Goal: Task Accomplishment & Management: Manage account settings

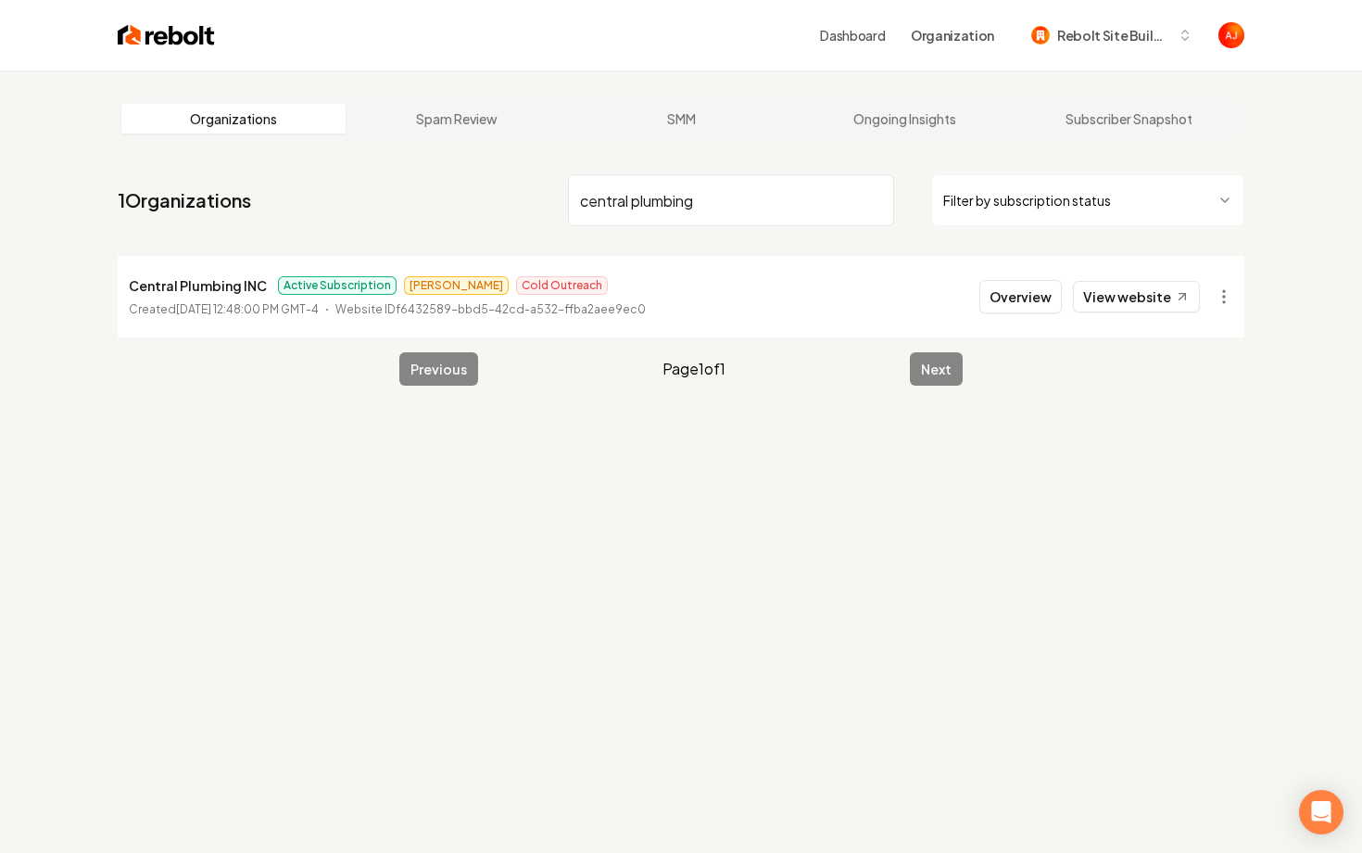
click at [477, 181] on nav "1 Organizations central plumbing Filter by subscription status" at bounding box center [681, 208] width 1127 height 82
click at [667, 198] on input "central plumbing" at bounding box center [731, 200] width 326 height 52
click at [689, 198] on input "central plumbing" at bounding box center [731, 200] width 326 height 52
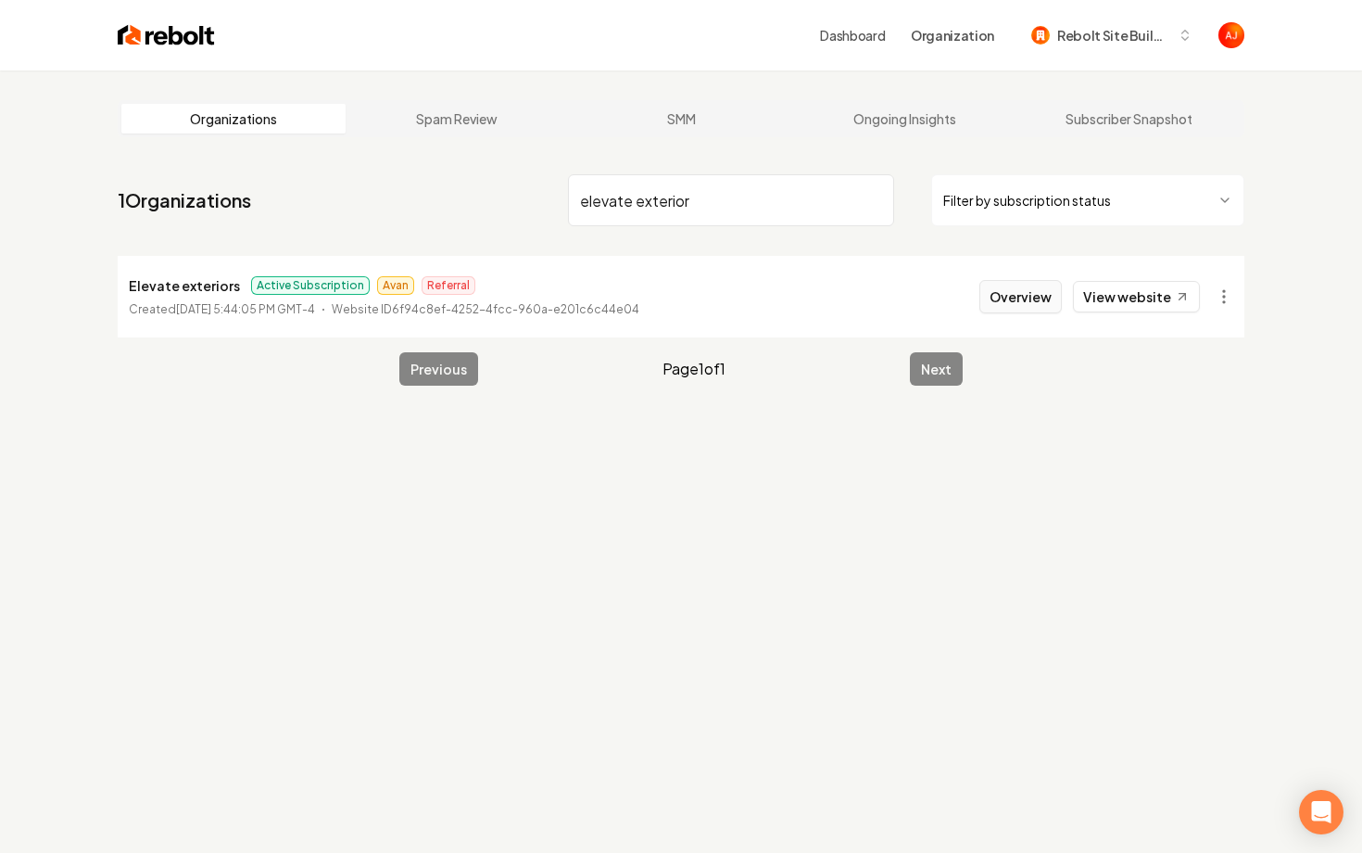
type input "elevate exterior"
click at [1016, 291] on button "Overview" at bounding box center [1021, 296] width 82 height 33
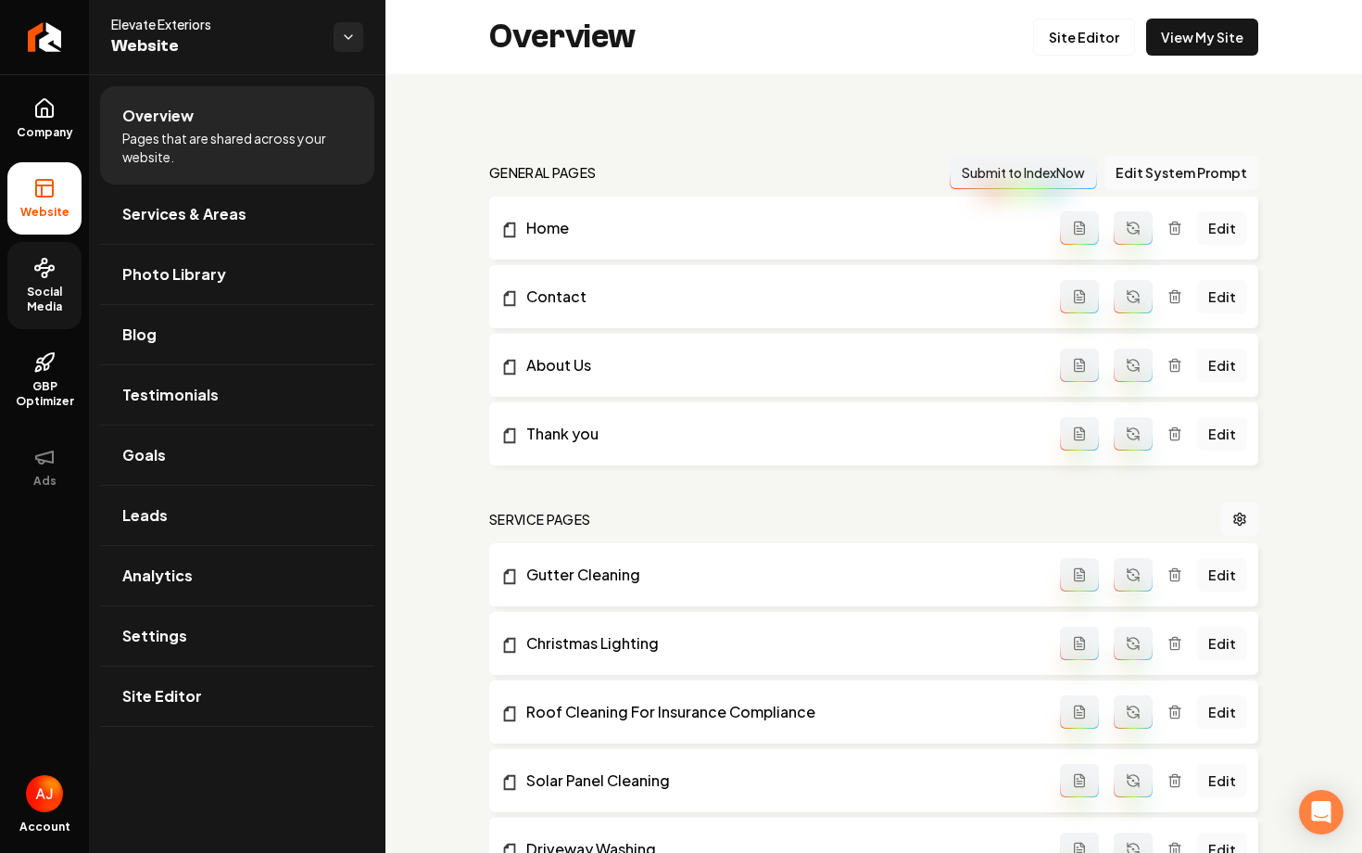
click at [54, 287] on span "Social Media" at bounding box center [44, 300] width 74 height 30
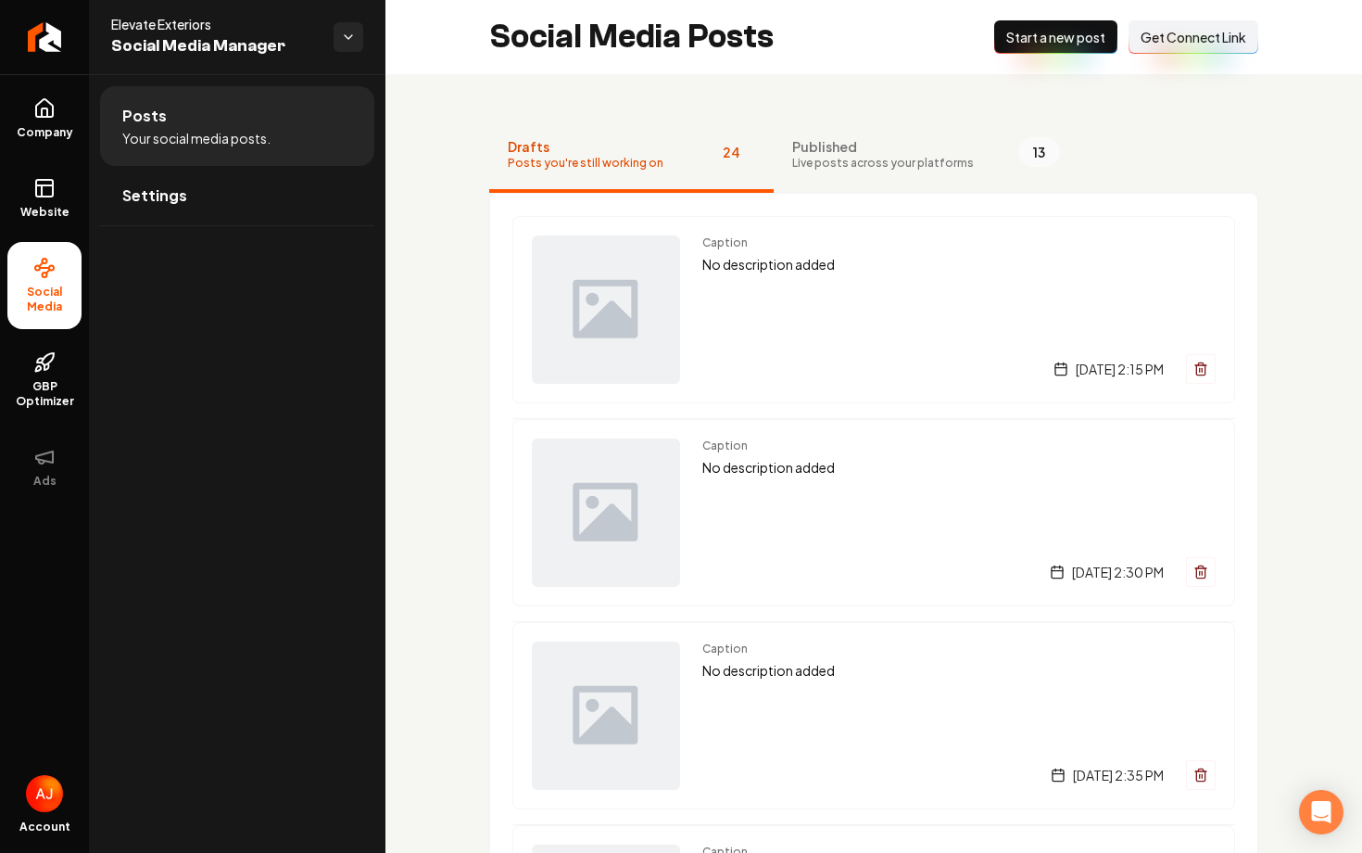
click at [1178, 44] on span "Get Connect Link" at bounding box center [1194, 37] width 106 height 19
click at [46, 155] on ul "Company Website Social Media GBP Optimizer Ads" at bounding box center [44, 292] width 89 height 436
click at [44, 126] on span "Company" at bounding box center [44, 132] width 71 height 15
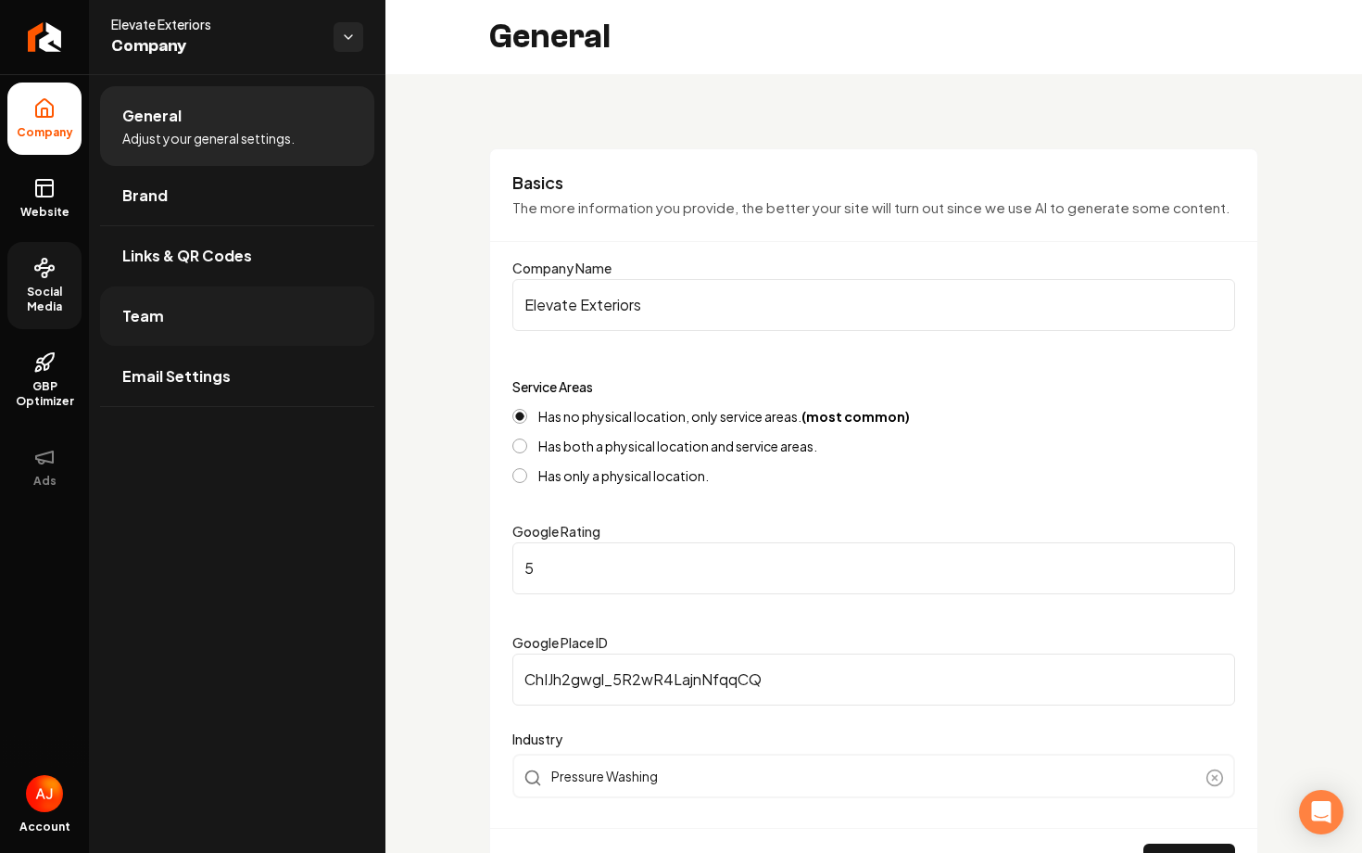
click at [225, 315] on link "Team" at bounding box center [237, 315] width 274 height 59
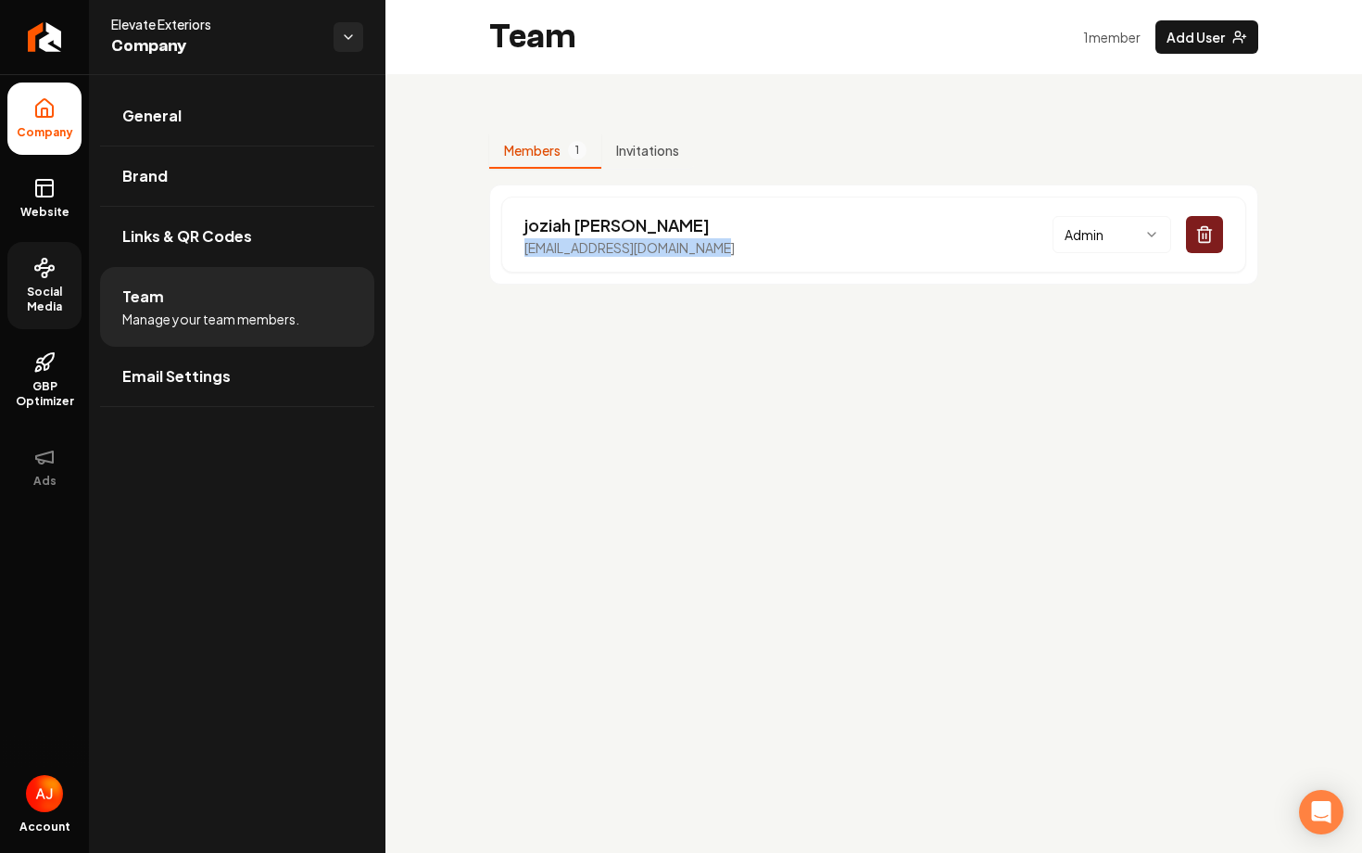
drag, startPoint x: 715, startPoint y: 246, endPoint x: 465, endPoint y: 245, distance: 249.3
click at [465, 245] on div "Members 1 Invitations joziah arroliga elevatexteriorsla@gmail.com Admin" at bounding box center [874, 201] width 977 height 255
copy p "elevatexteriorsla@gmail.com"
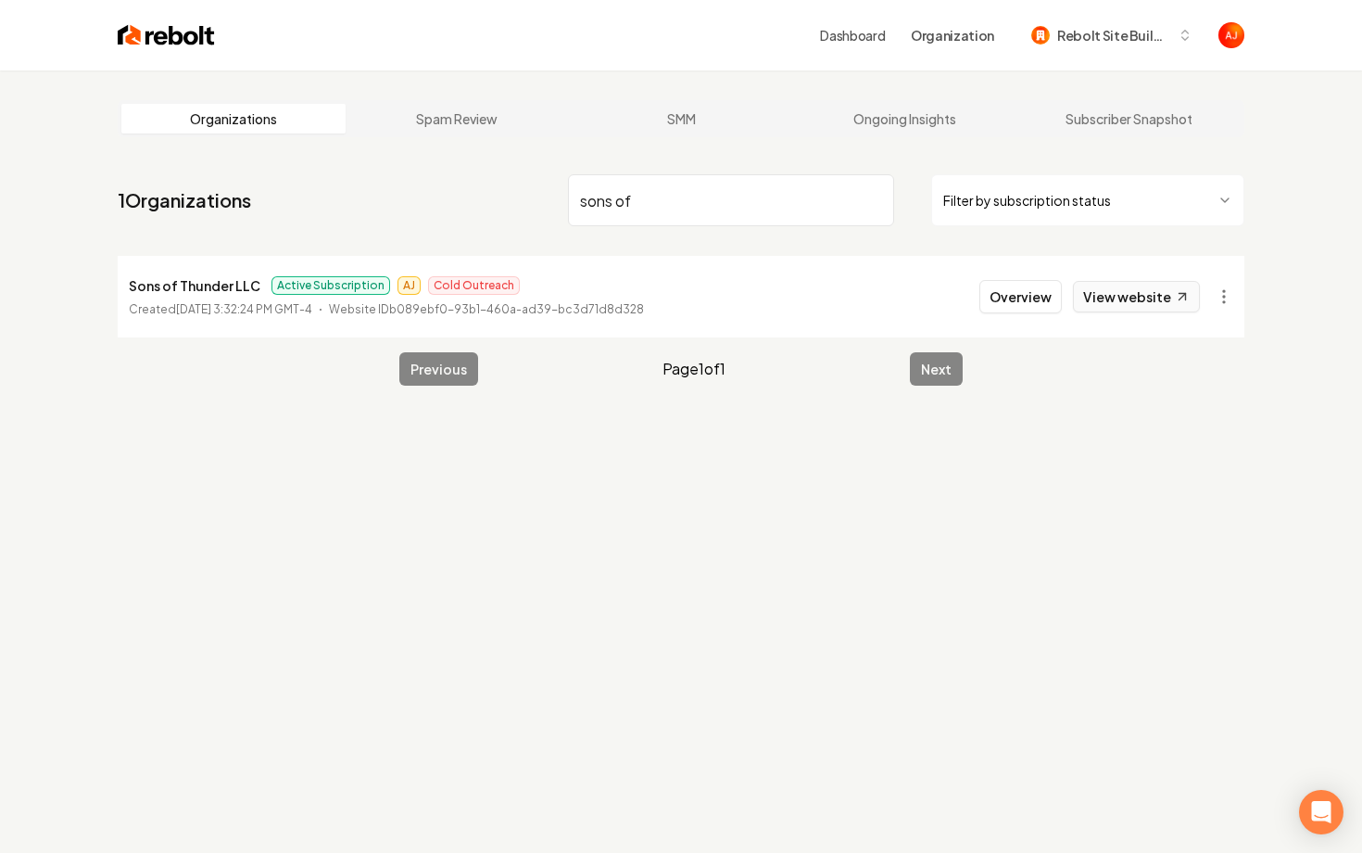
click at [1112, 300] on link "View website" at bounding box center [1136, 297] width 127 height 32
drag, startPoint x: 648, startPoint y: 210, endPoint x: 491, endPoint y: 210, distance: 156.6
click at [491, 210] on nav "1 Organizations sons of Filter by subscription status" at bounding box center [681, 208] width 1127 height 82
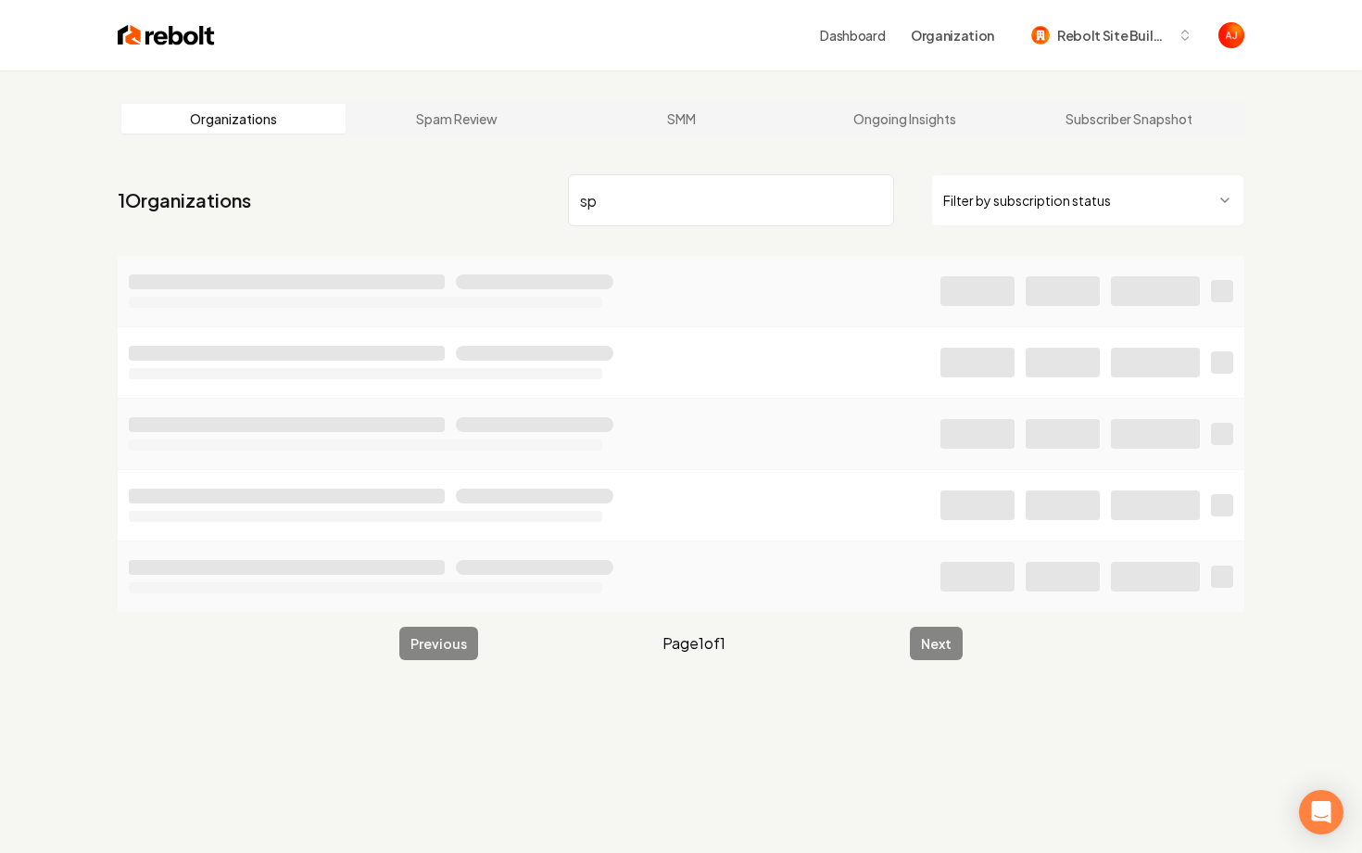
type input "s"
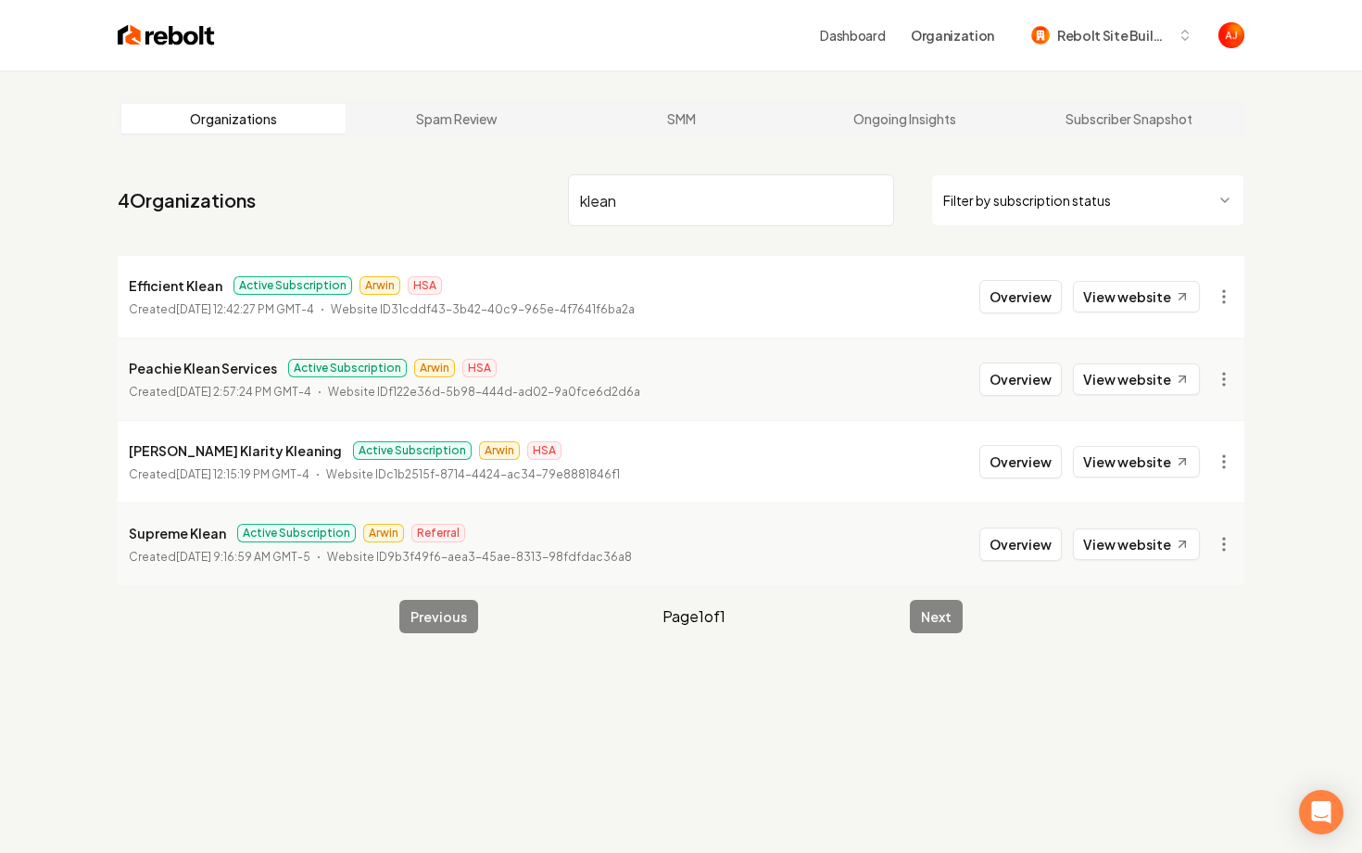
drag, startPoint x: 640, startPoint y: 210, endPoint x: 487, endPoint y: 179, distance: 157.0
click at [494, 180] on nav "4 Organizations klean Filter by subscription status" at bounding box center [681, 208] width 1127 height 82
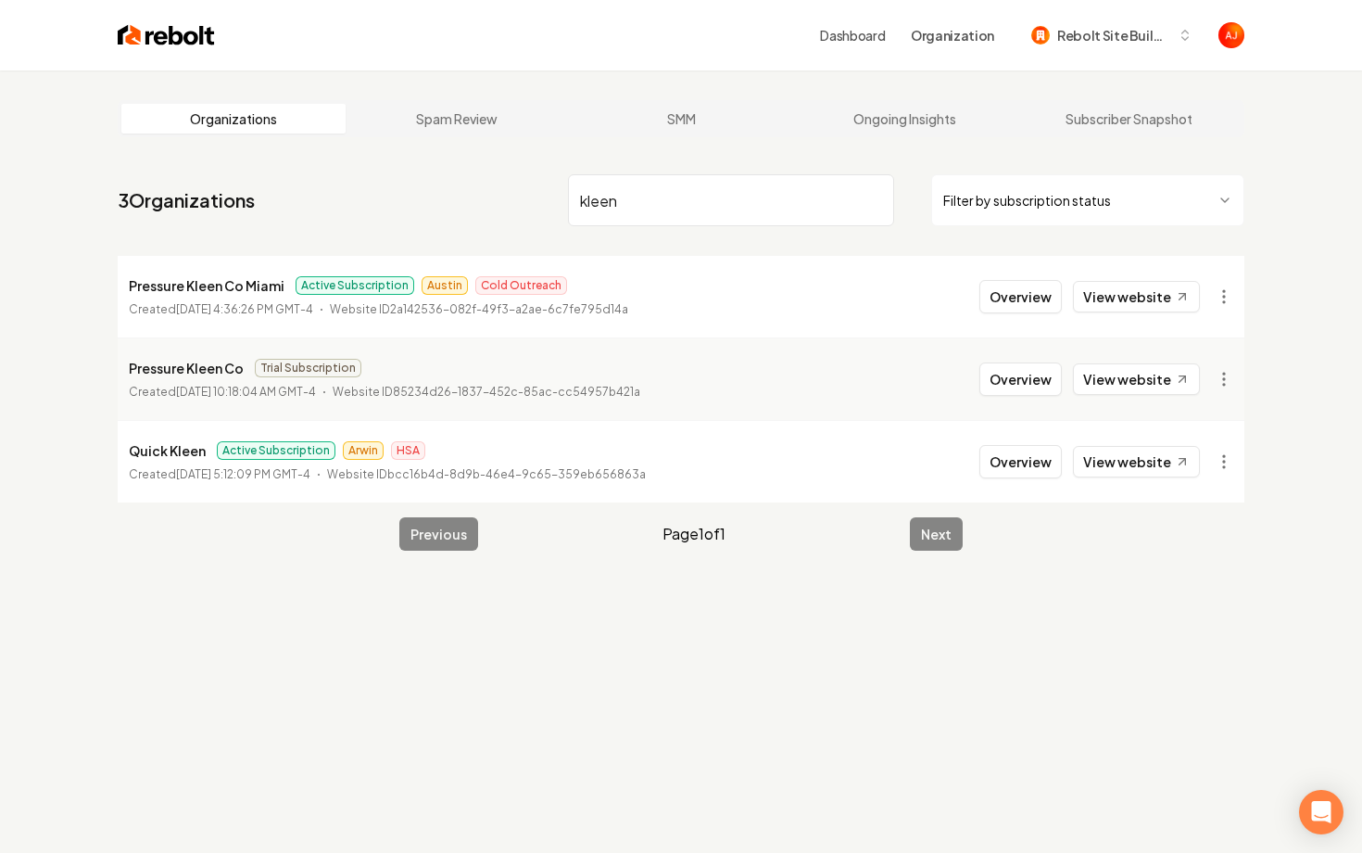
type input "kleen"
click at [1018, 295] on button "Overview" at bounding box center [1021, 296] width 82 height 33
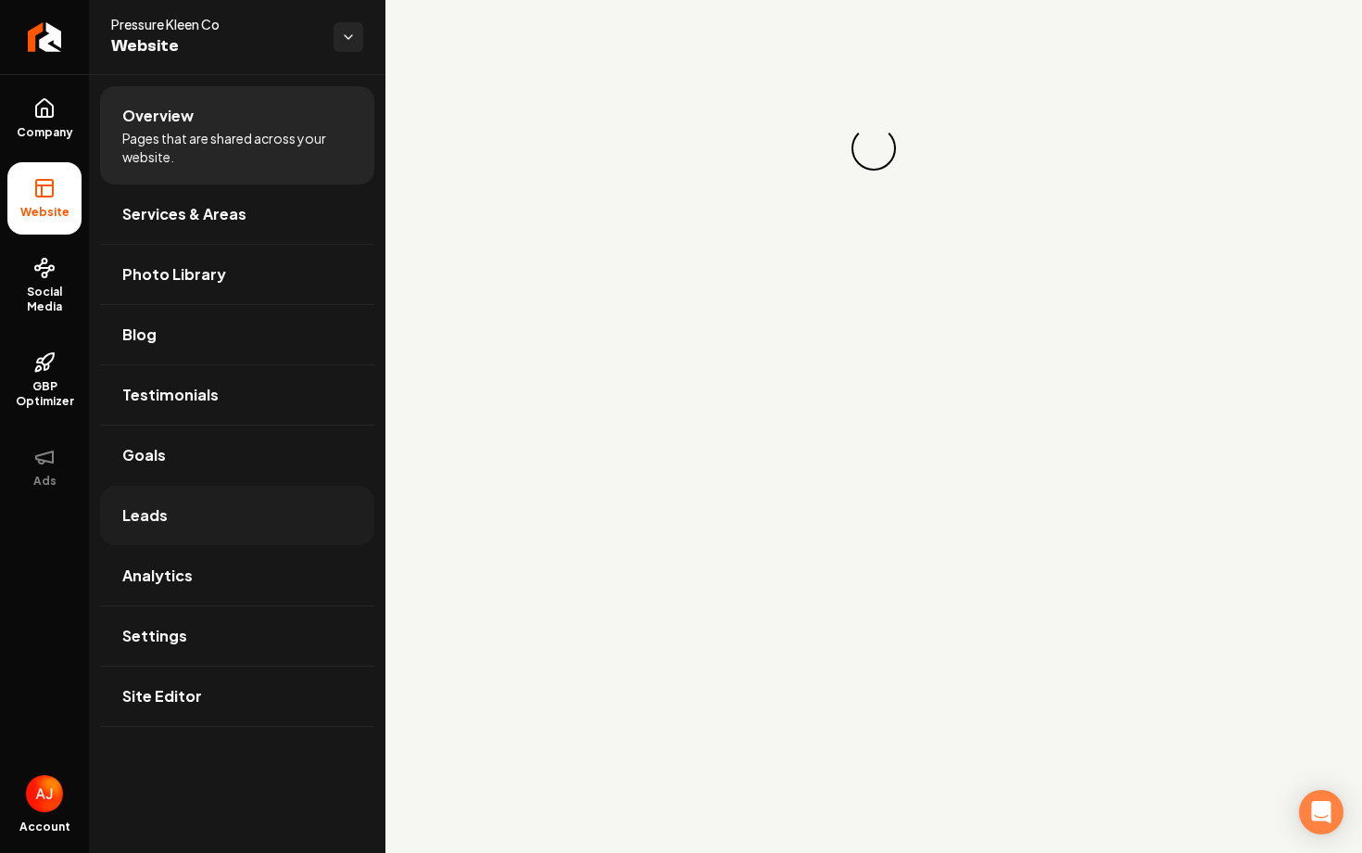
click at [218, 511] on link "Leads" at bounding box center [237, 515] width 274 height 59
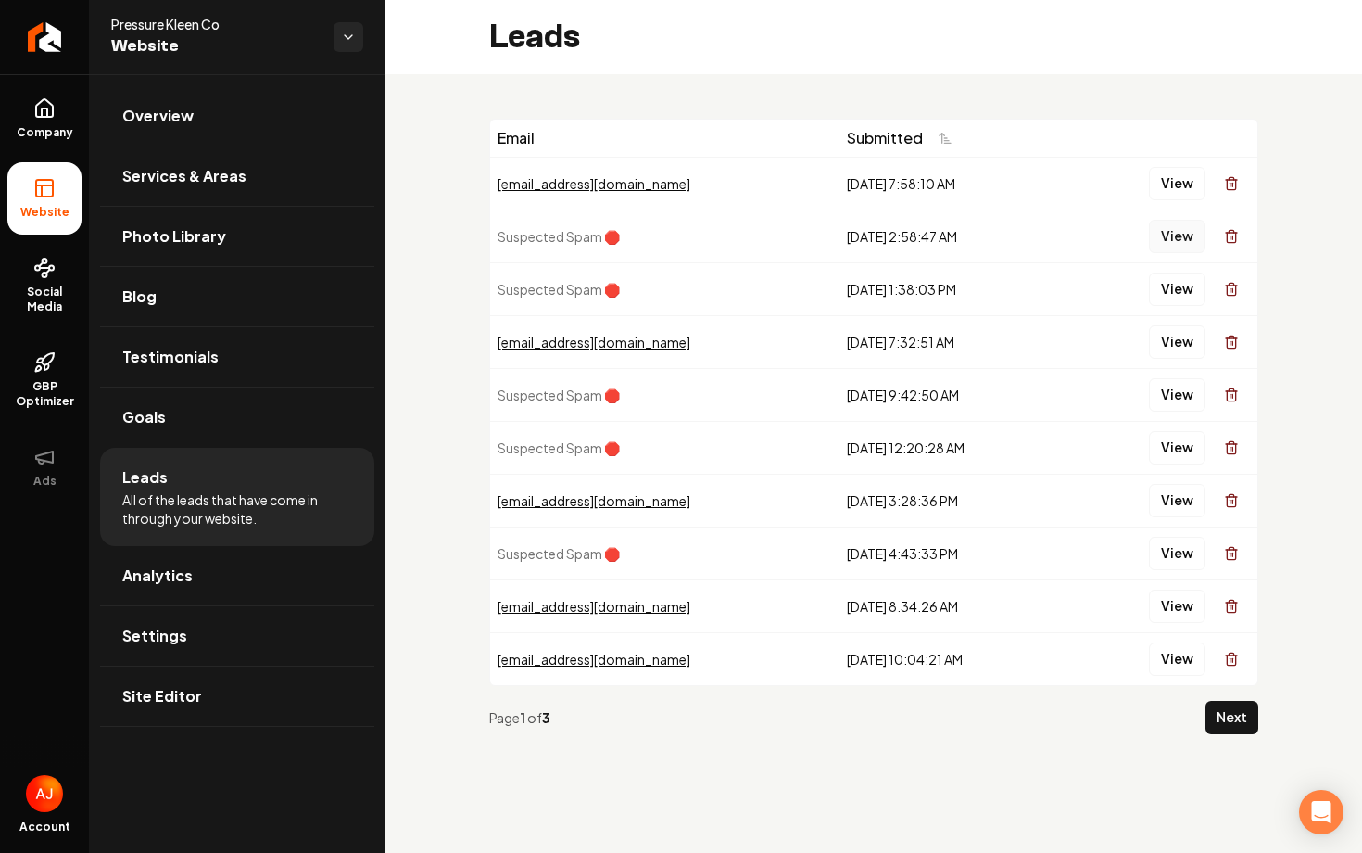
click at [1183, 243] on button "View" at bounding box center [1177, 236] width 57 height 33
click at [1180, 278] on button "View" at bounding box center [1177, 288] width 57 height 33
click at [1157, 185] on button "View" at bounding box center [1177, 183] width 57 height 33
click at [42, 303] on span "Social Media" at bounding box center [44, 300] width 74 height 30
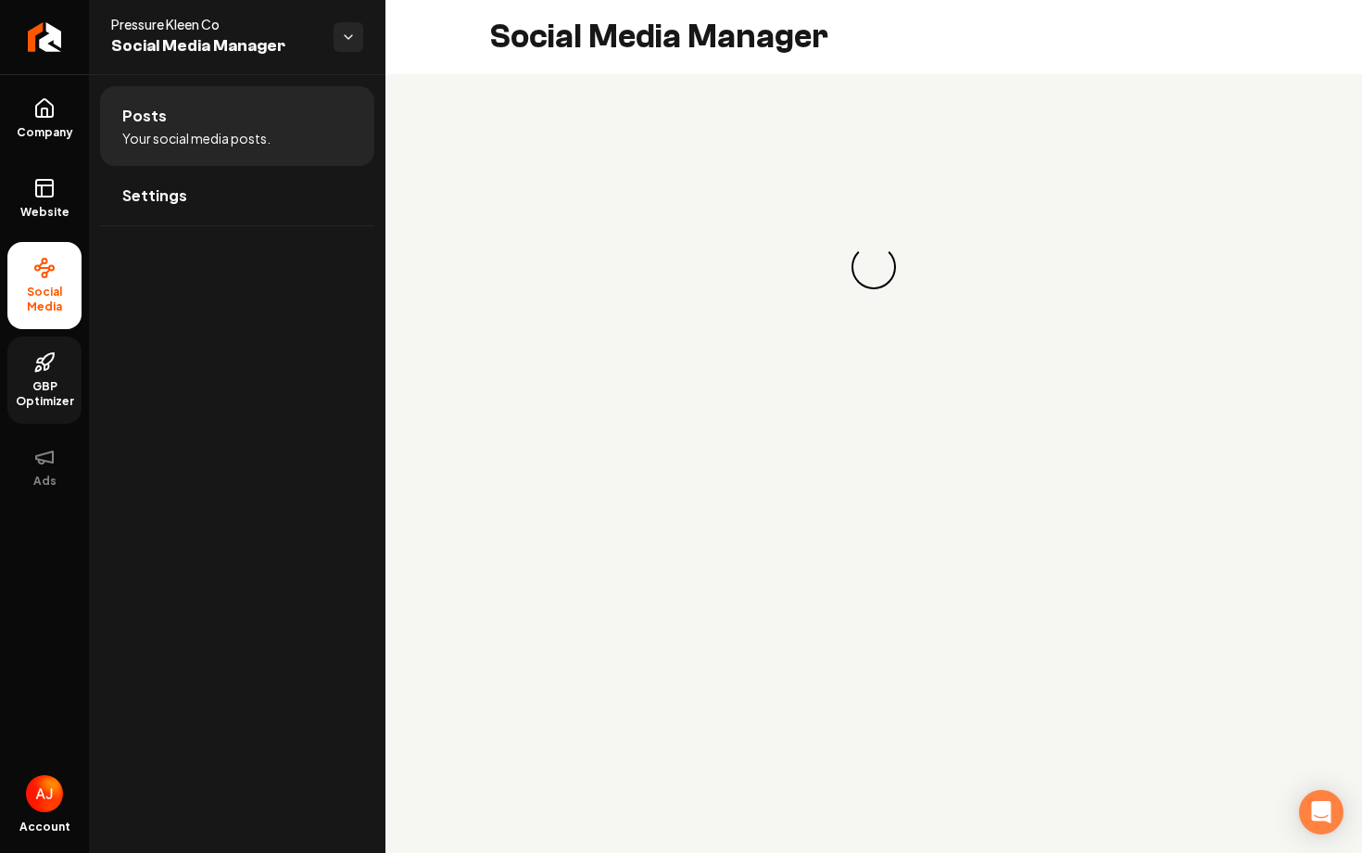
click at [44, 367] on icon at bounding box center [46, 366] width 4 height 6
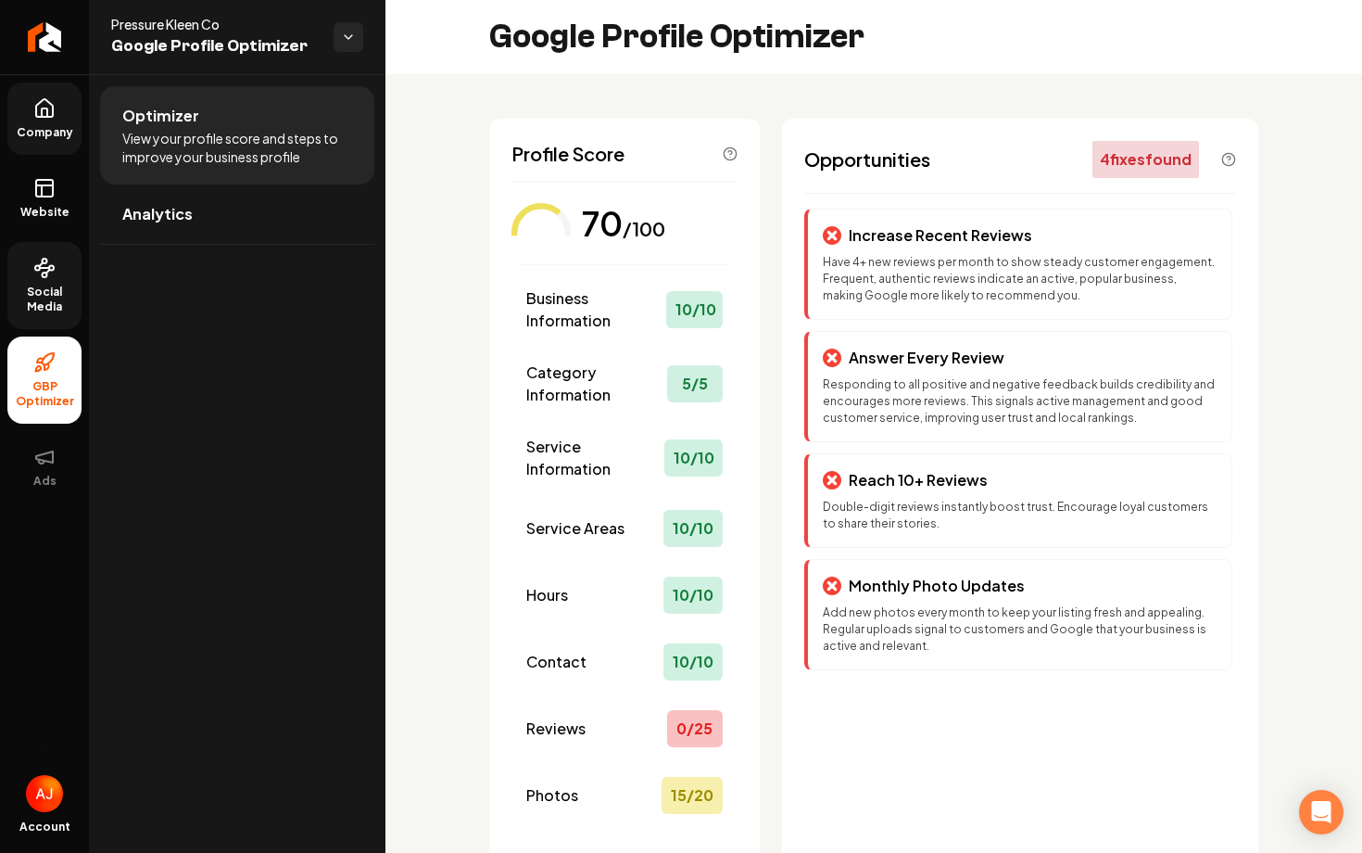
click at [39, 141] on link "Company" at bounding box center [44, 118] width 74 height 72
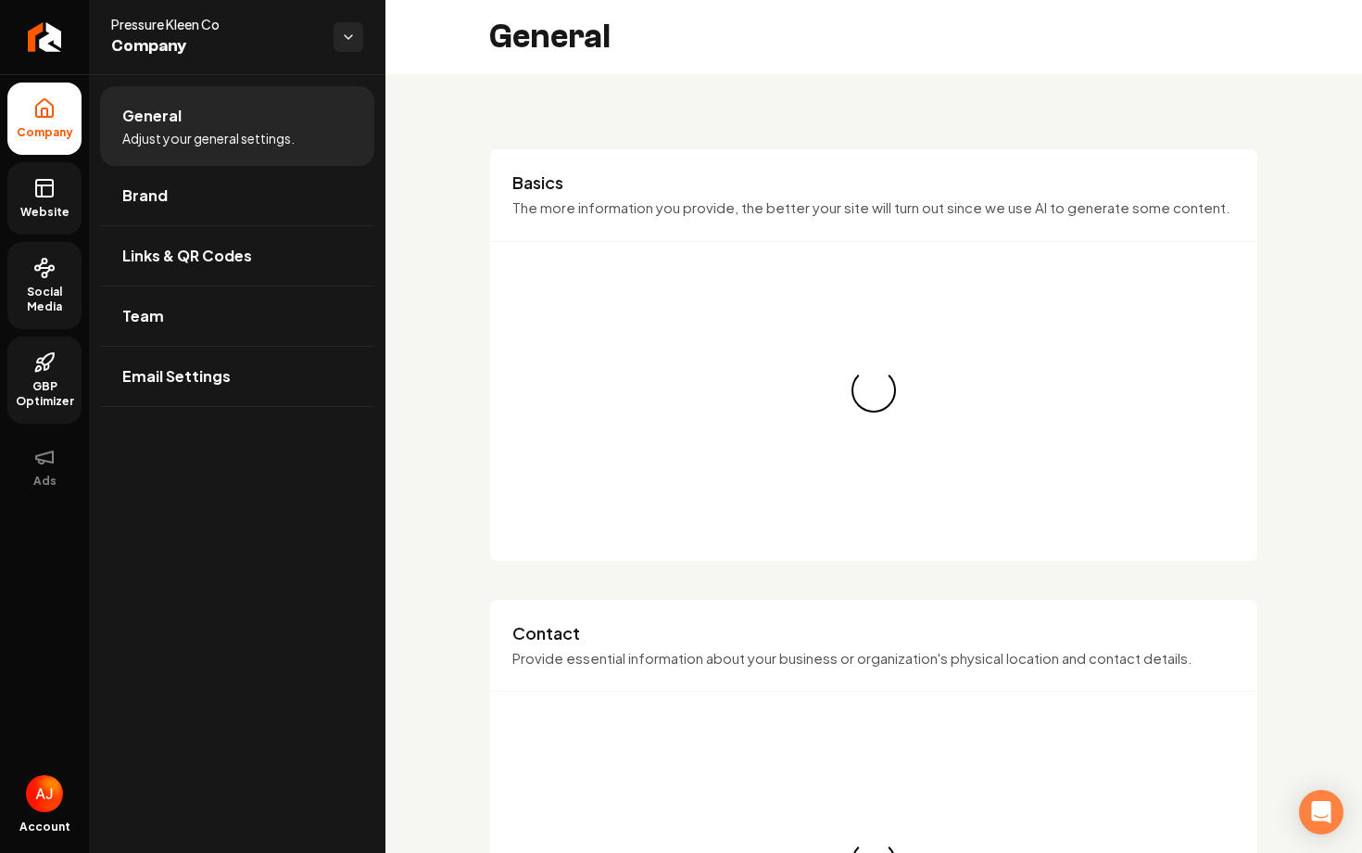
click at [51, 200] on link "Website" at bounding box center [44, 198] width 74 height 72
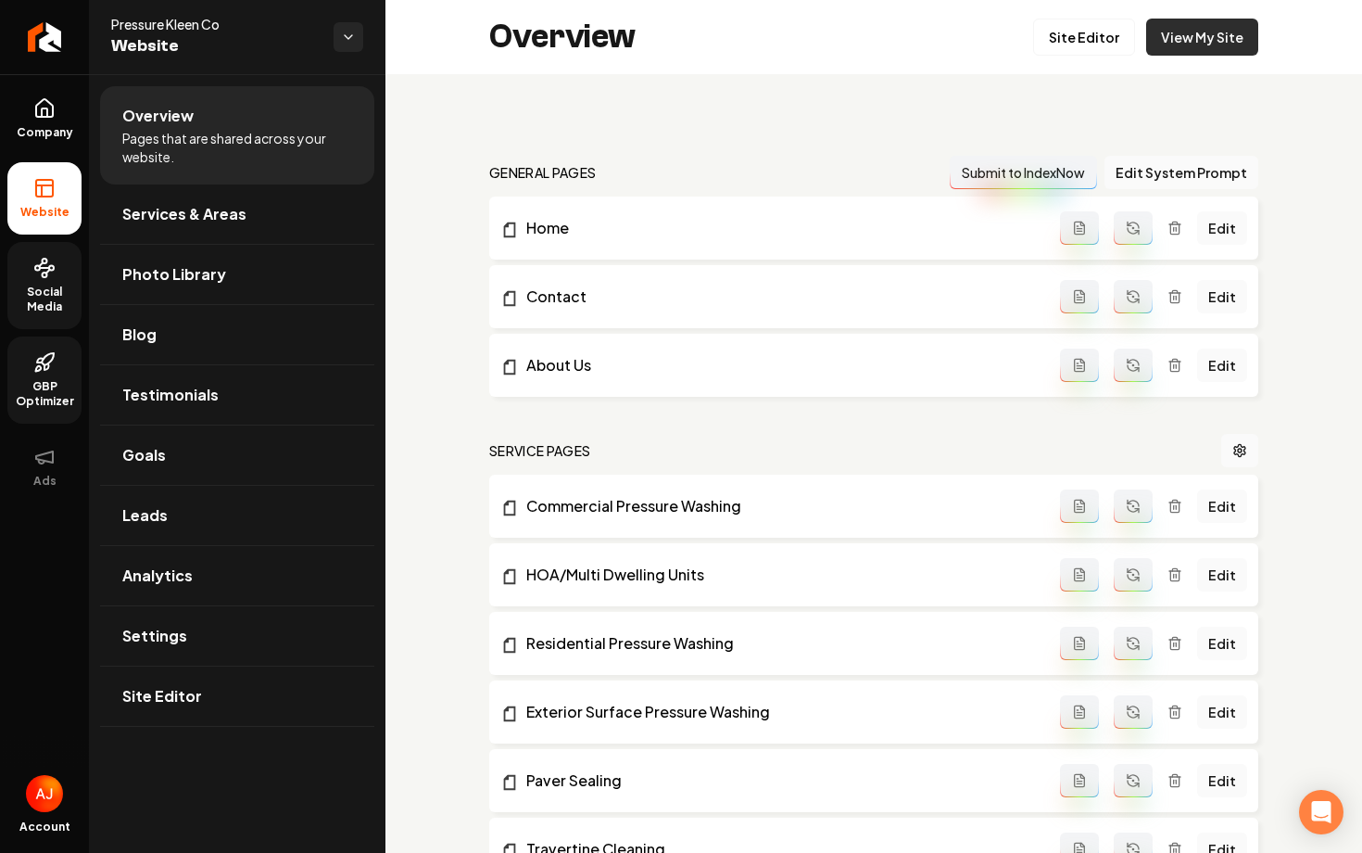
click at [1165, 40] on link "View My Site" at bounding box center [1202, 37] width 112 height 37
click at [56, 307] on span "Social Media" at bounding box center [44, 300] width 74 height 30
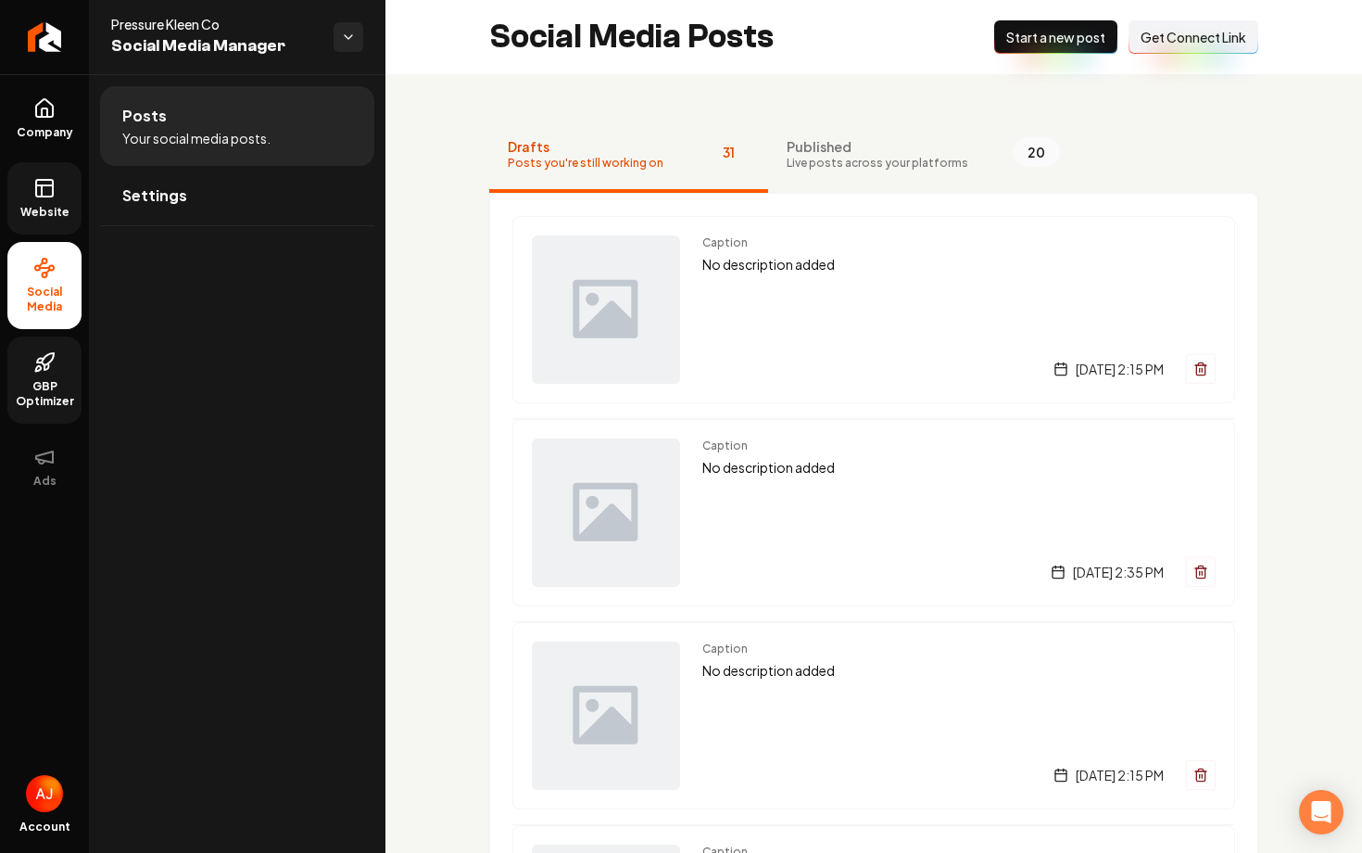
click at [48, 371] on icon at bounding box center [44, 362] width 22 height 22
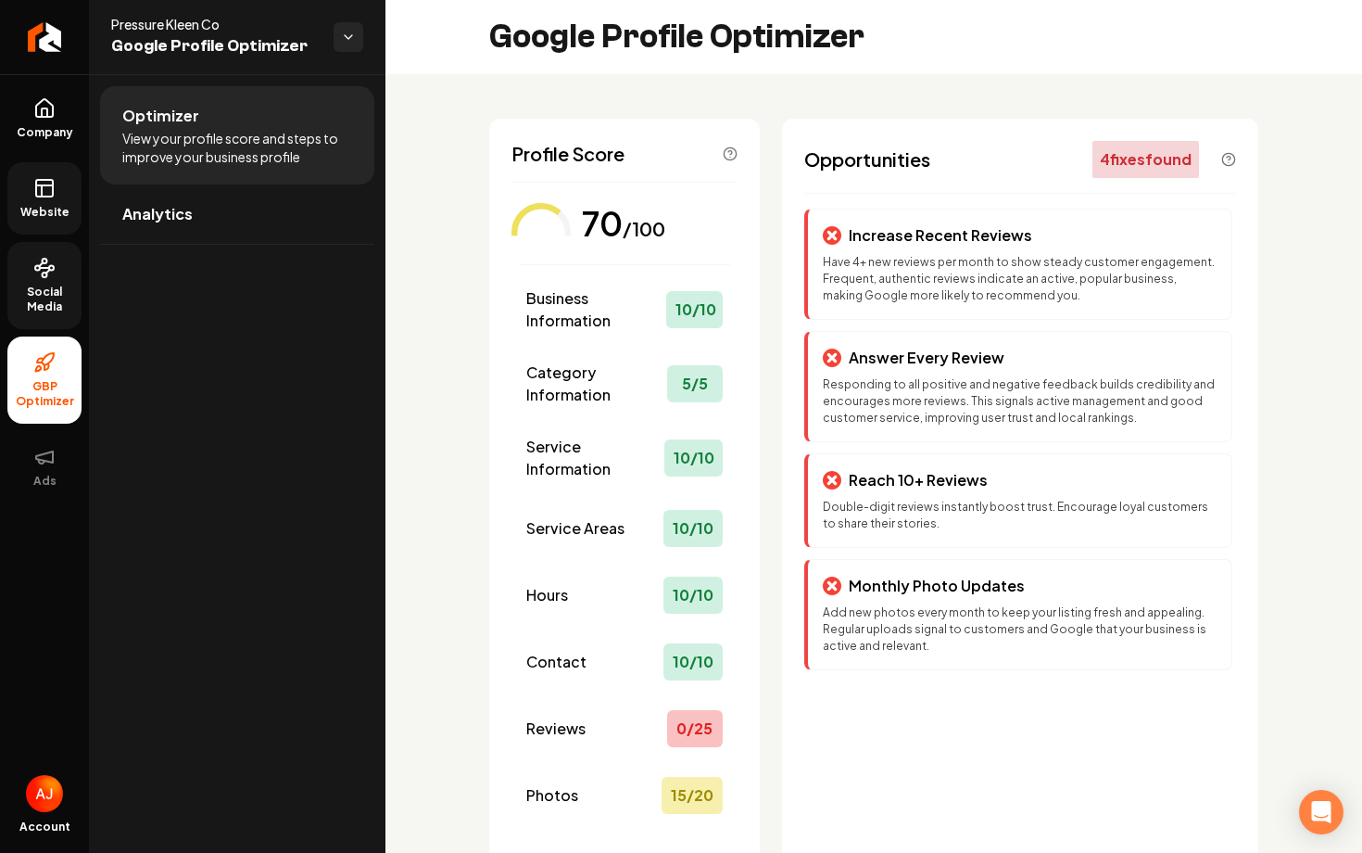
click at [50, 267] on icon at bounding box center [44, 268] width 22 height 22
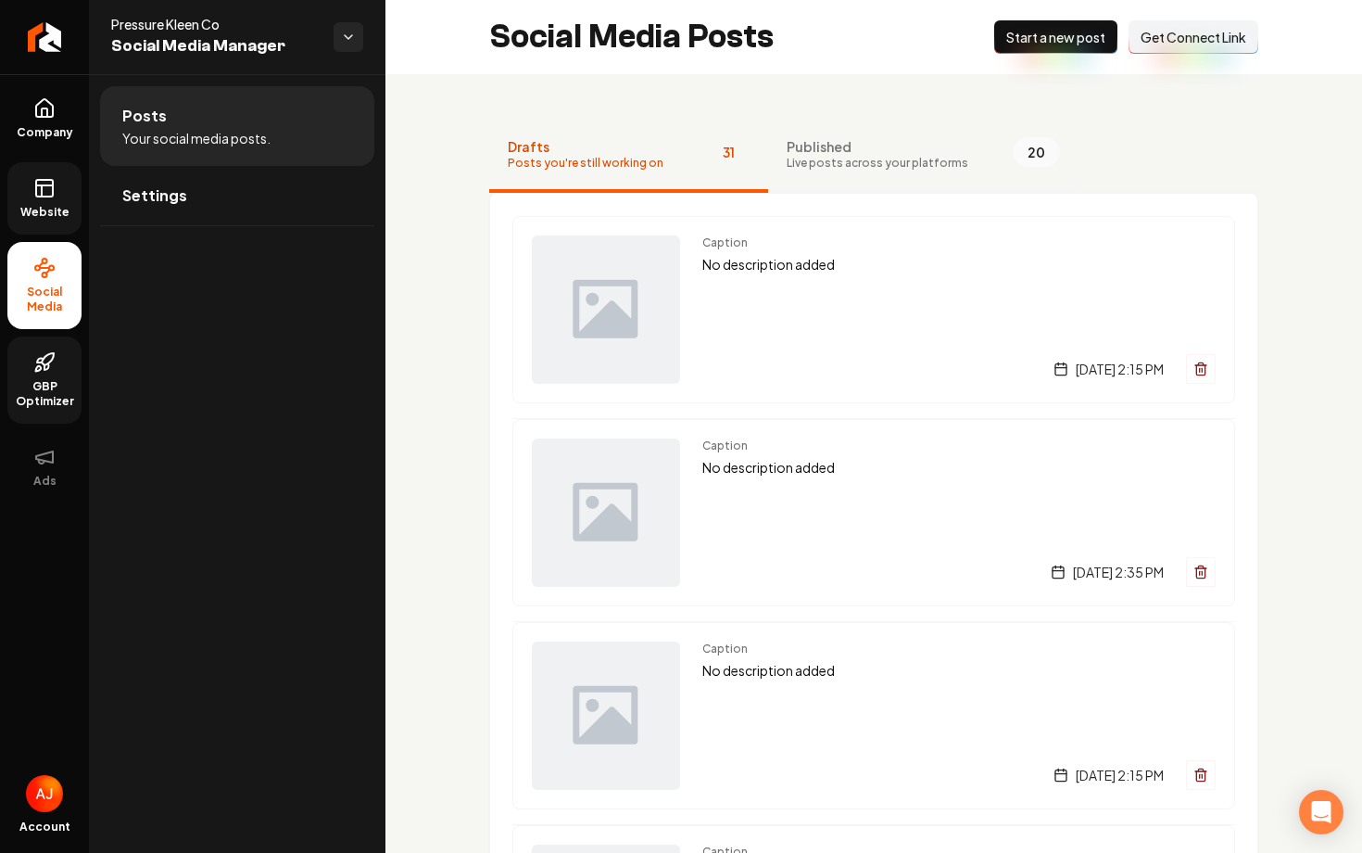
click at [787, 171] on button "Published Live posts across your platforms 20" at bounding box center [923, 156] width 310 height 74
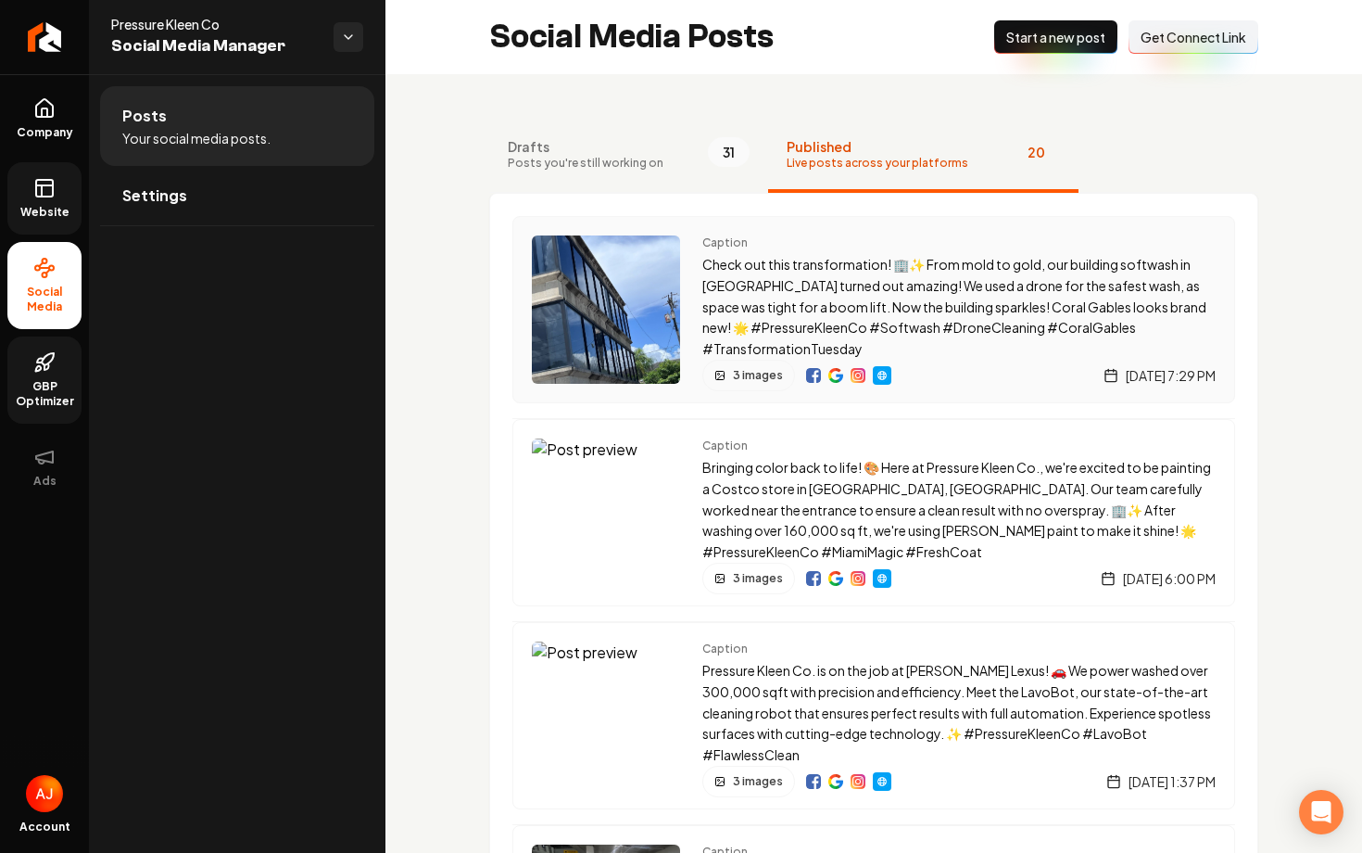
click at [835, 379] on img "Main content area" at bounding box center [836, 375] width 15 height 15
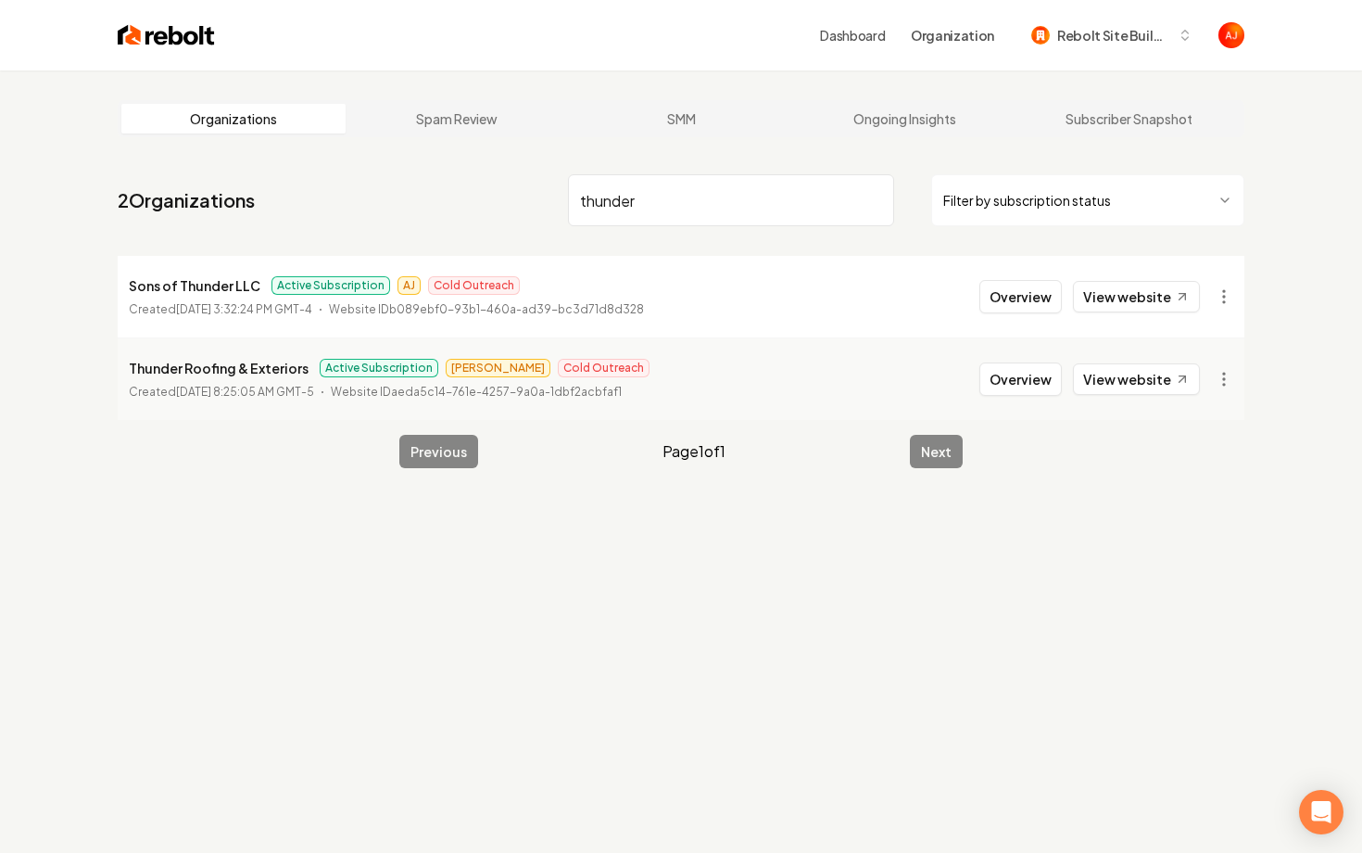
type input "thunder"
click at [1036, 307] on button "Overview" at bounding box center [1021, 296] width 82 height 33
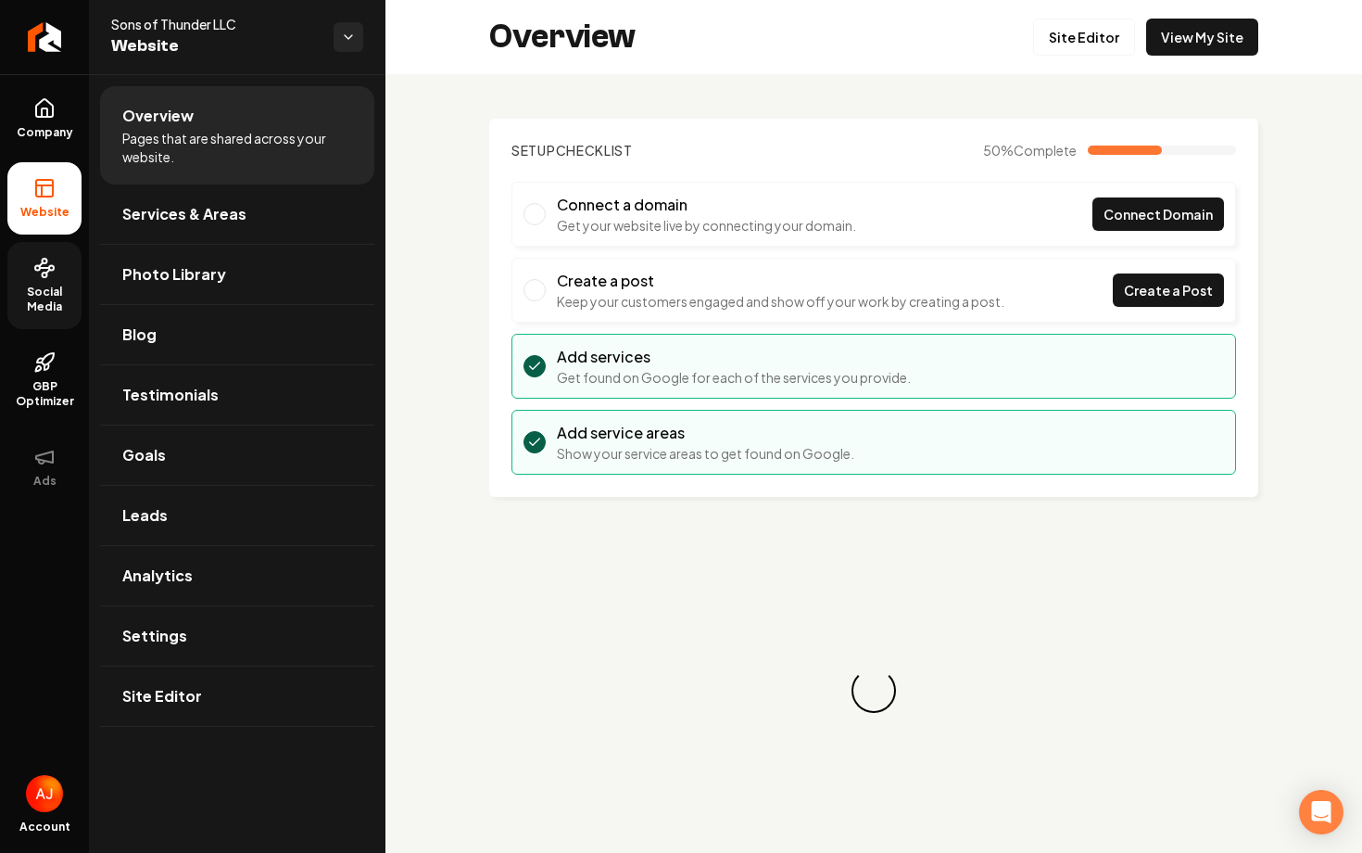
click at [41, 323] on link "Social Media" at bounding box center [44, 285] width 74 height 87
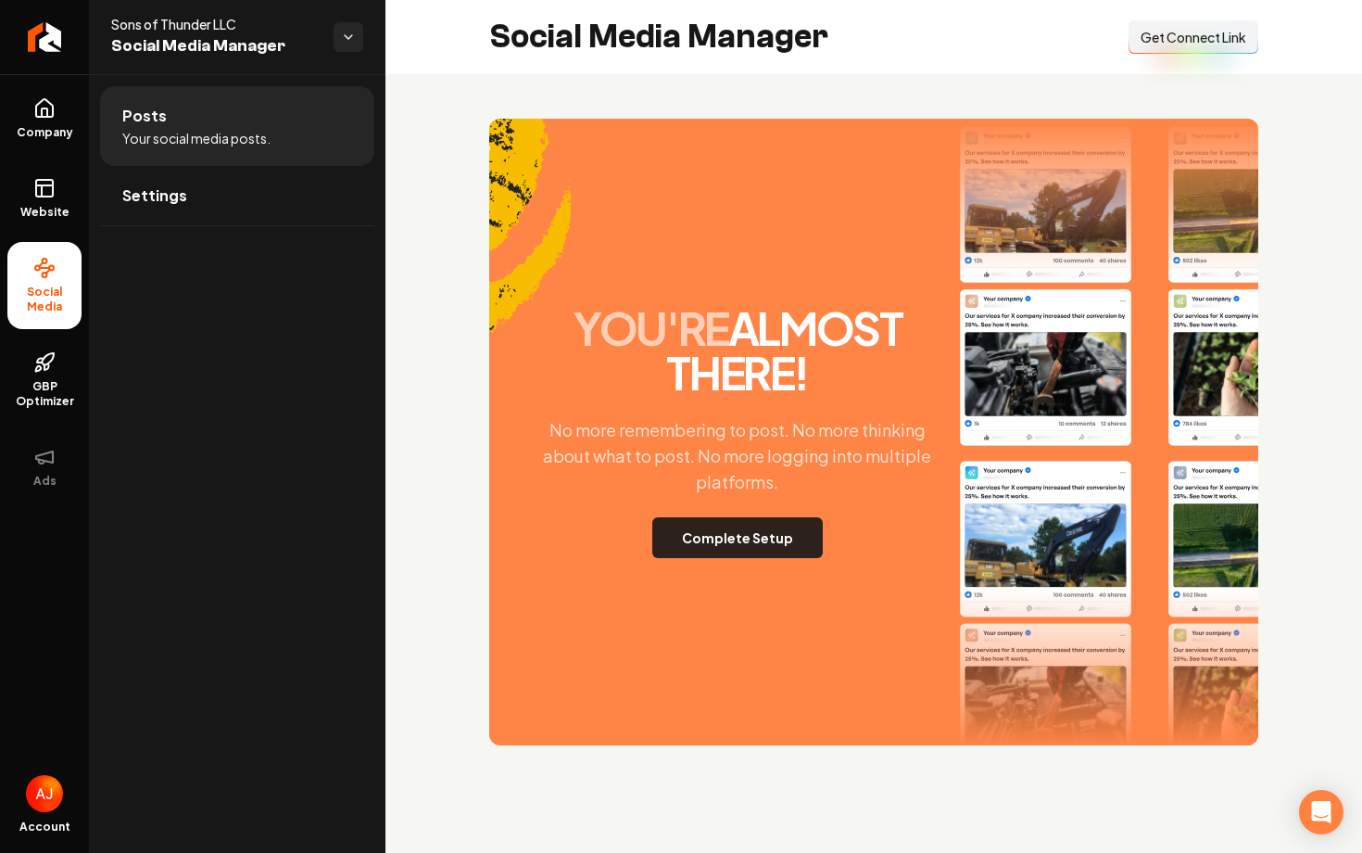
click at [695, 544] on button "Complete Setup" at bounding box center [737, 537] width 171 height 41
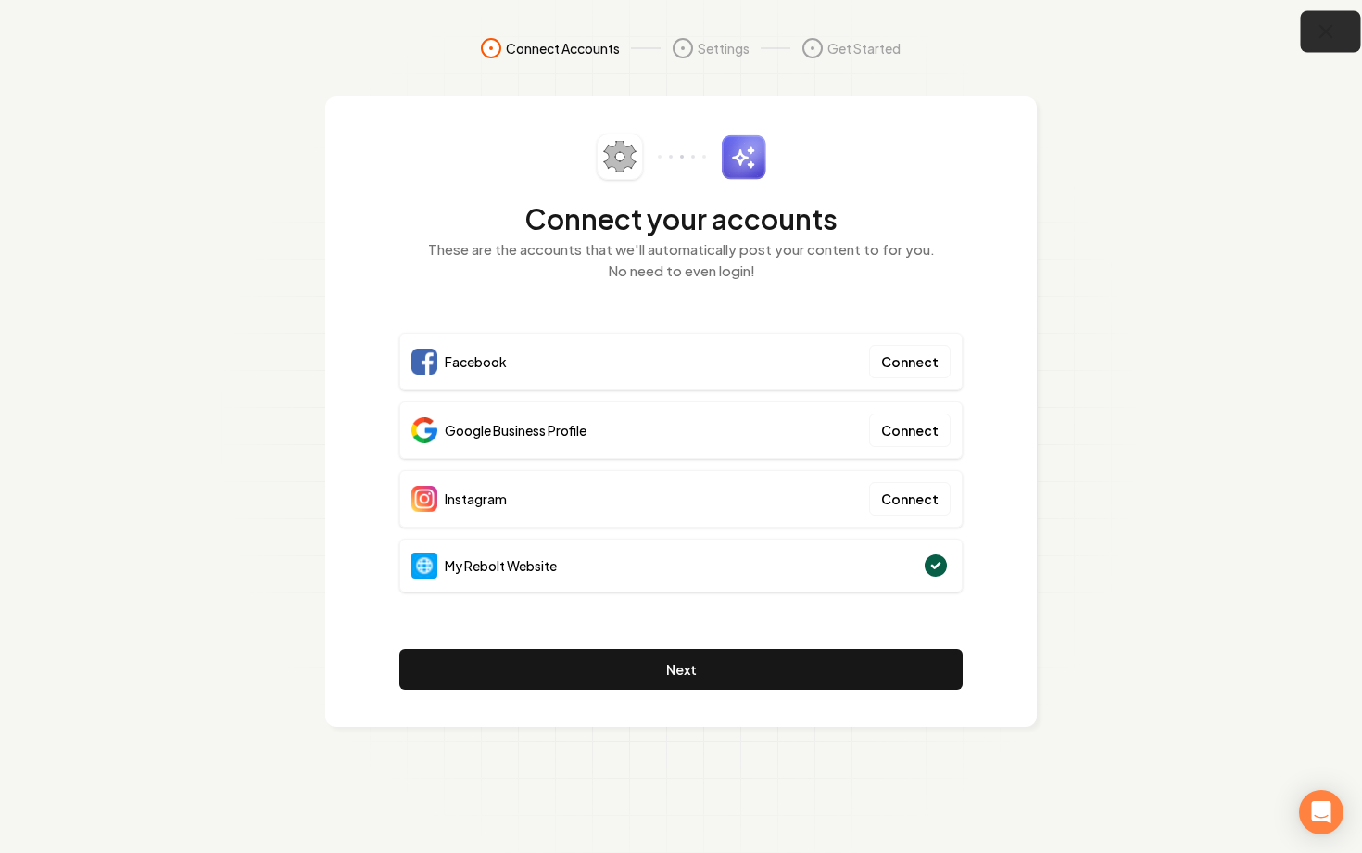
click at [1323, 41] on icon "button" at bounding box center [1326, 31] width 23 height 23
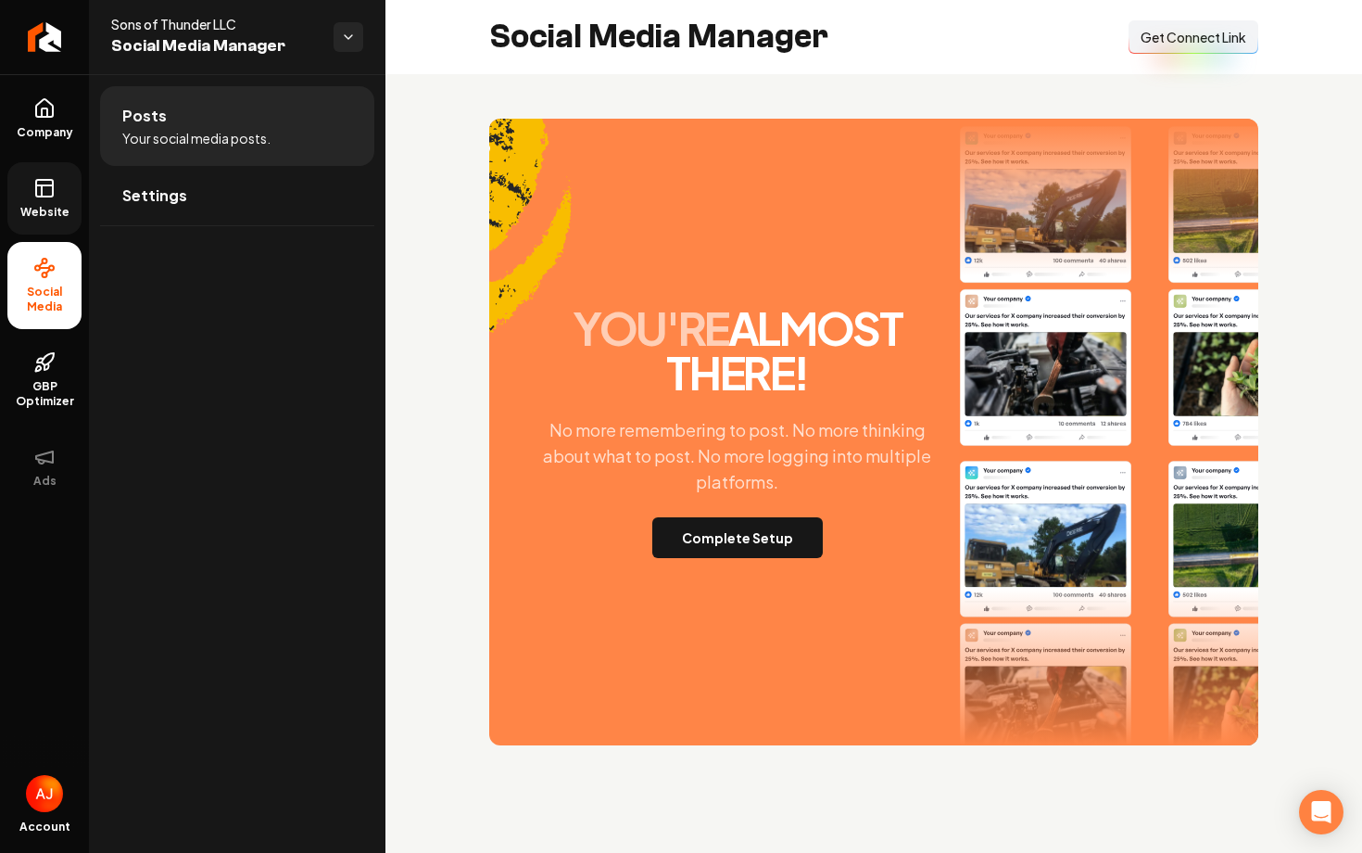
click at [39, 203] on link "Website" at bounding box center [44, 198] width 74 height 72
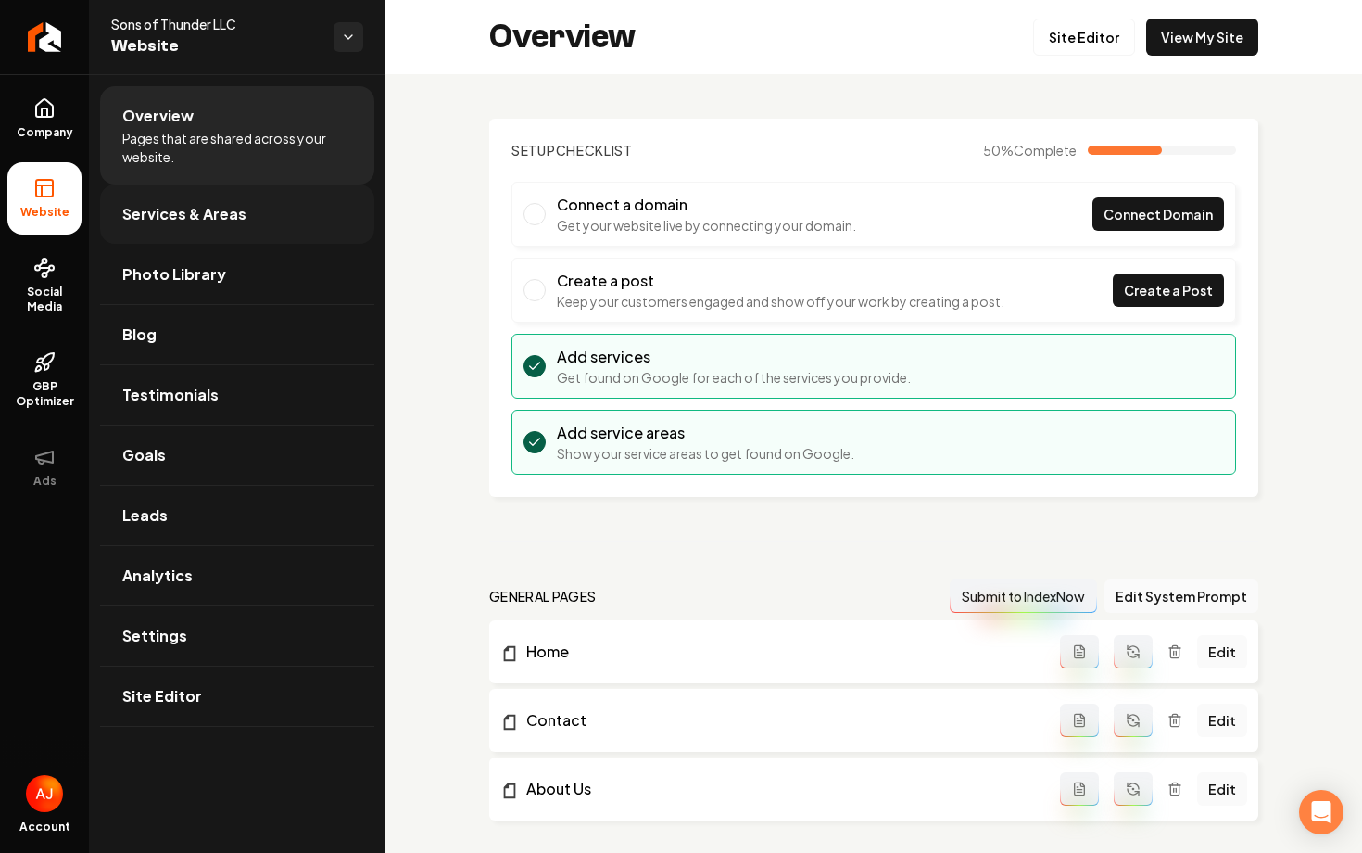
click at [206, 221] on span "Services & Areas" at bounding box center [184, 214] width 124 height 22
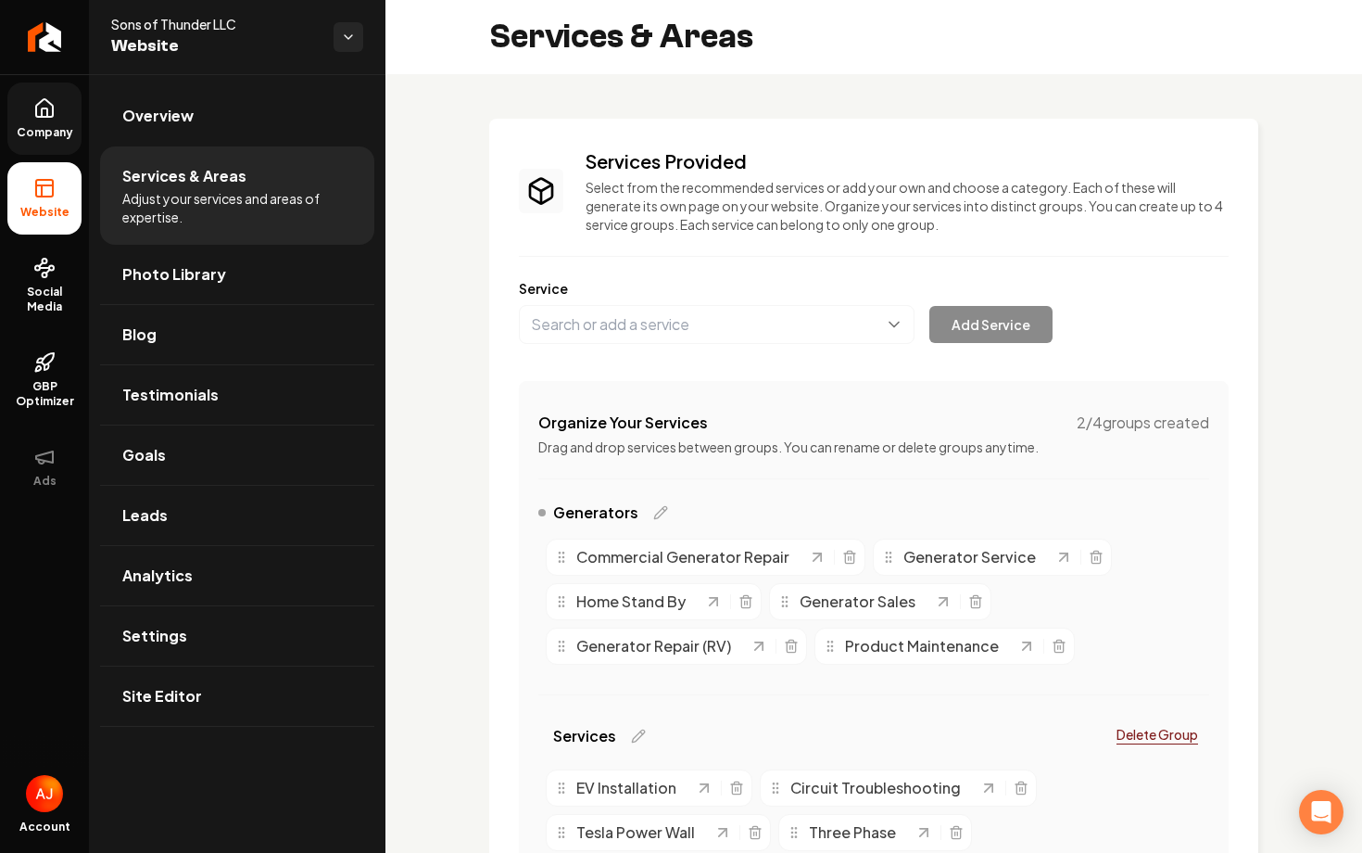
click at [42, 127] on span "Company" at bounding box center [44, 132] width 71 height 15
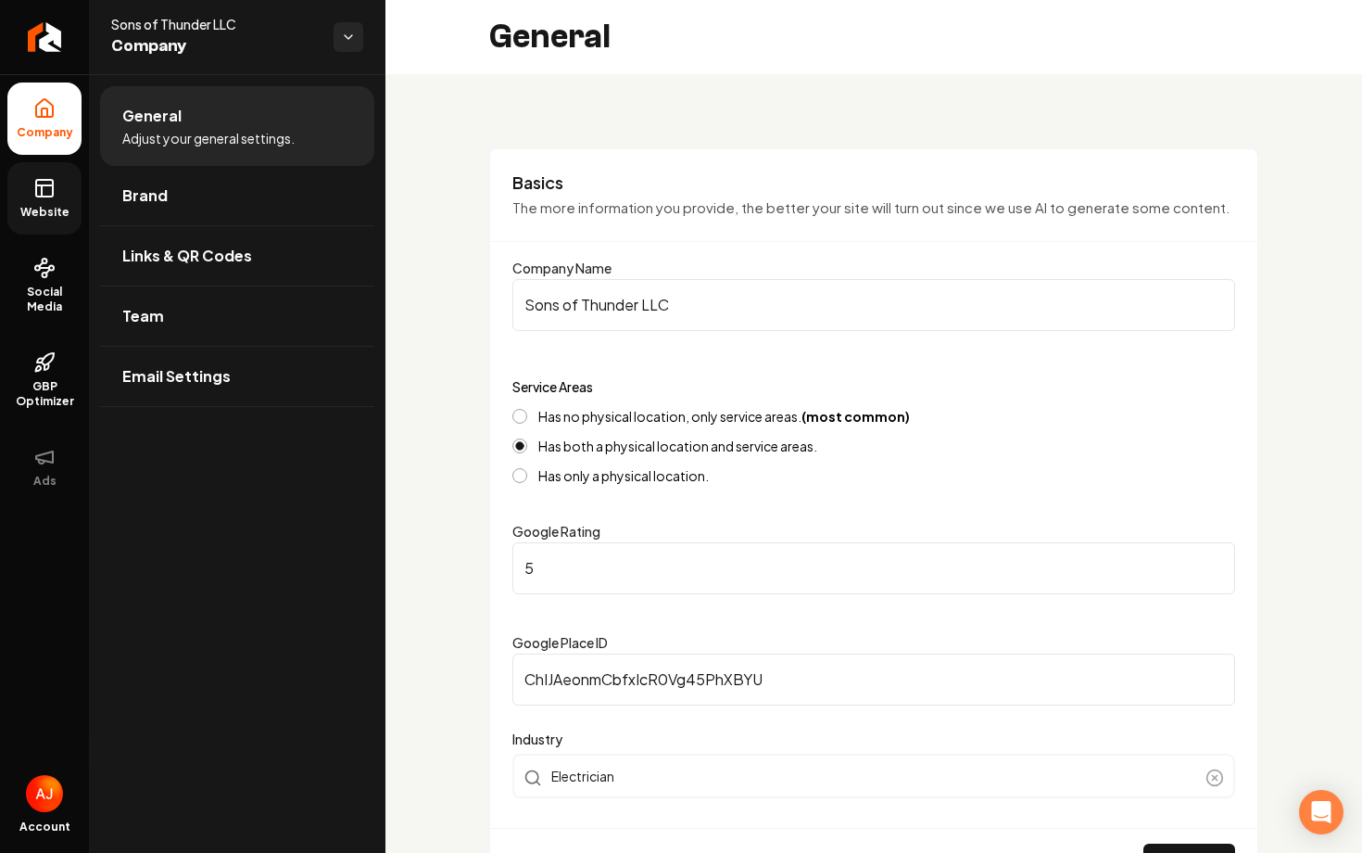
click at [47, 197] on icon at bounding box center [44, 188] width 22 height 22
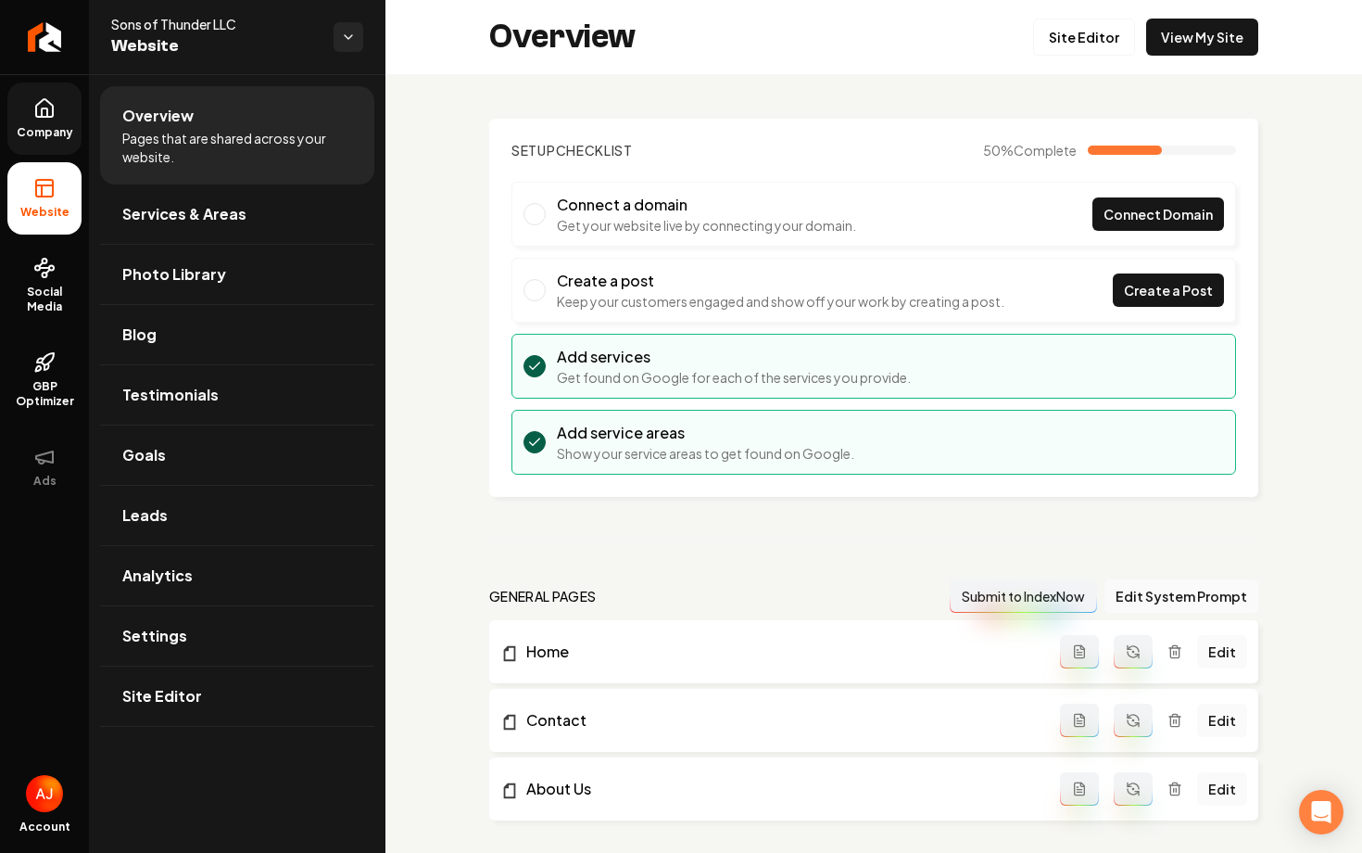
click at [39, 116] on icon at bounding box center [44, 108] width 17 height 18
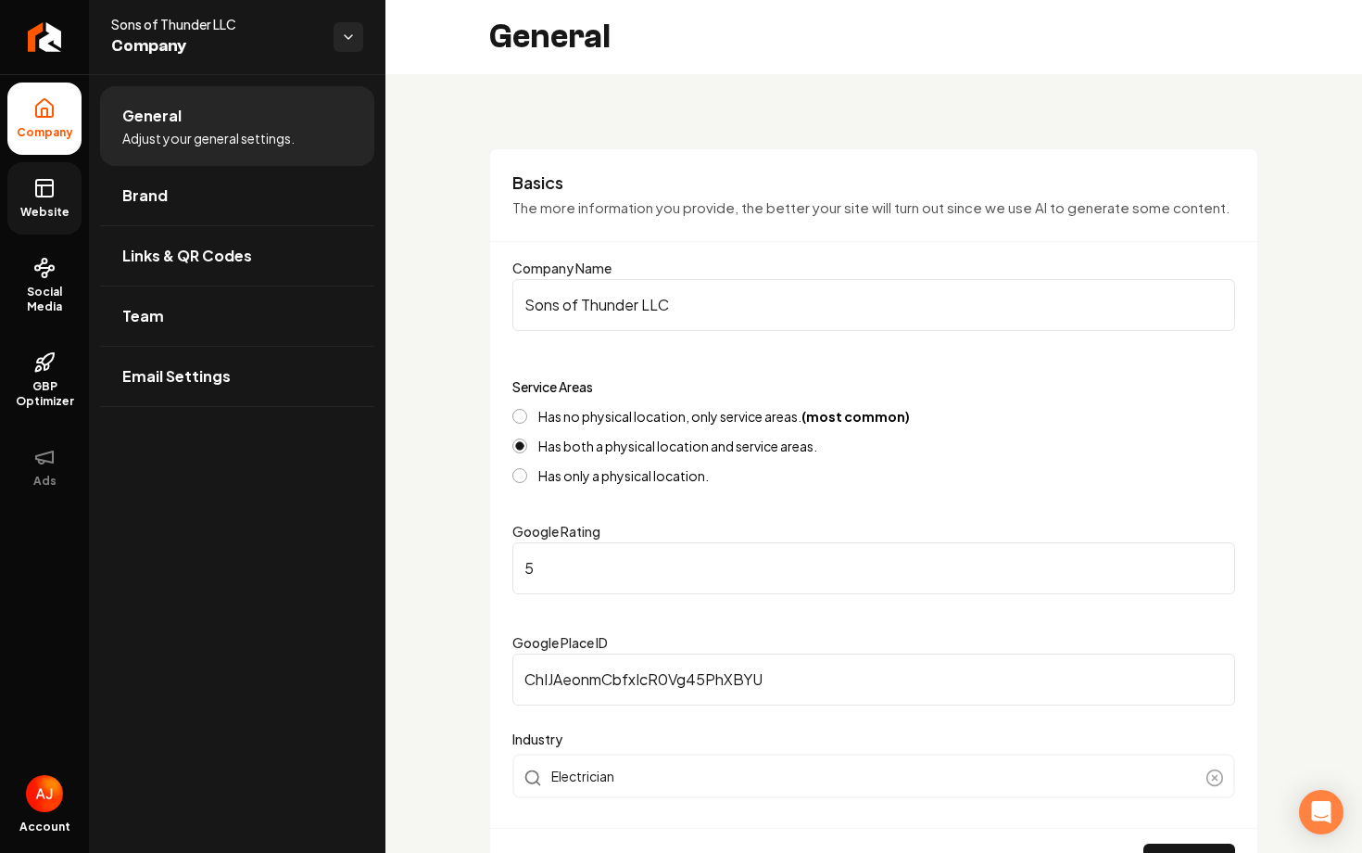
click at [70, 207] on span "Website" at bounding box center [45, 212] width 64 height 15
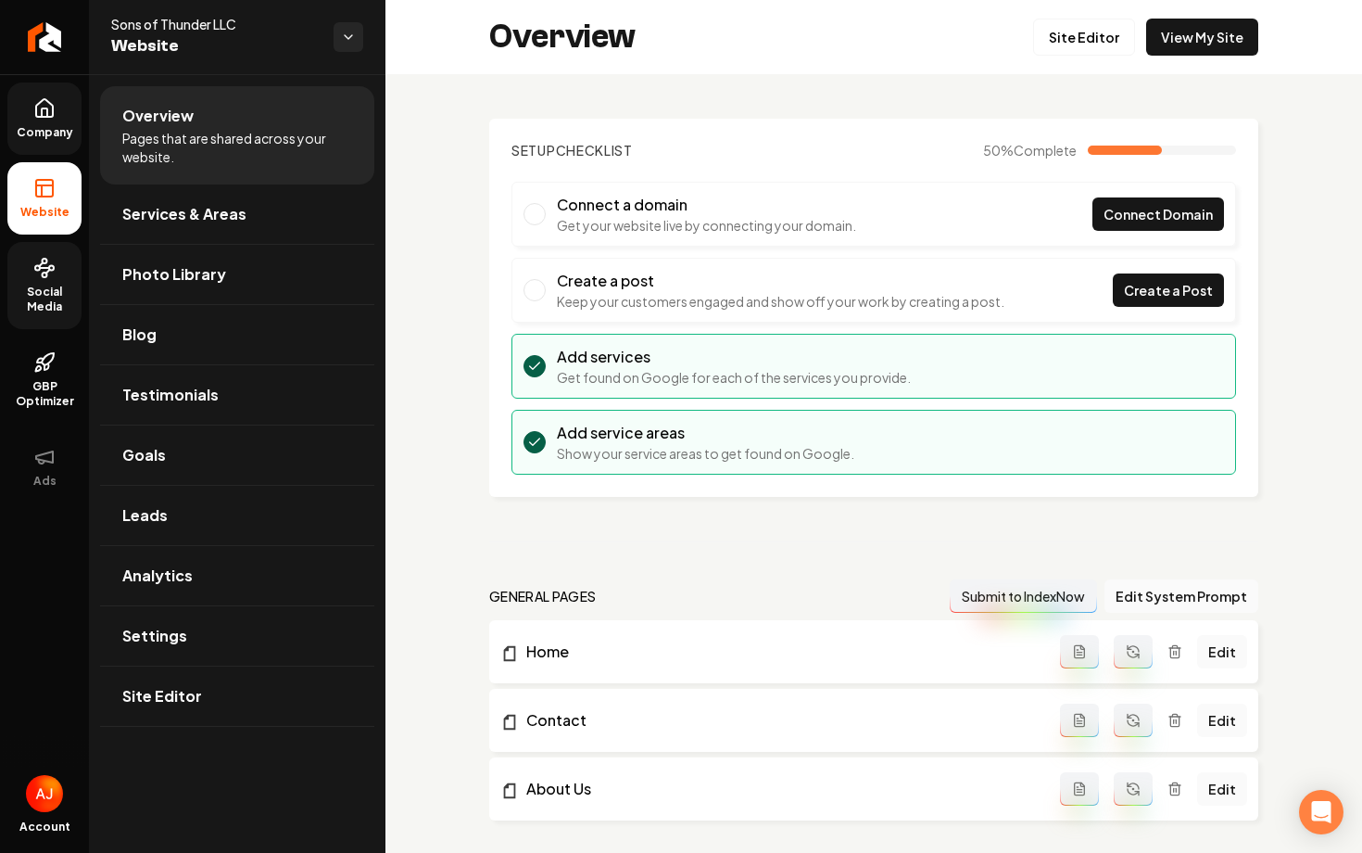
click at [41, 297] on span "Social Media" at bounding box center [44, 300] width 74 height 30
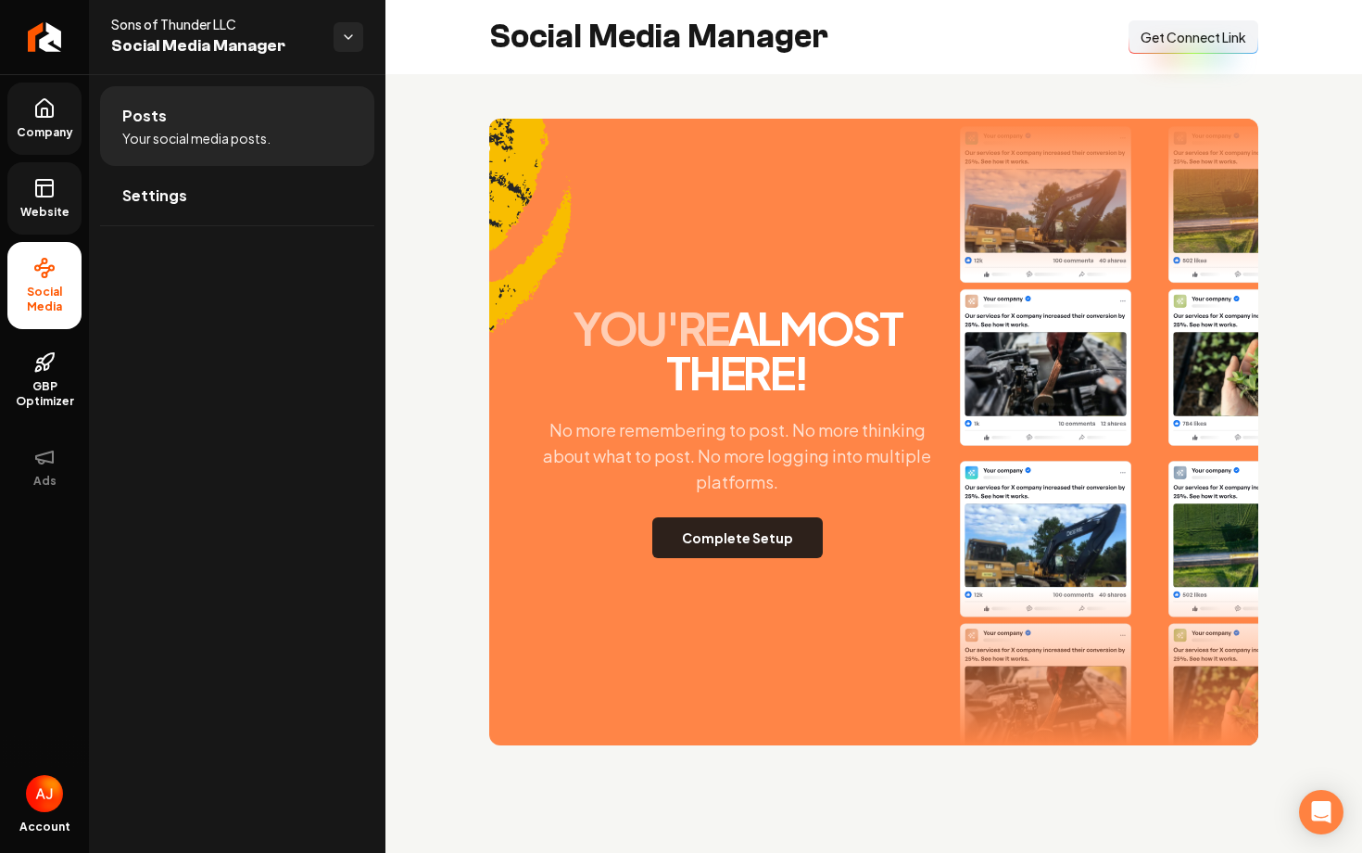
click at [780, 555] on button "Complete Setup" at bounding box center [737, 537] width 171 height 41
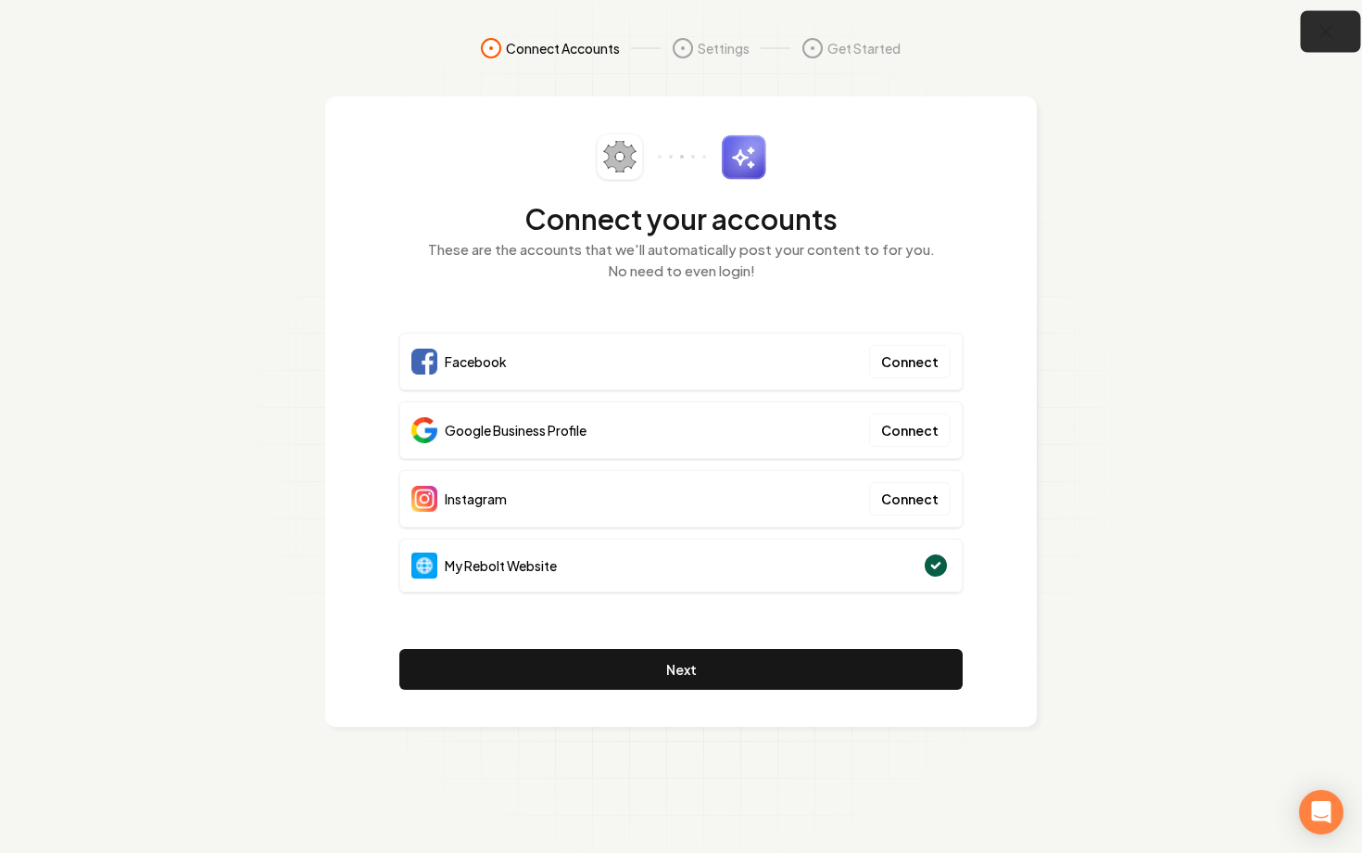
click at [1327, 36] on icon "button" at bounding box center [1326, 31] width 23 height 23
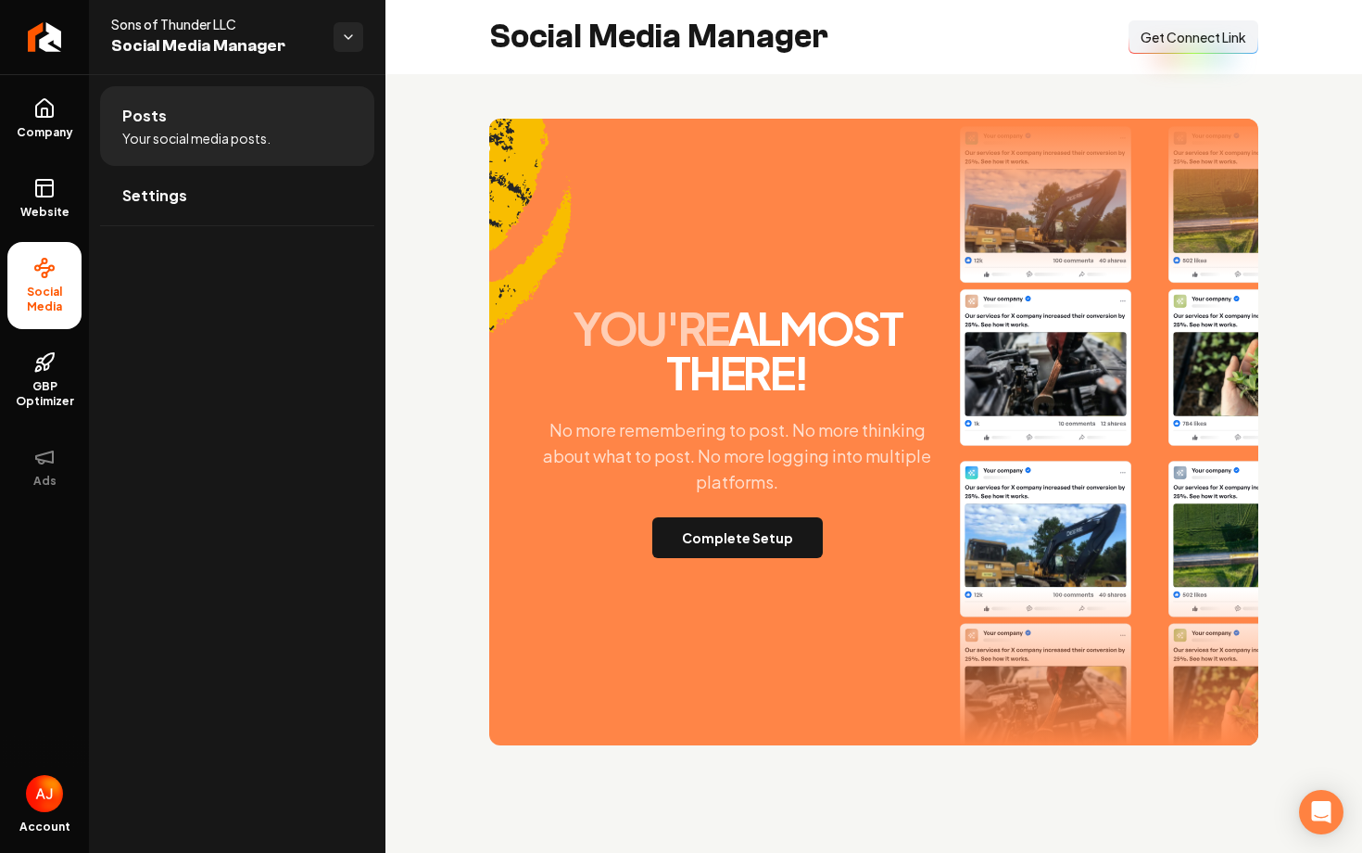
click at [1154, 49] on button "Connect Link Get Connect Link" at bounding box center [1194, 36] width 130 height 33
click at [738, 543] on button "Complete Setup" at bounding box center [737, 537] width 171 height 41
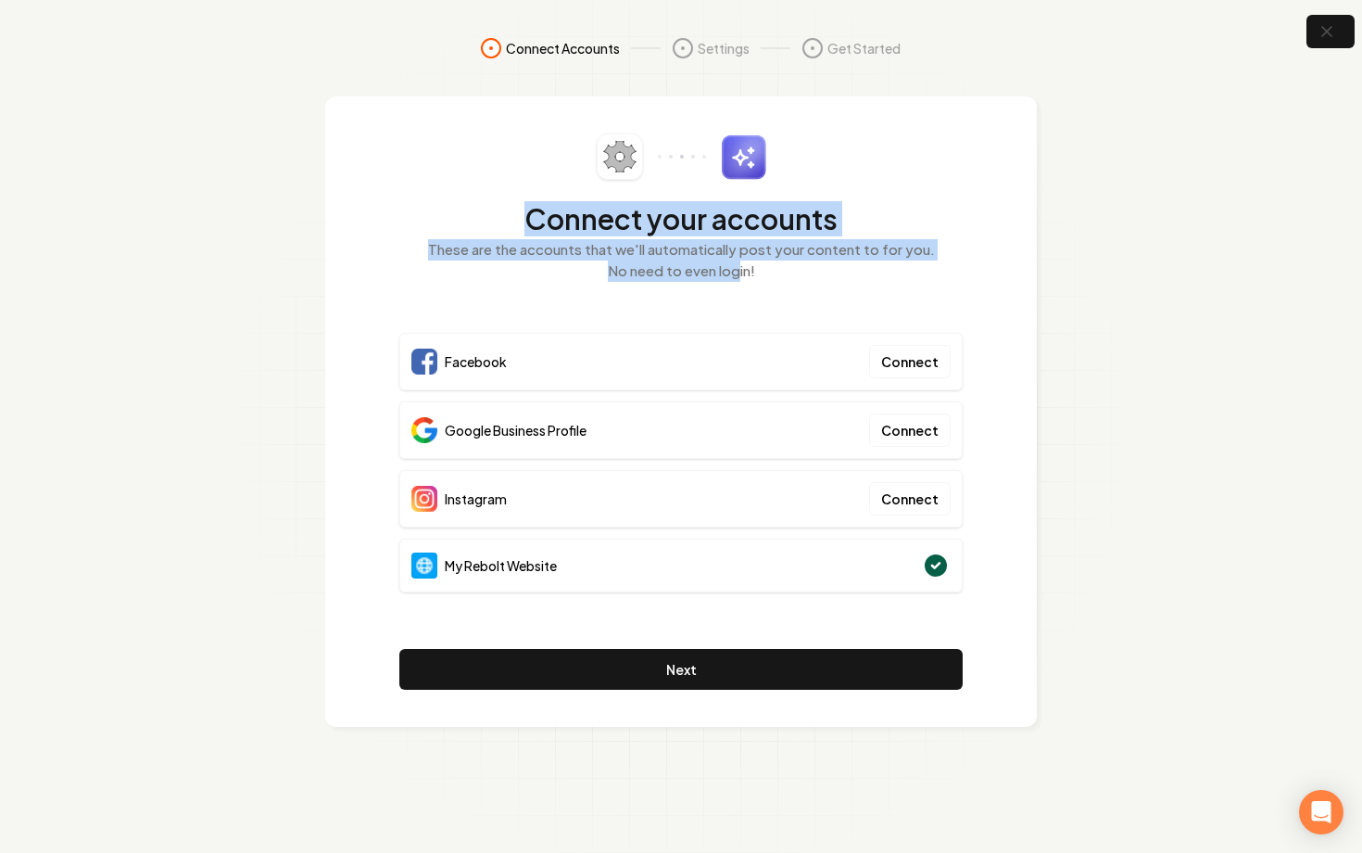
drag, startPoint x: 501, startPoint y: 229, endPoint x: 735, endPoint y: 269, distance: 236.9
click at [735, 269] on div "Connect your accounts These are the accounts that we'll automatically post your…" at bounding box center [680, 218] width 563 height 170
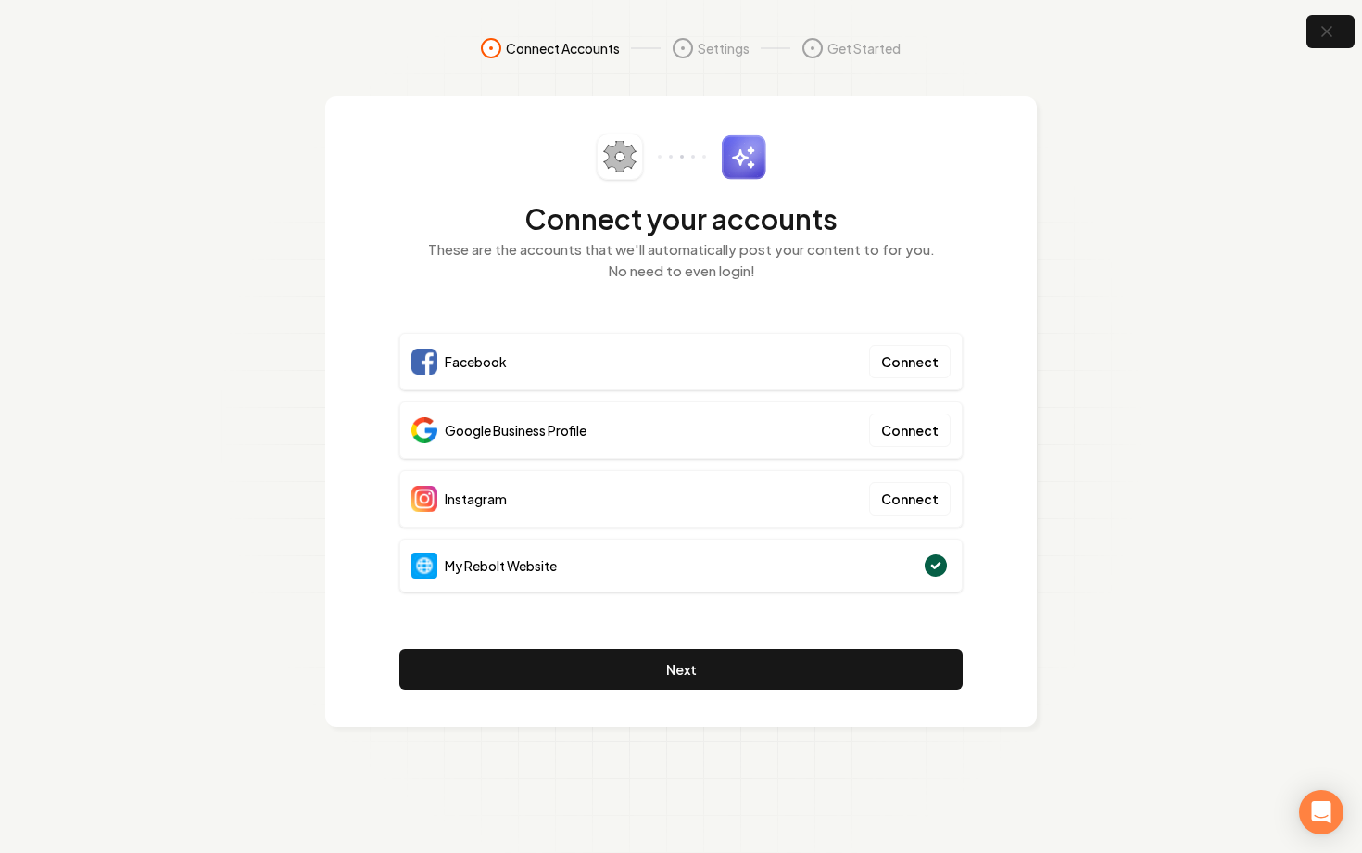
click at [769, 299] on div "Connect your accounts These are the accounts that we'll automatically post your…" at bounding box center [680, 218] width 563 height 170
click at [1339, 32] on button "button" at bounding box center [1331, 32] width 60 height 42
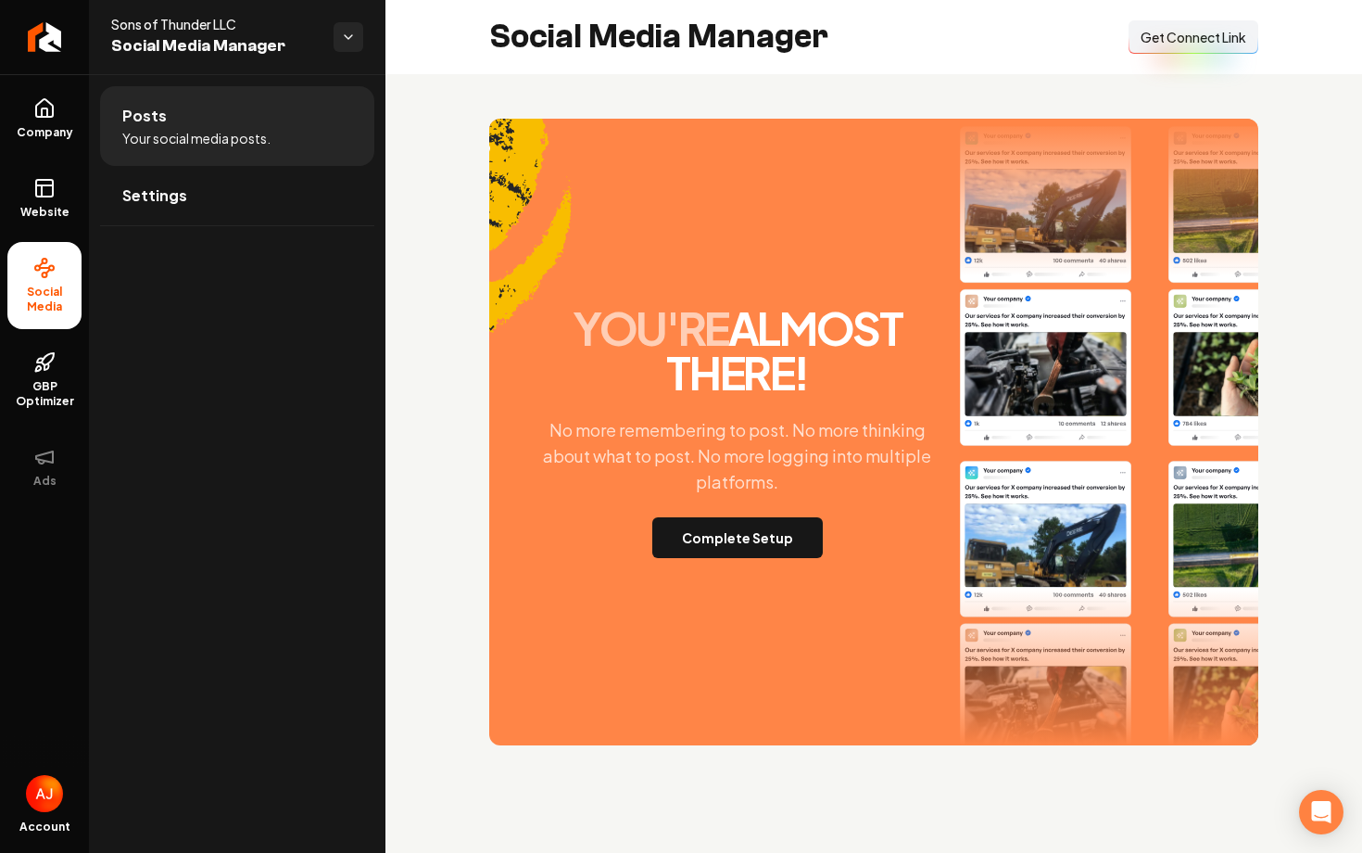
click at [1165, 36] on span "Get Connect Link" at bounding box center [1194, 37] width 106 height 19
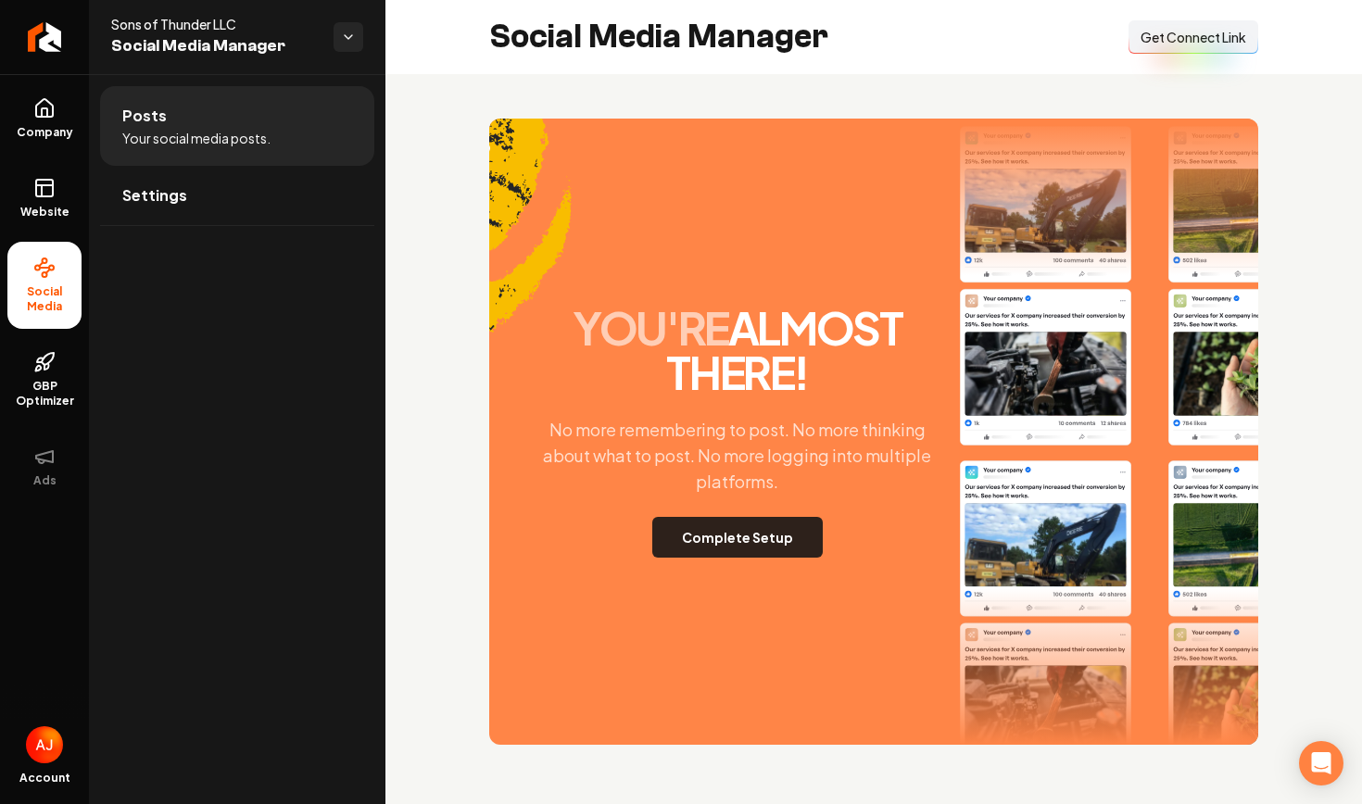
click at [705, 530] on button "Complete Setup" at bounding box center [737, 537] width 171 height 41
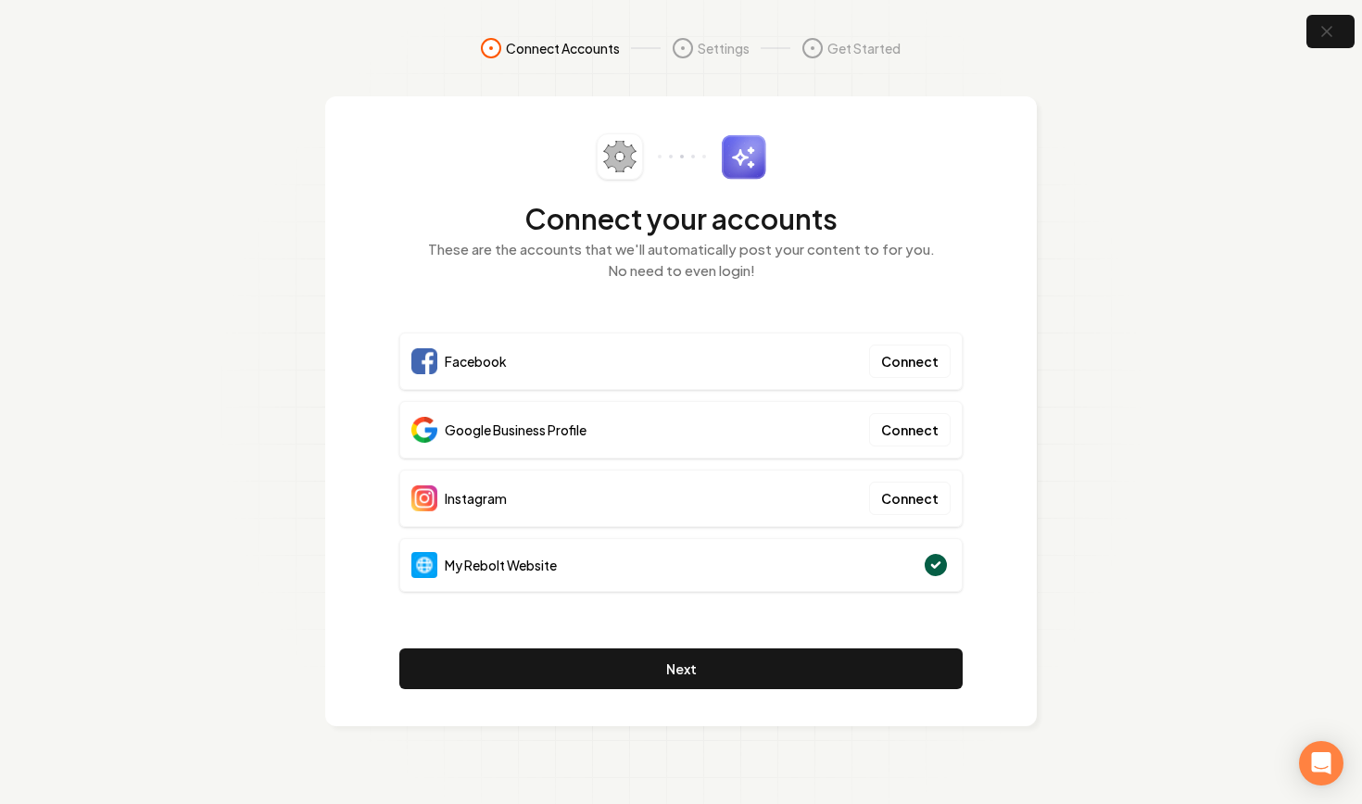
click at [870, 268] on p "These are the accounts that we'll automatically post your content to for you. N…" at bounding box center [680, 260] width 563 height 42
click at [664, 274] on p "These are the accounts that we'll automatically post your content to for you. N…" at bounding box center [680, 260] width 563 height 42
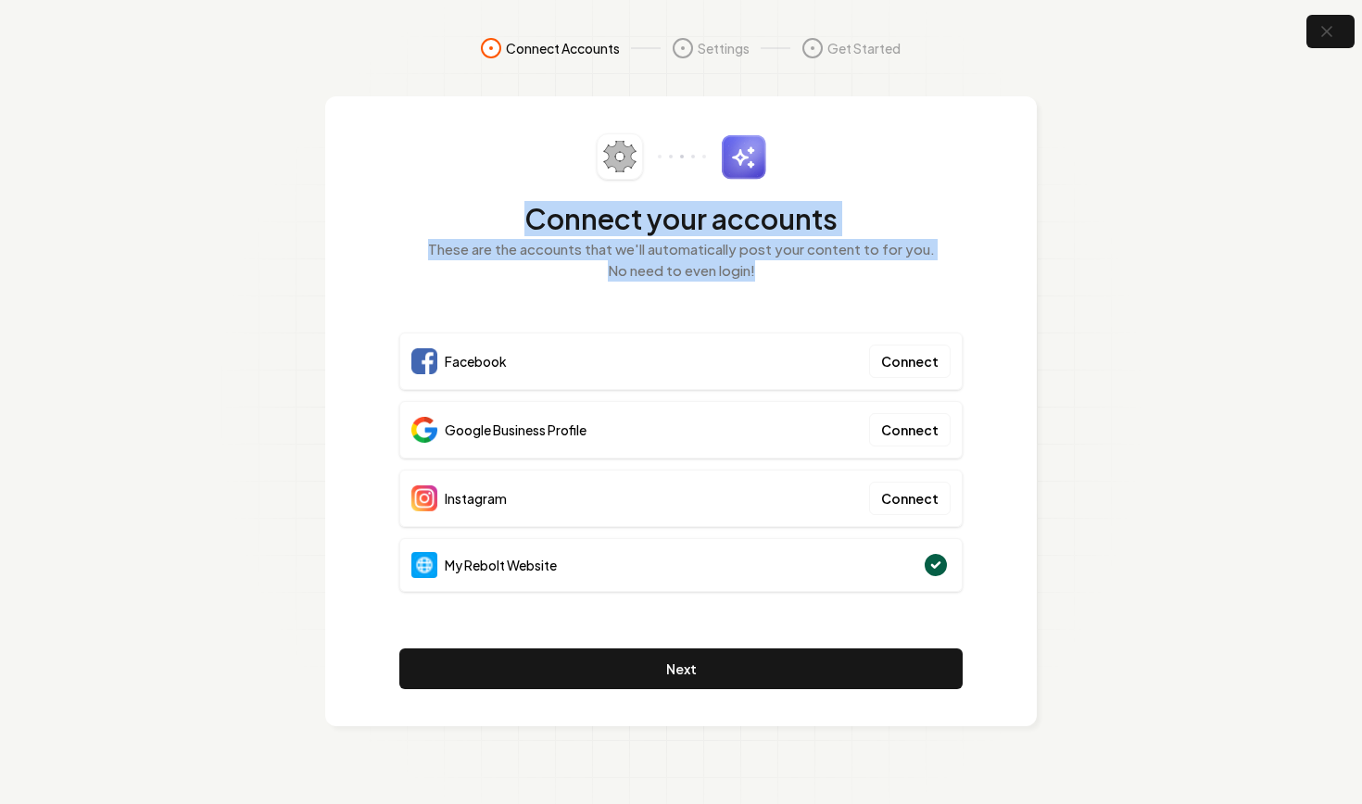
drag, startPoint x: 517, startPoint y: 223, endPoint x: 840, endPoint y: 270, distance: 325.8
click at [840, 270] on div "Connect your accounts These are the accounts that we'll automatically post your…" at bounding box center [680, 218] width 563 height 170
click at [844, 297] on div "Connect your accounts These are the accounts that we'll automatically post your…" at bounding box center [680, 218] width 563 height 170
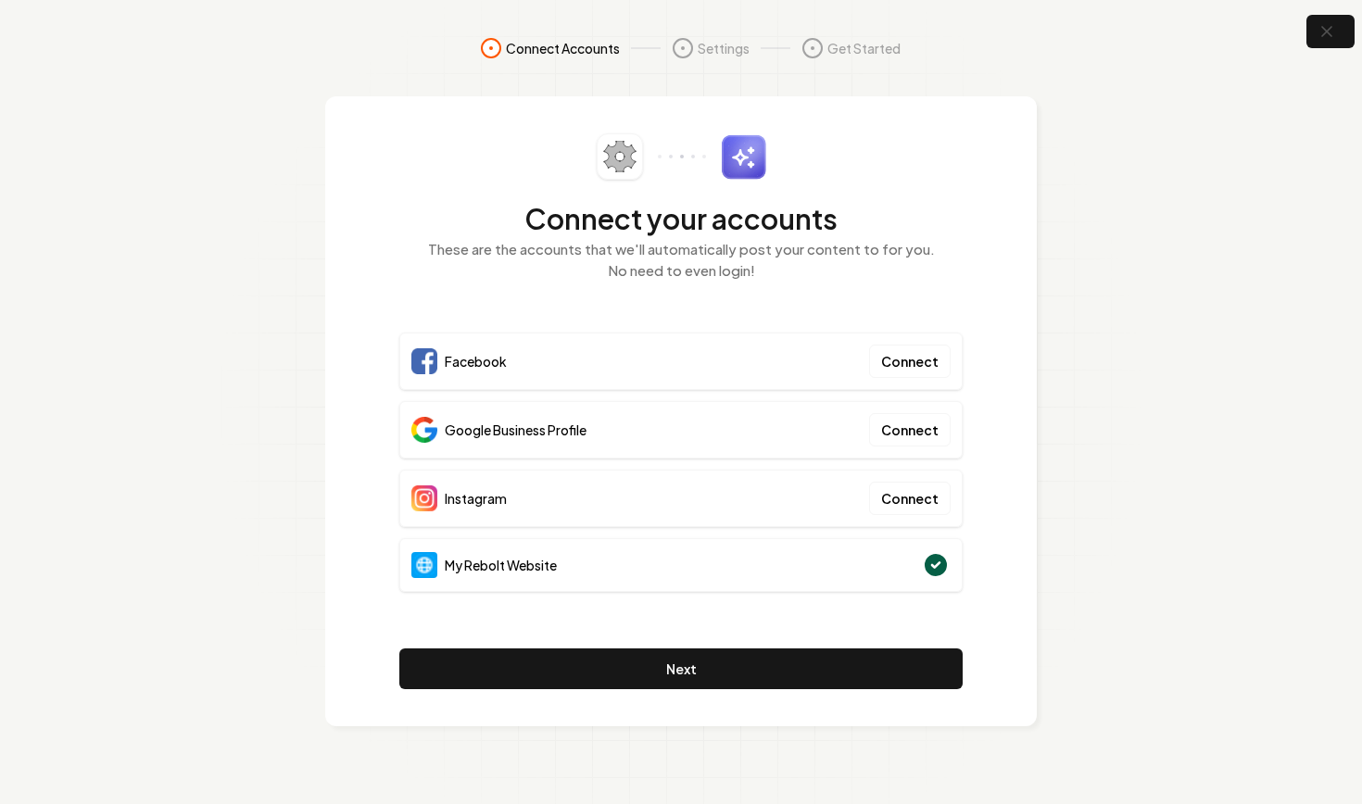
click at [460, 370] on span "Facebook" at bounding box center [476, 361] width 62 height 19
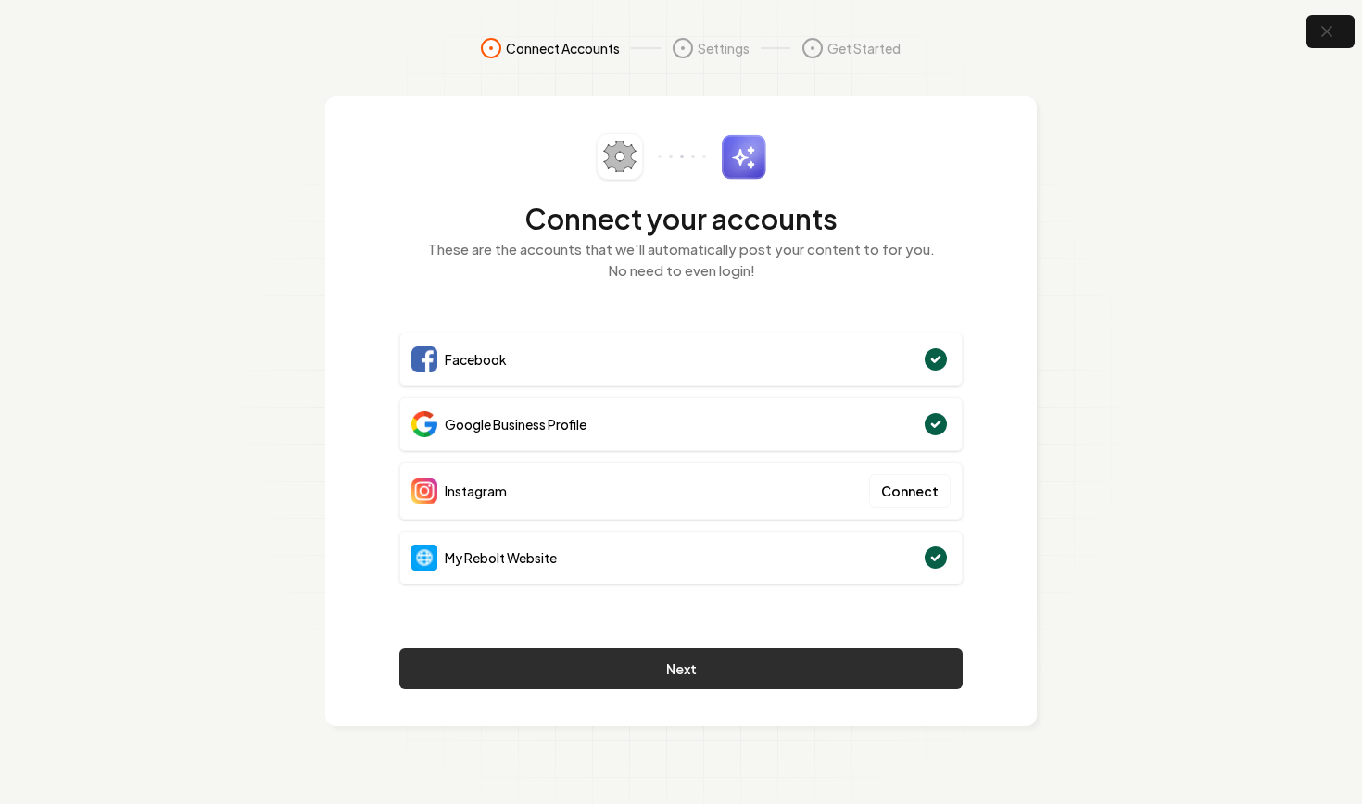
click at [836, 667] on button "Next" at bounding box center [680, 669] width 563 height 41
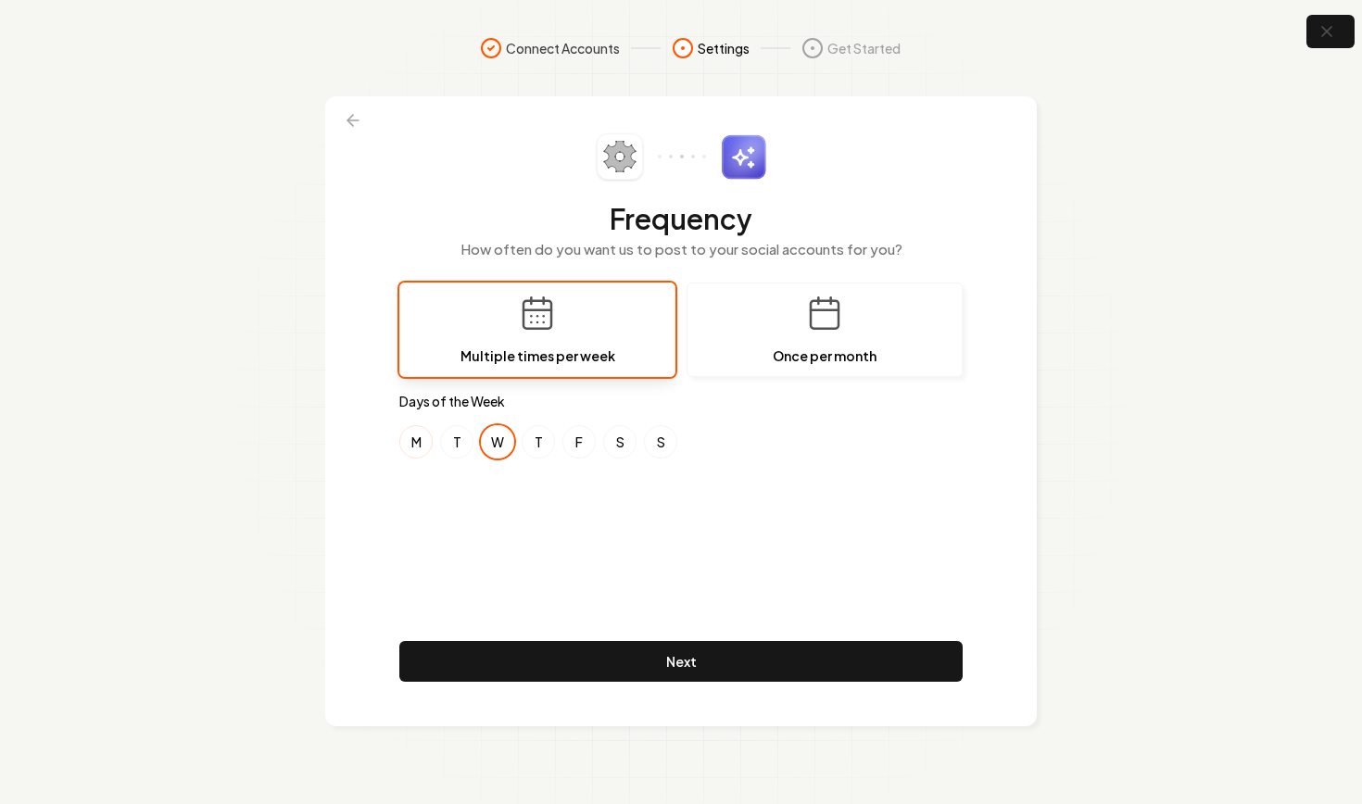
click at [411, 449] on button "M" at bounding box center [415, 441] width 33 height 33
click at [611, 434] on button "S" at bounding box center [619, 441] width 33 height 33
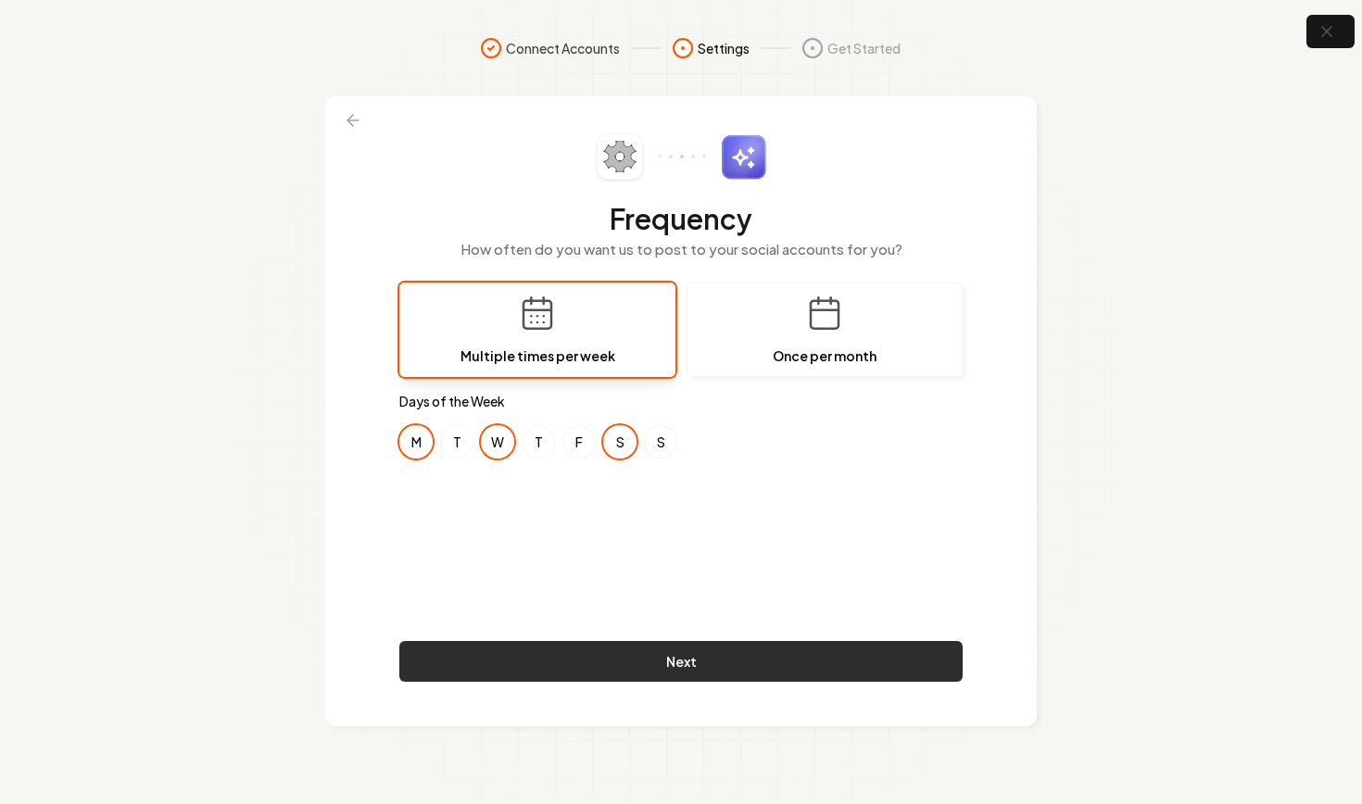
click at [866, 651] on button "Next" at bounding box center [680, 661] width 563 height 41
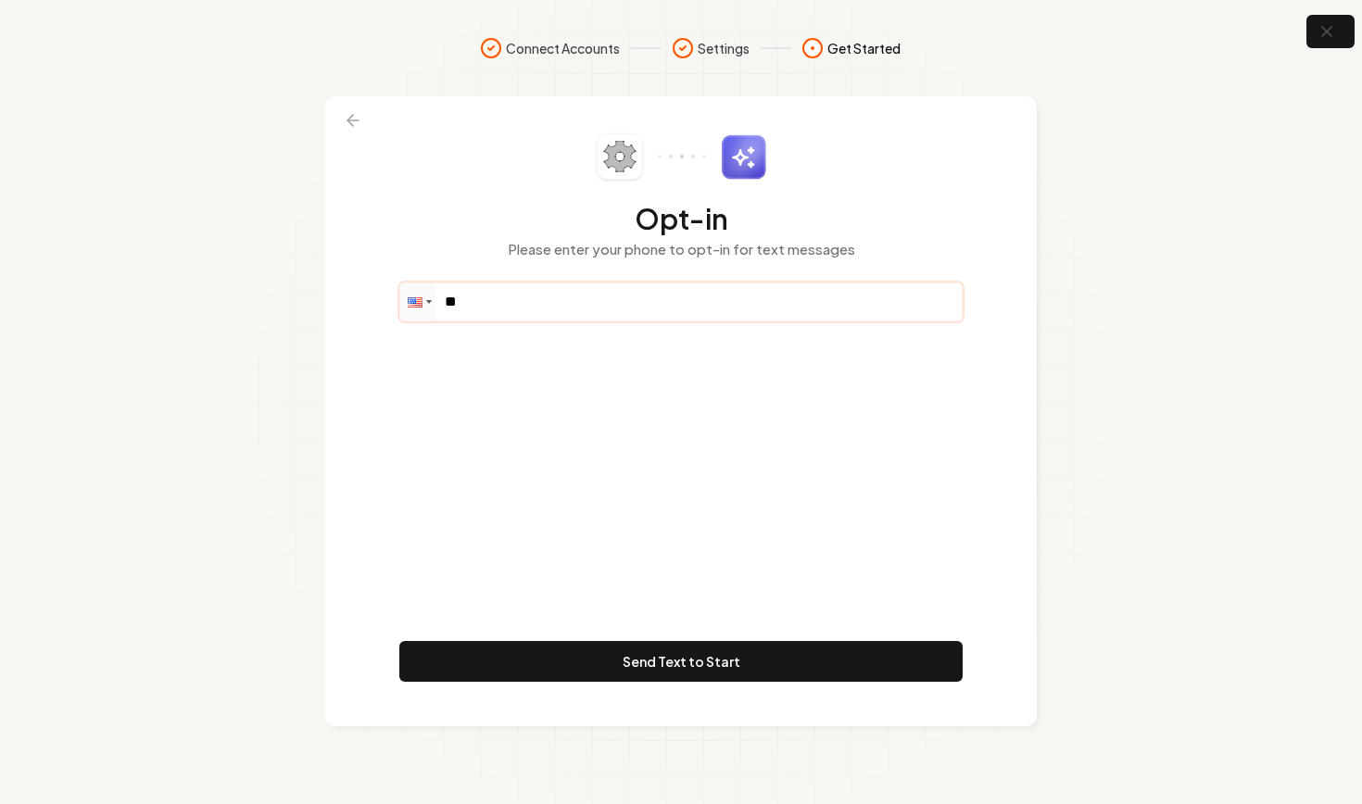
click at [483, 295] on input "**" at bounding box center [681, 302] width 562 height 37
paste input "**********"
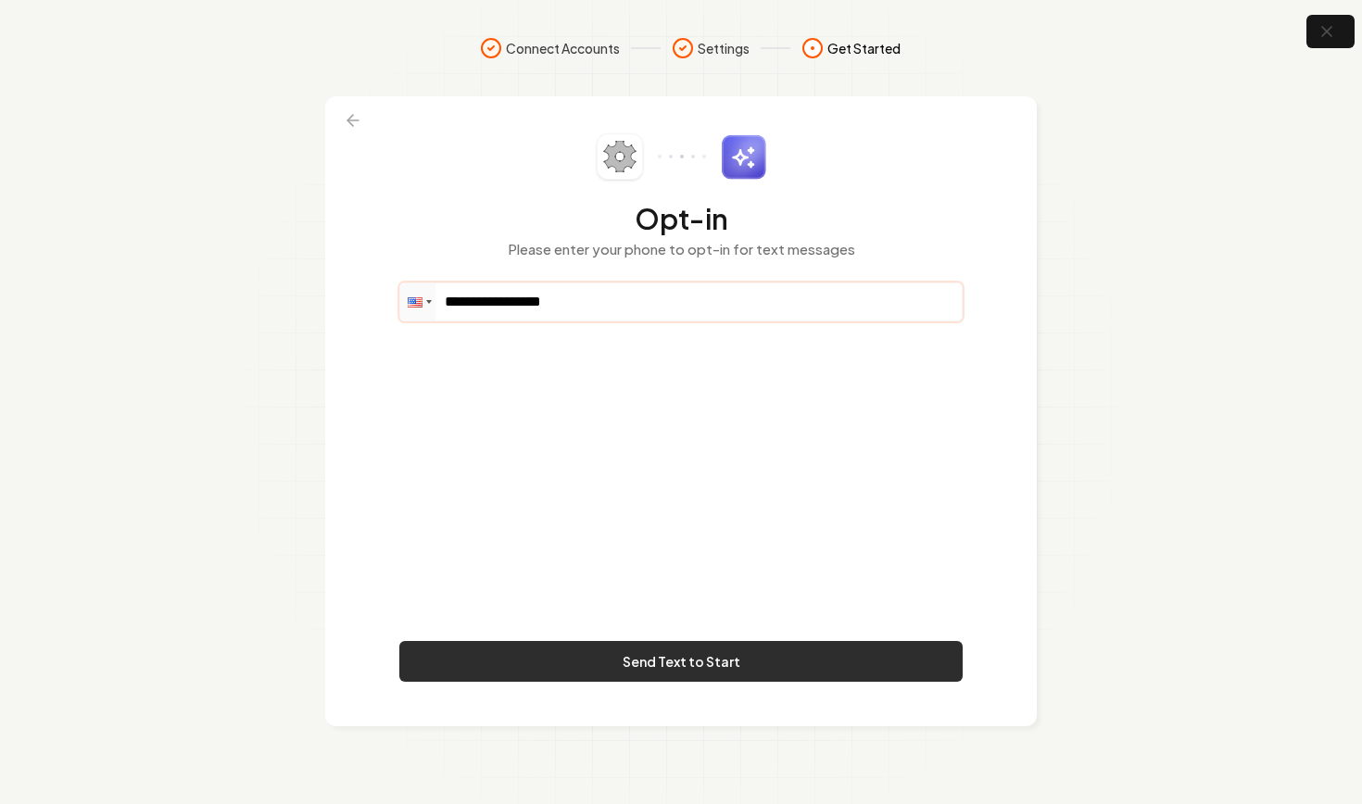
type input "**********"
click at [737, 656] on button "Send Text to Start" at bounding box center [680, 661] width 563 height 41
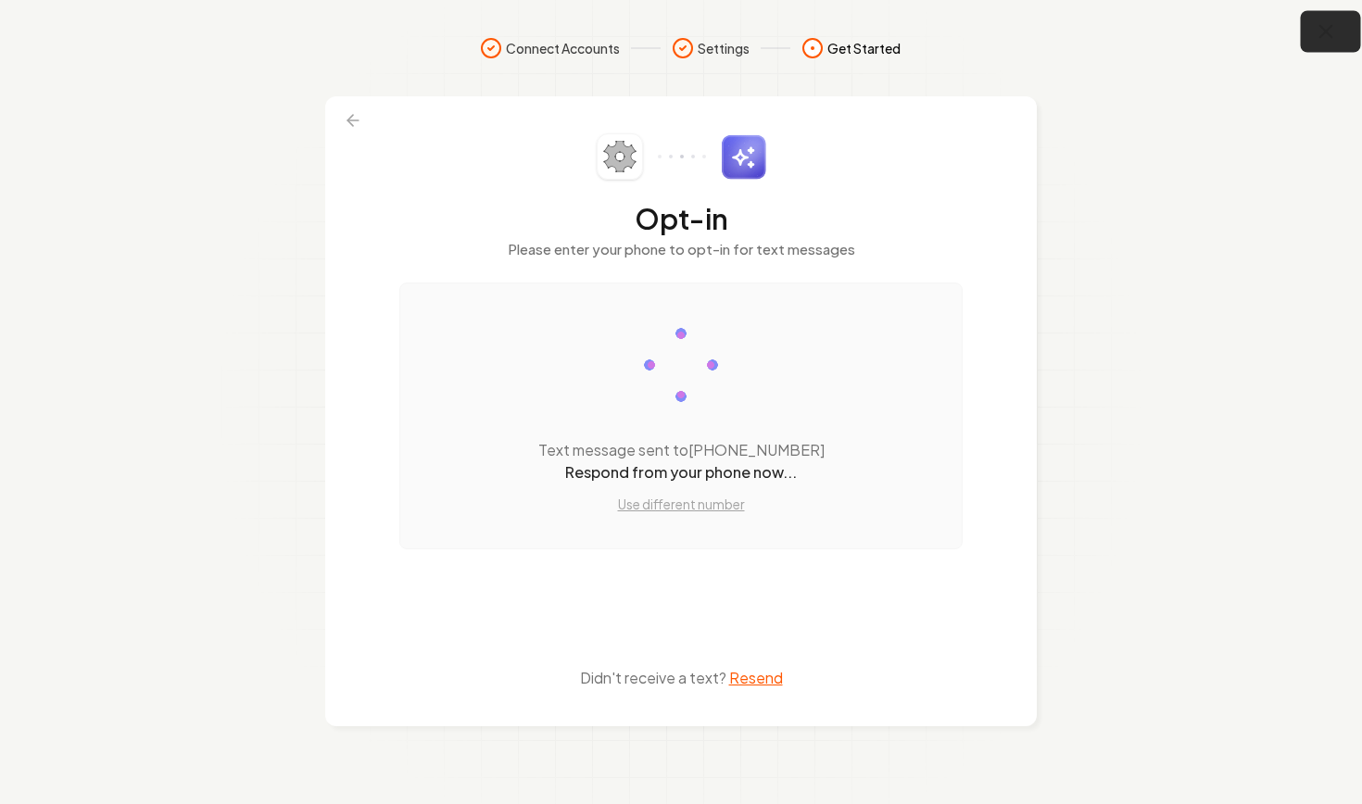
click at [1330, 37] on icon "button" at bounding box center [1326, 31] width 23 height 23
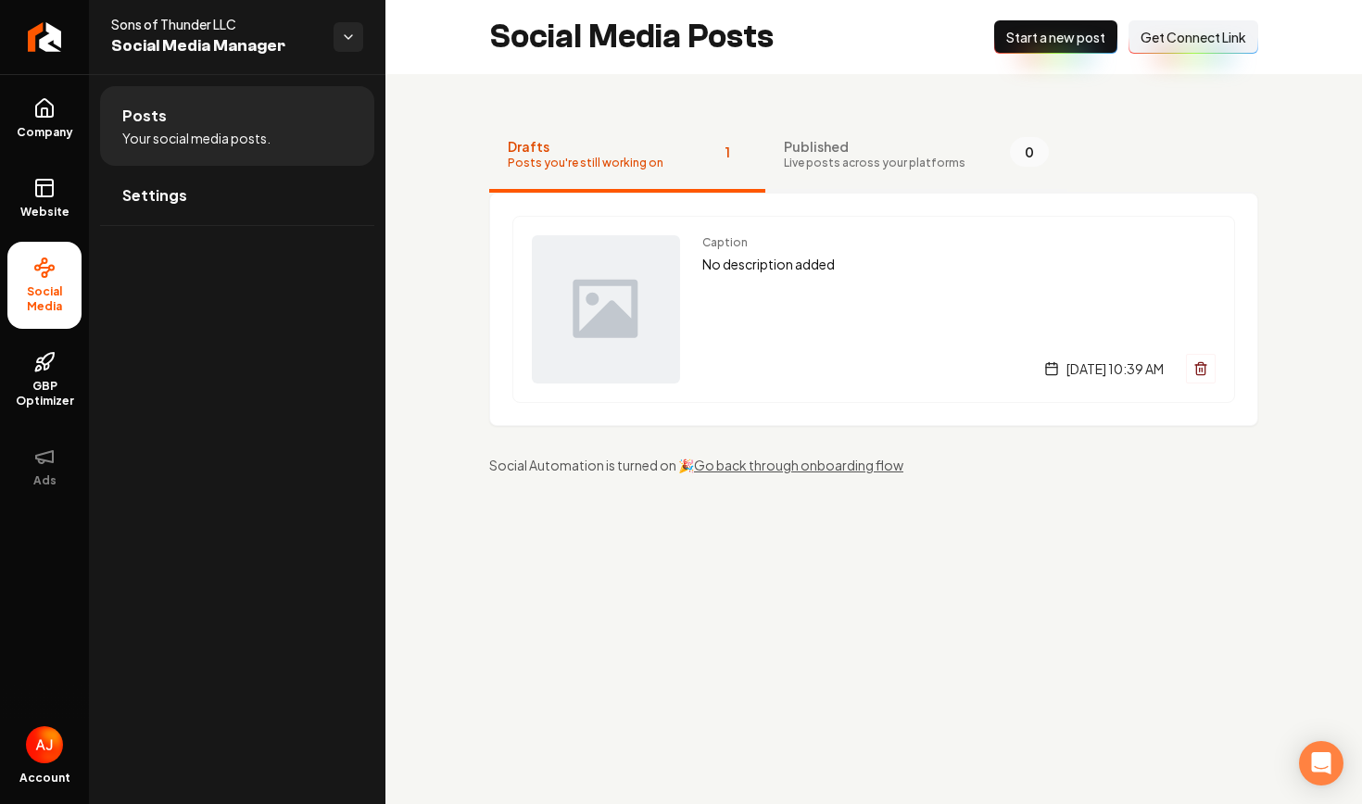
click at [768, 191] on button "Published Live posts across your platforms 0" at bounding box center [916, 156] width 302 height 74
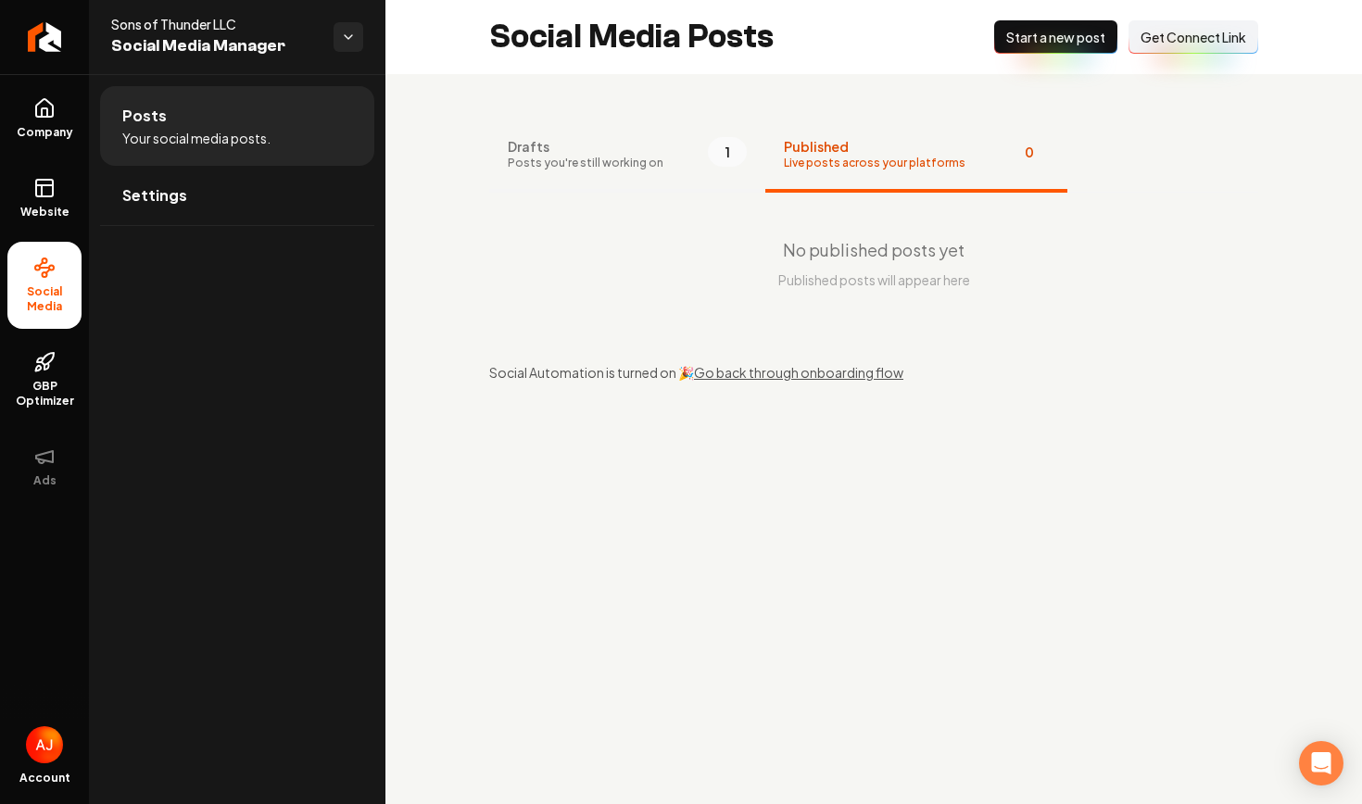
click at [736, 188] on button "Drafts Posts you're still working on 1" at bounding box center [627, 156] width 276 height 74
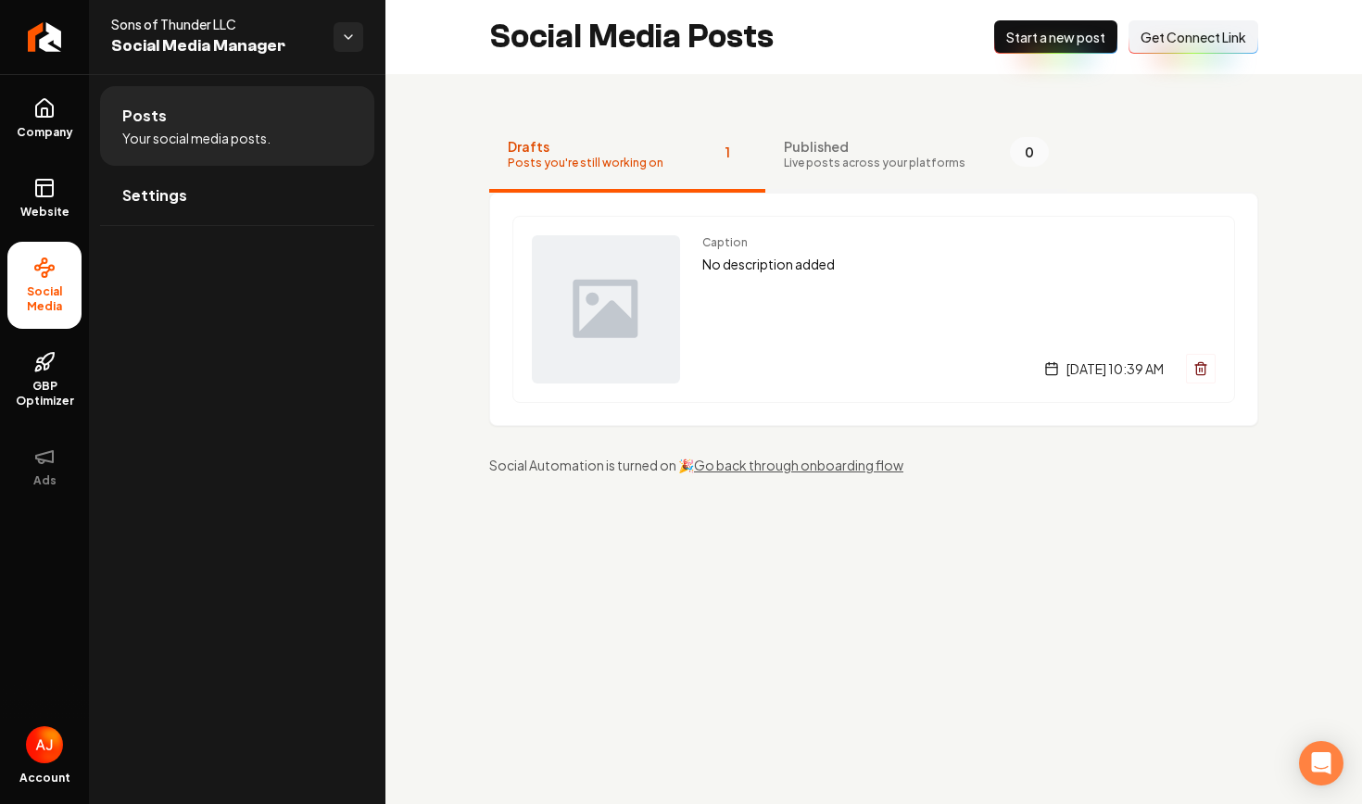
click at [808, 174] on button "Published Live posts across your platforms 0" at bounding box center [916, 156] width 302 height 74
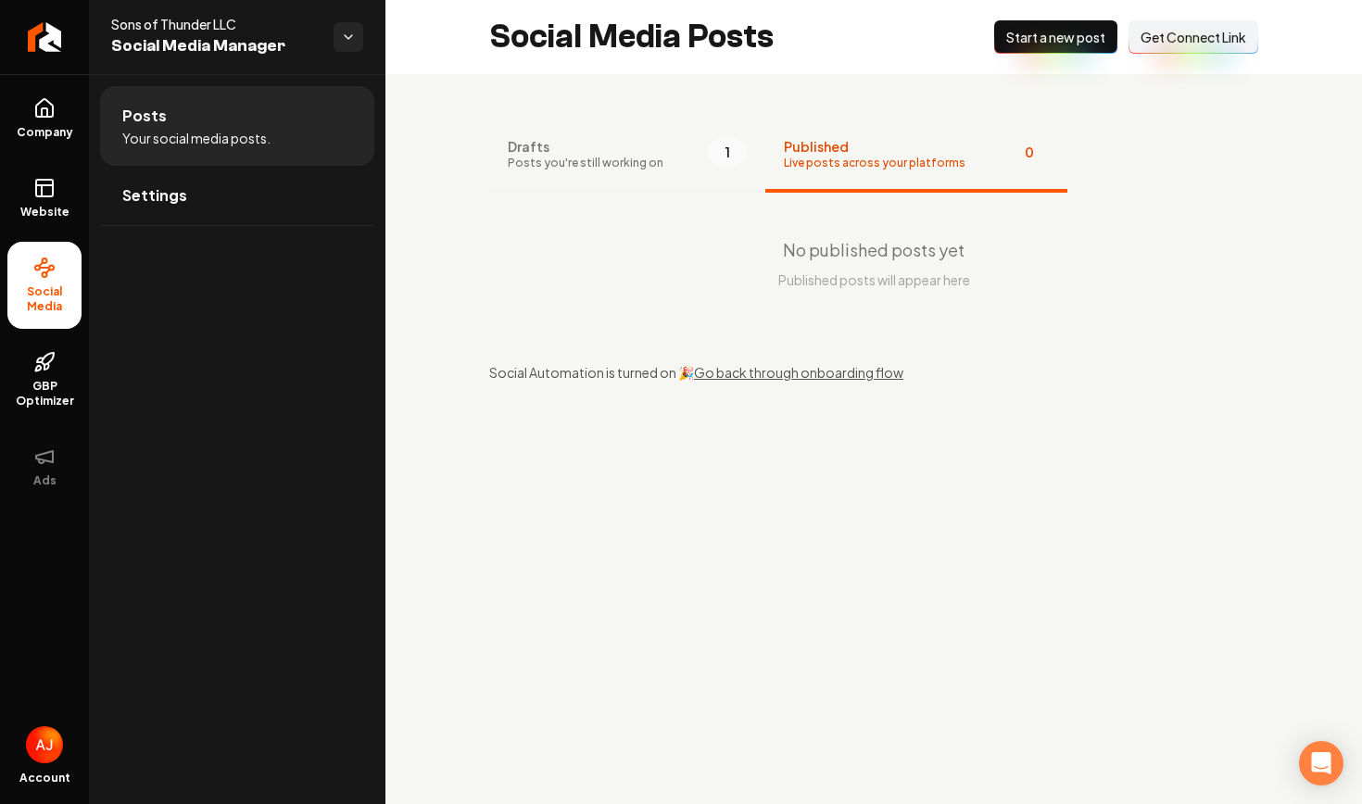
click at [682, 185] on button "Drafts Posts you're still working on 1" at bounding box center [627, 156] width 276 height 74
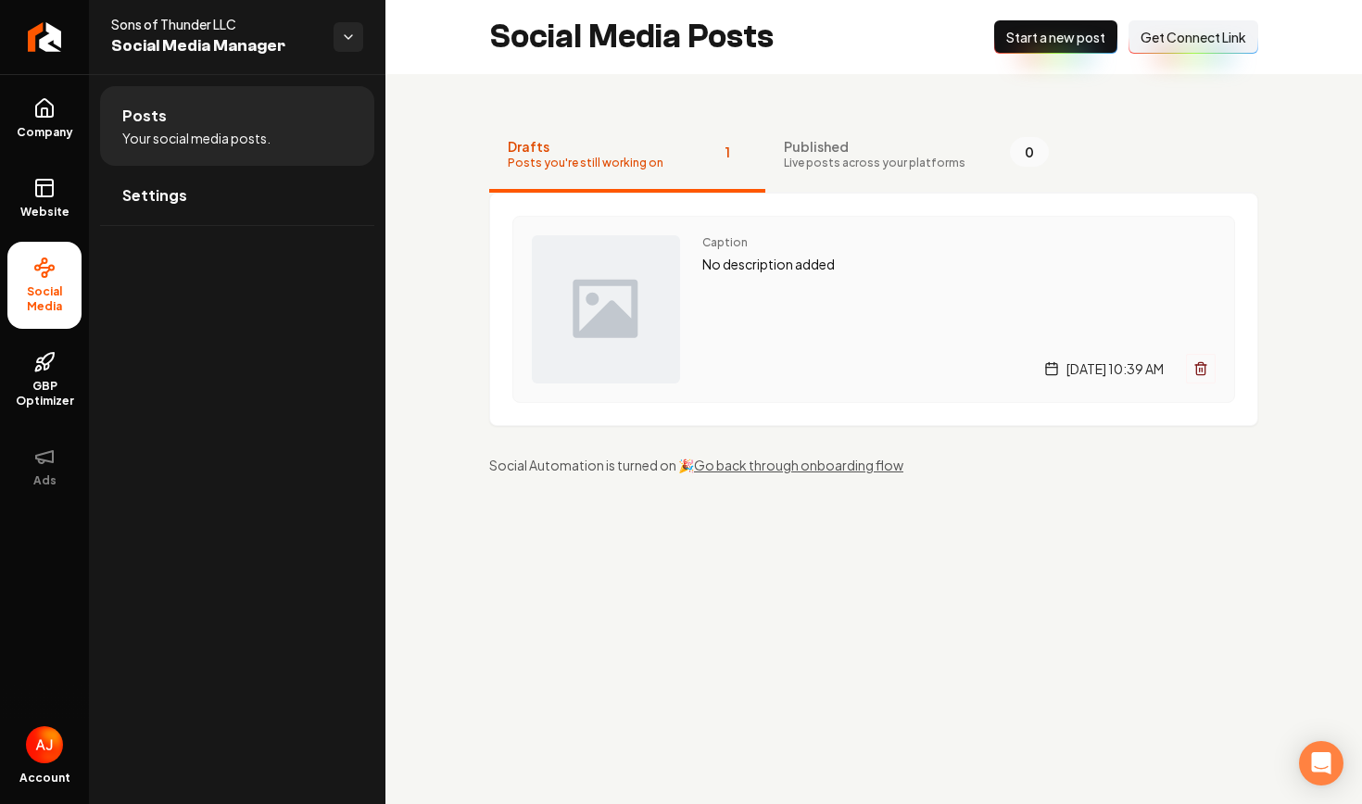
click at [796, 313] on div "Caption No description added Wednesday, September 10, 2025 | 10:39 AM" at bounding box center [958, 309] width 513 height 148
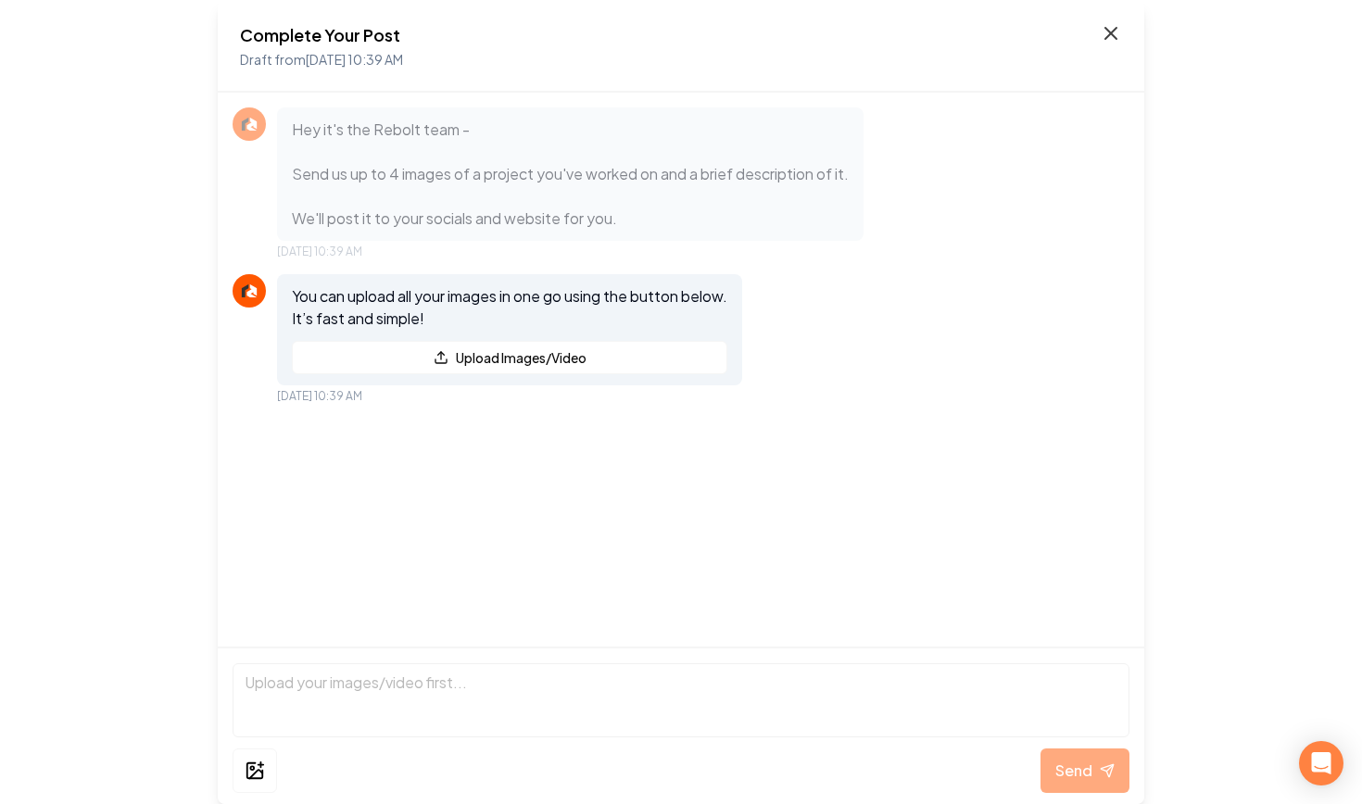
click at [1107, 36] on icon at bounding box center [1111, 33] width 11 height 11
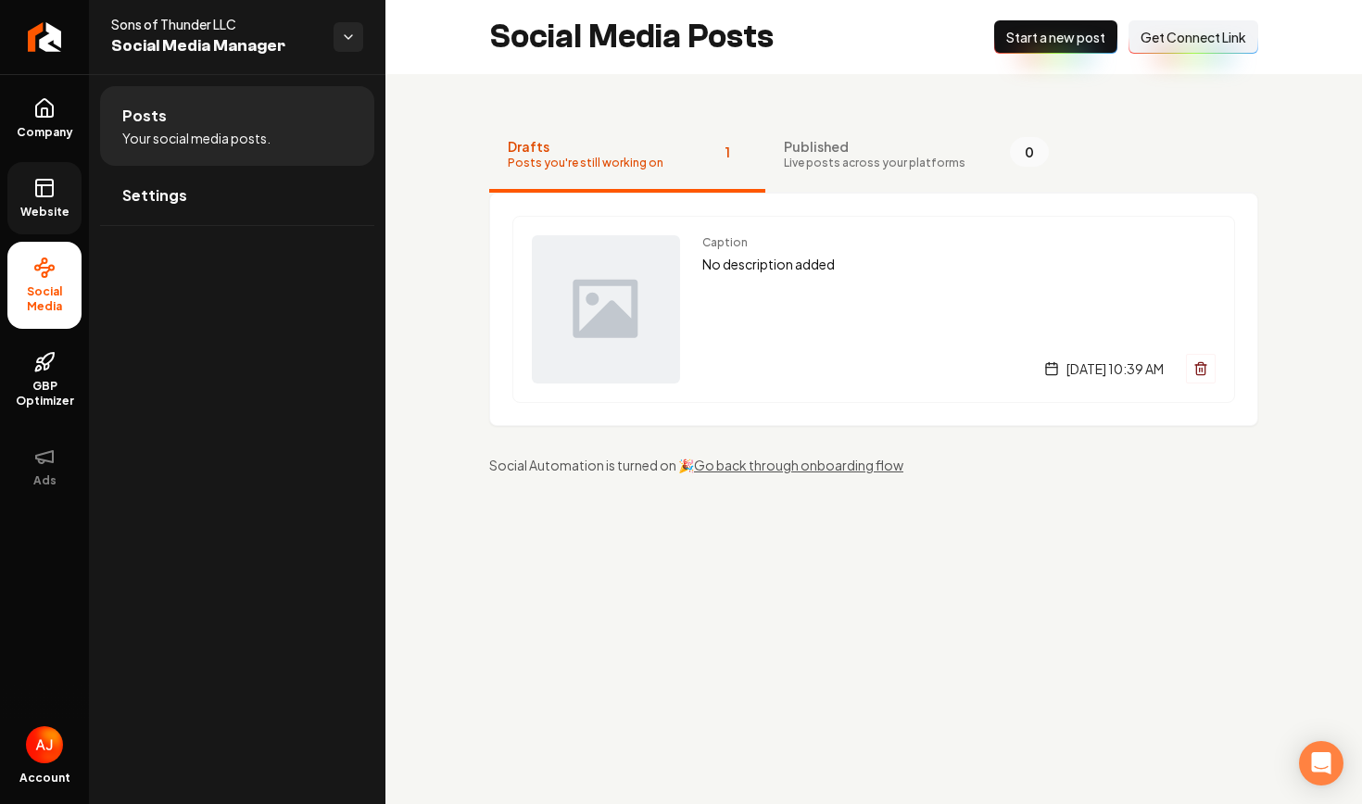
click at [51, 198] on icon at bounding box center [44, 188] width 22 height 22
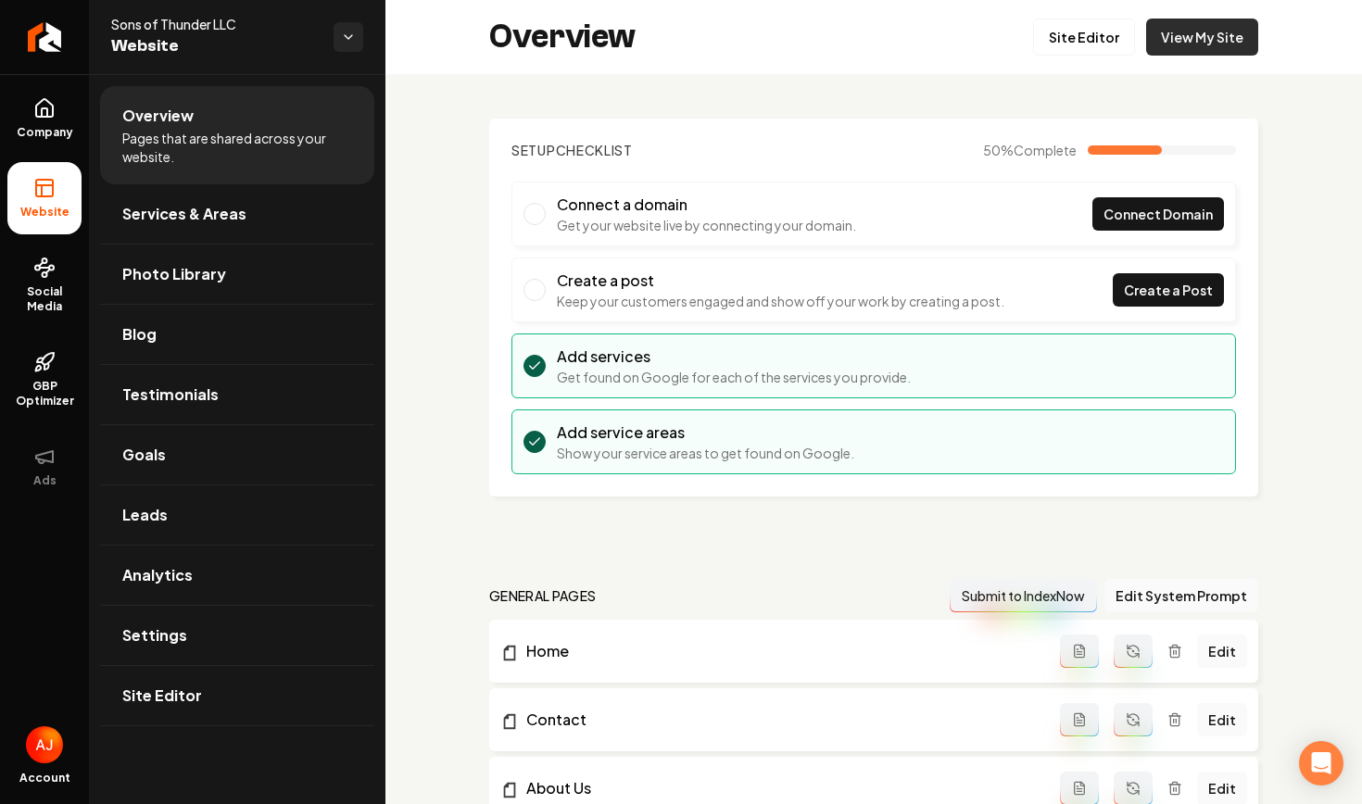
click at [1174, 35] on link "View My Site" at bounding box center [1202, 37] width 112 height 37
click at [228, 639] on link "Settings" at bounding box center [237, 635] width 274 height 59
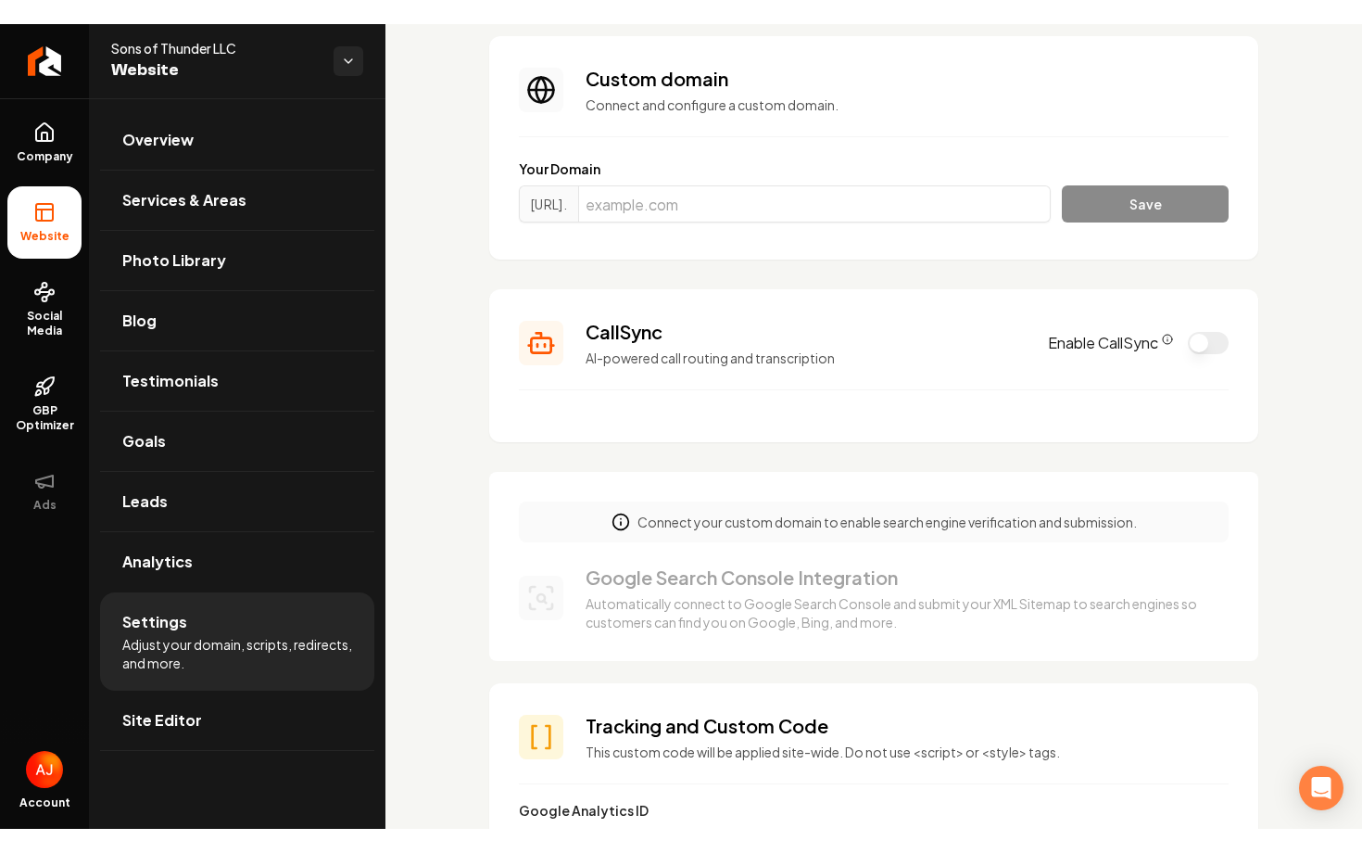
scroll to position [80, 0]
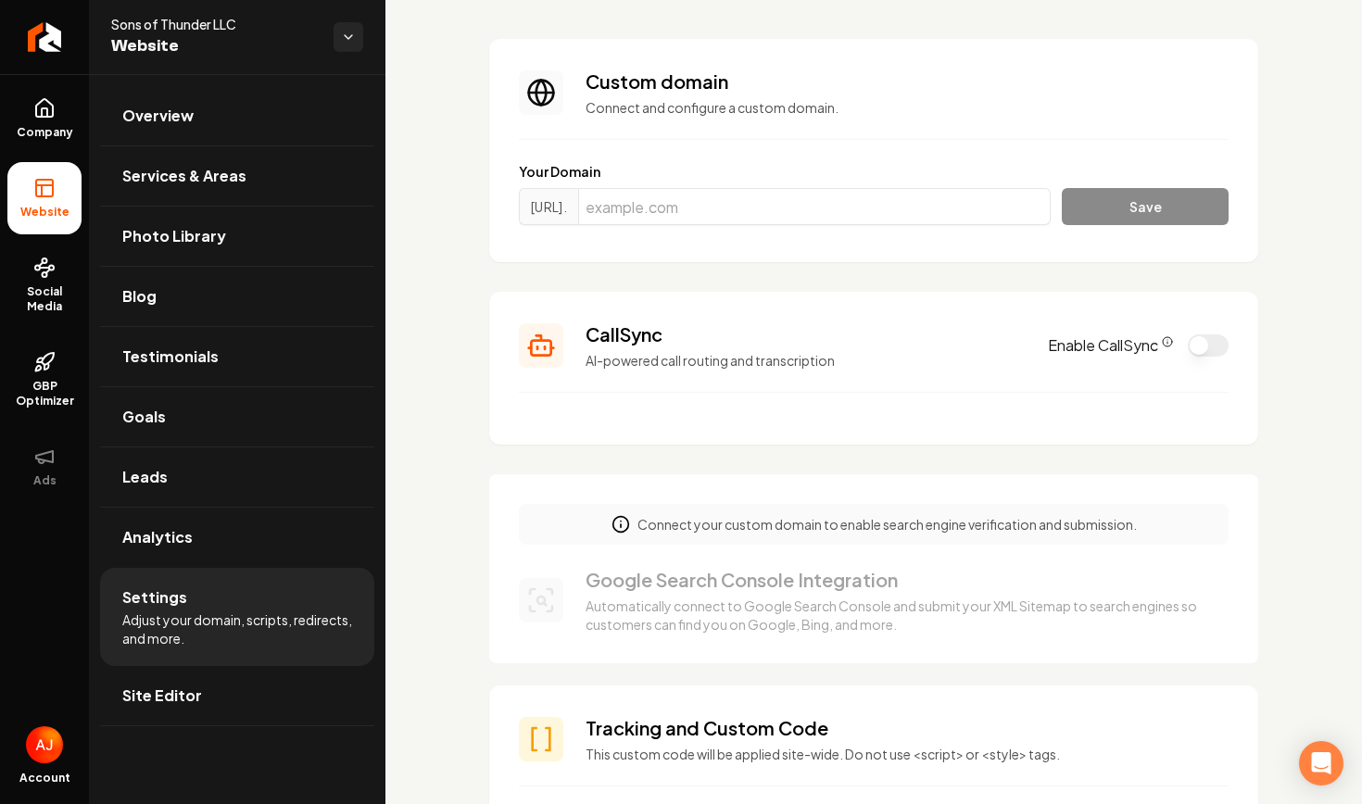
click at [495, 232] on section "Custom domain Connect and configure a custom domain. Your Domain https://www. S…" at bounding box center [873, 150] width 769 height 223
click at [978, 389] on section "CallSync AI-powered call routing and transcription Enable CallSync" at bounding box center [873, 368] width 769 height 153
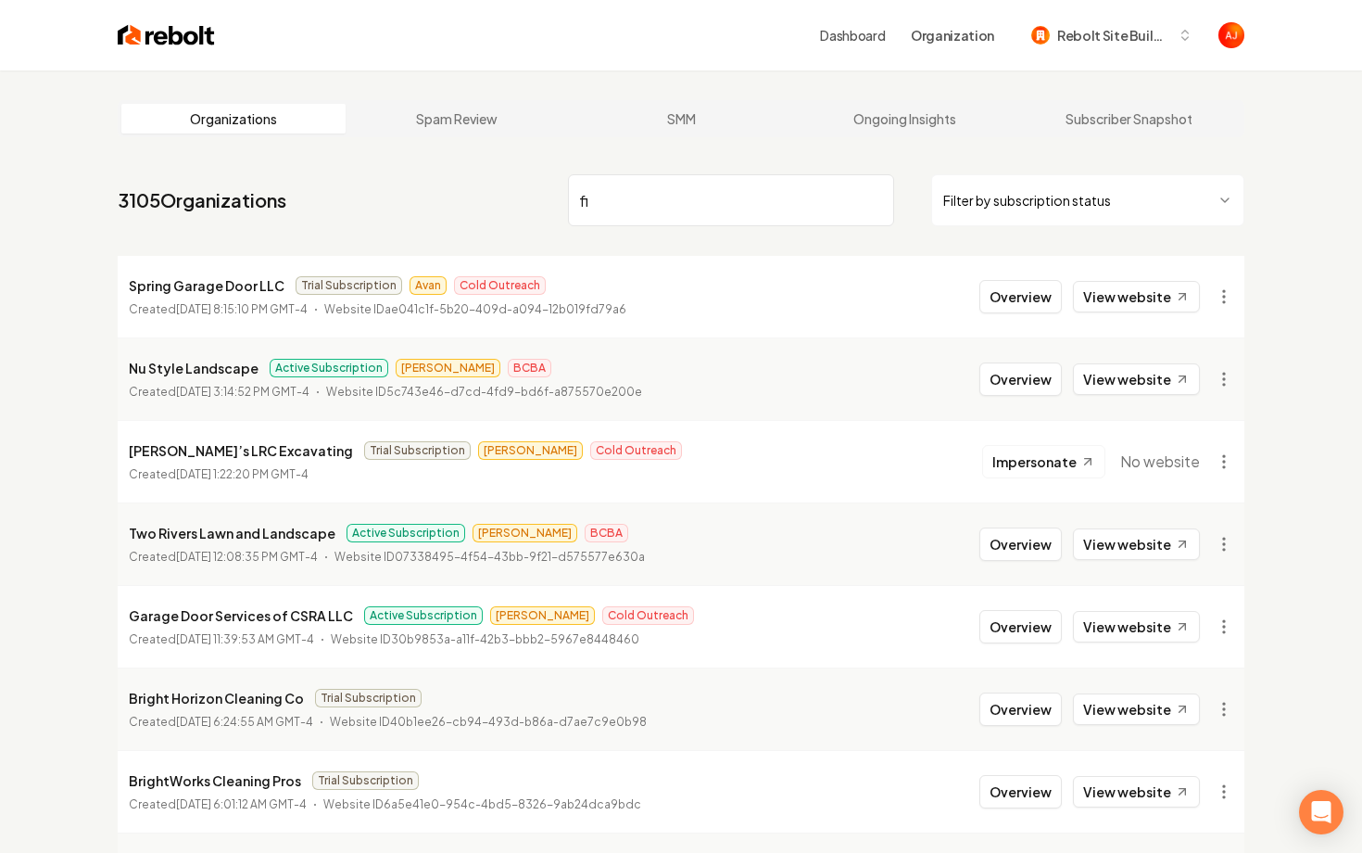
drag, startPoint x: 652, startPoint y: 209, endPoint x: 563, endPoint y: 209, distance: 89.0
click at [563, 209] on nav "3105 Organizations fi Filter by subscription status" at bounding box center [681, 208] width 1127 height 82
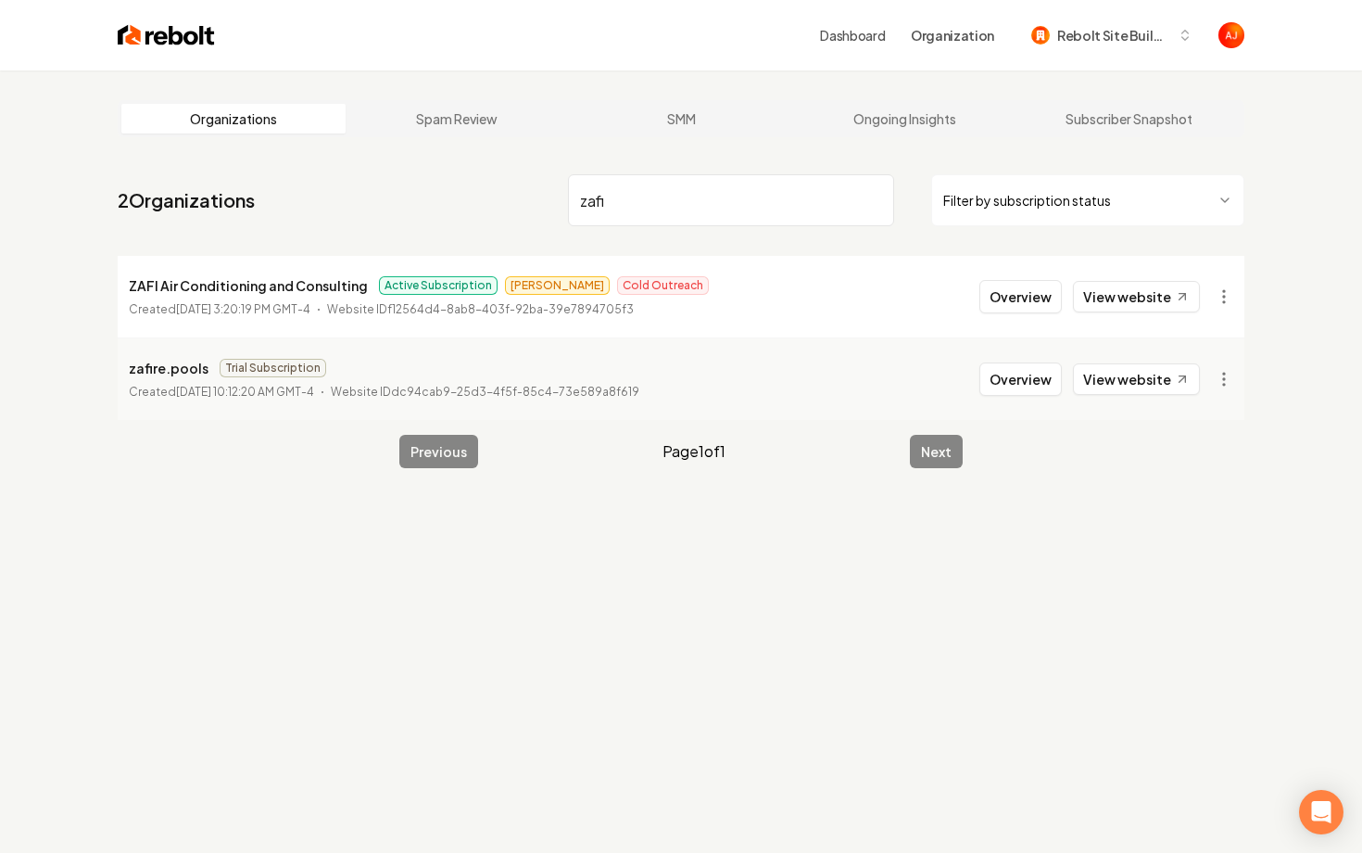
type input "zafi"
click at [1113, 294] on link "View website" at bounding box center [1136, 297] width 127 height 32
click at [1008, 292] on button "Overview" at bounding box center [1021, 296] width 82 height 33
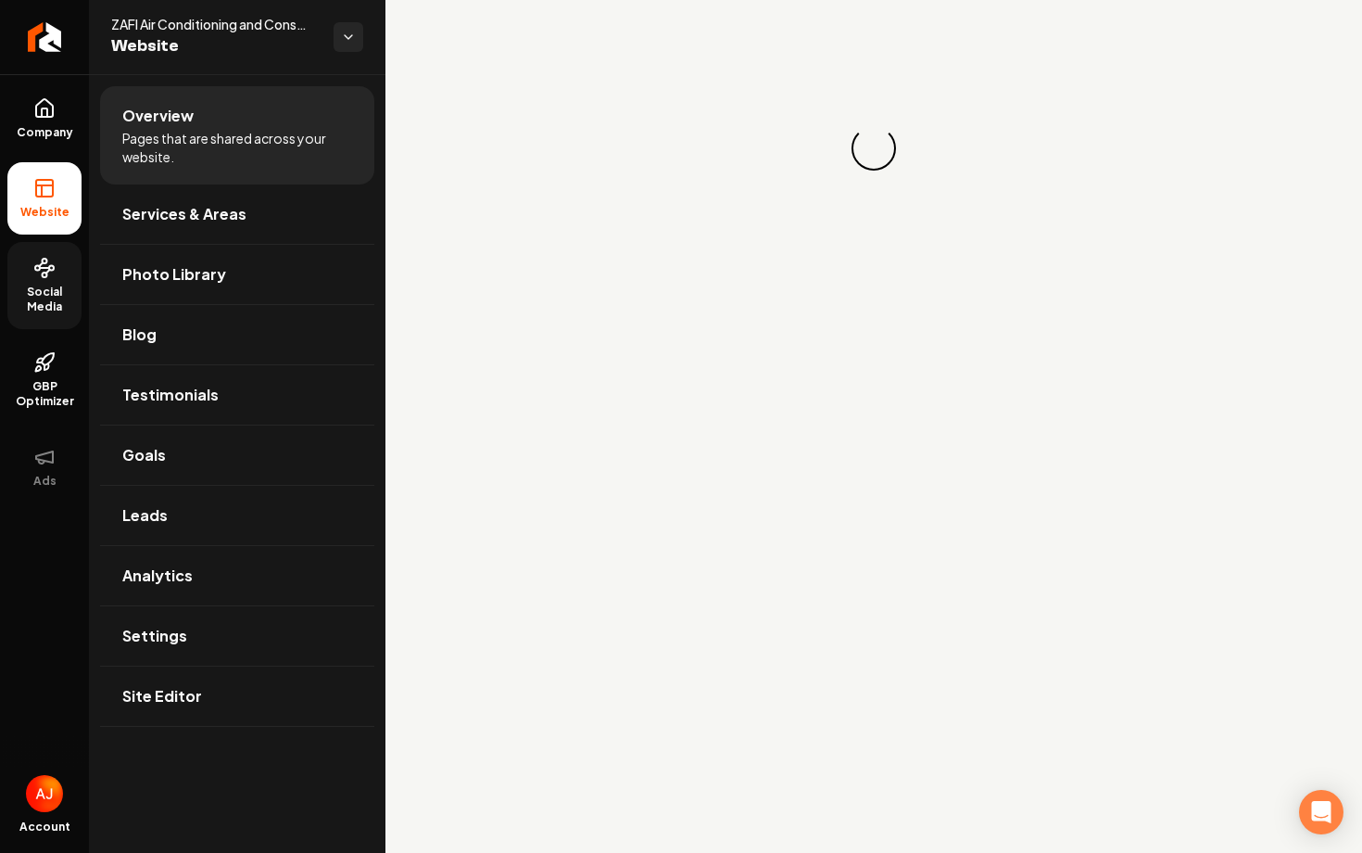
click at [63, 290] on span "Social Media" at bounding box center [44, 300] width 74 height 30
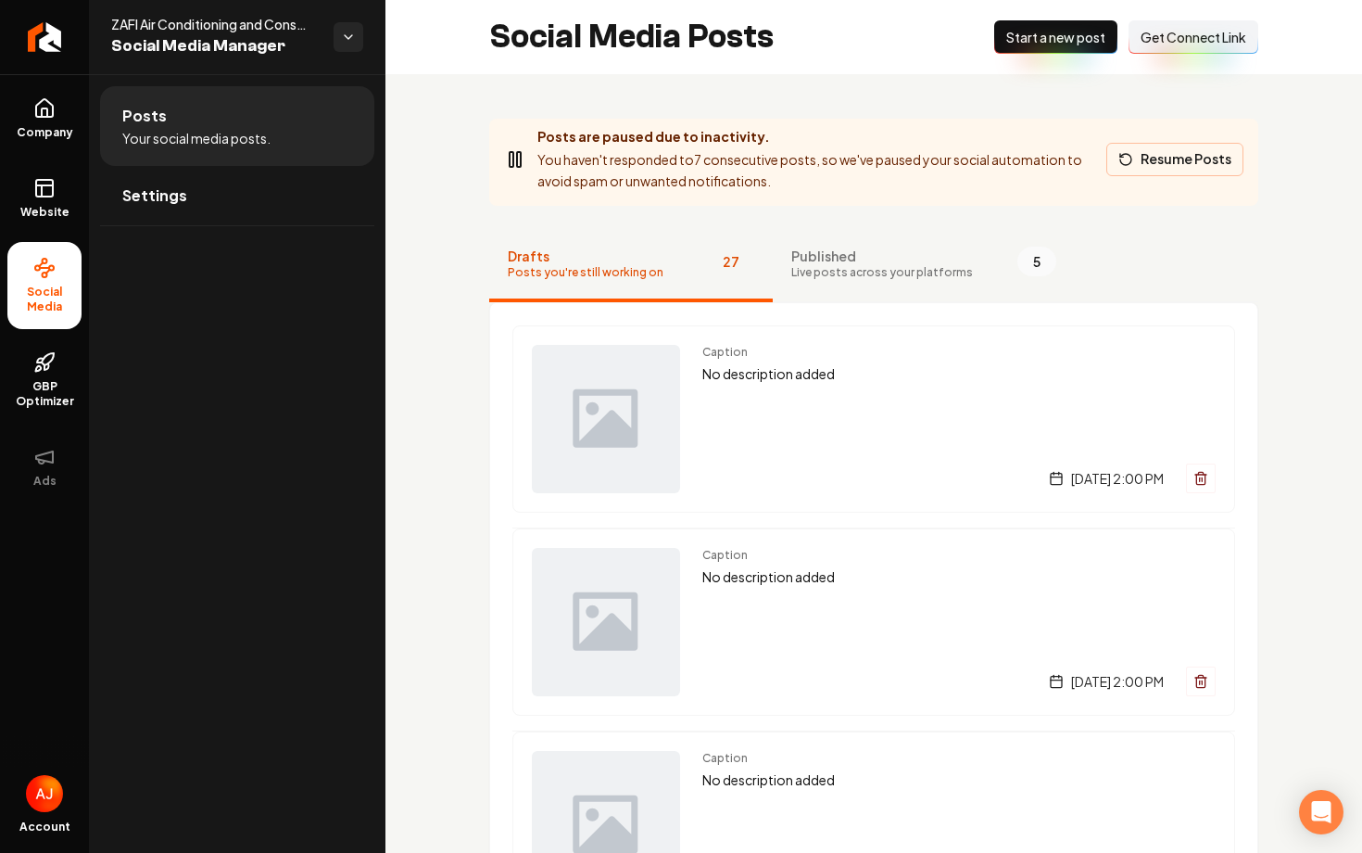
click at [1132, 158] on icon "Main content area" at bounding box center [1125, 159] width 11 height 11
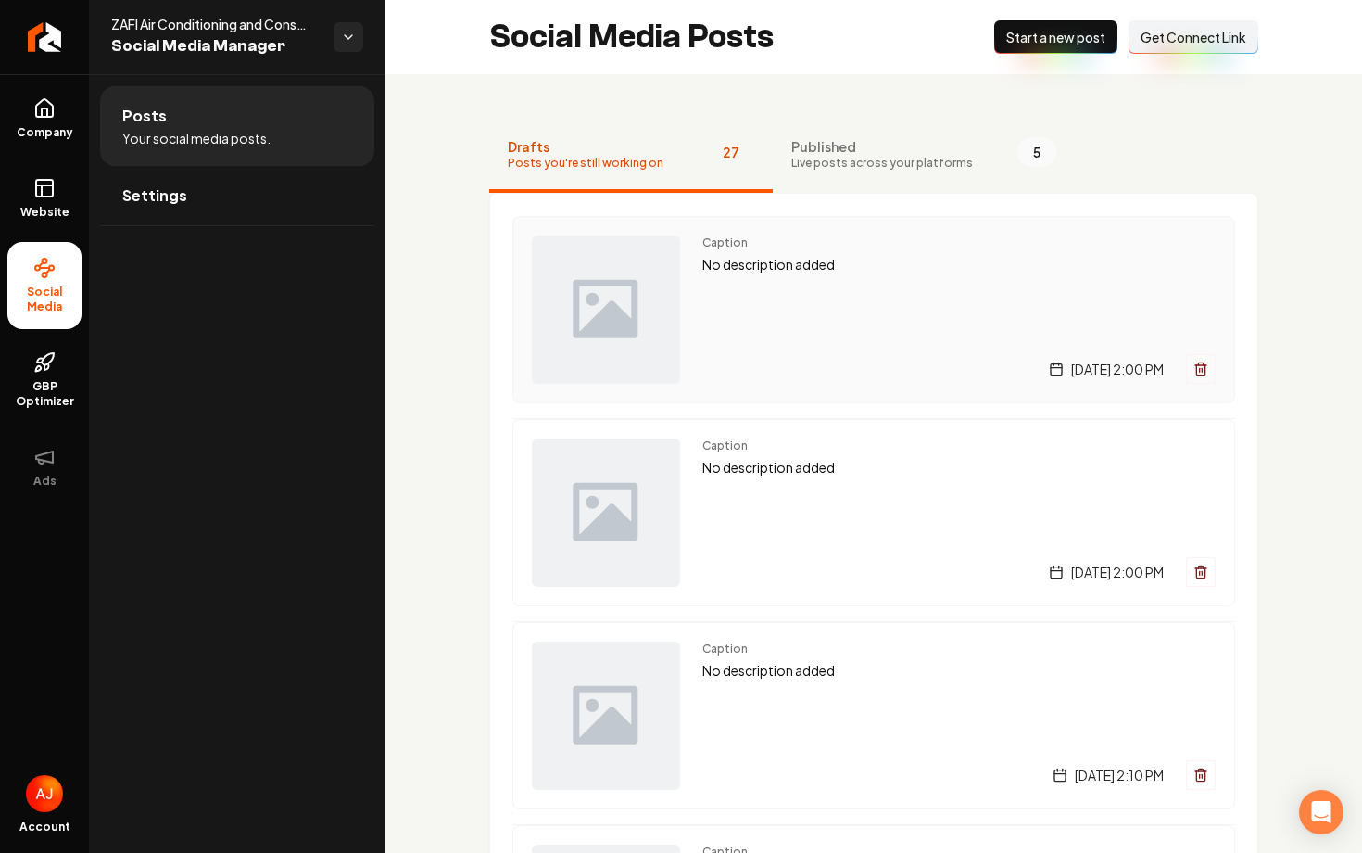
click at [845, 314] on div "Caption No description added [DATE] 2:00 PM" at bounding box center [958, 309] width 513 height 148
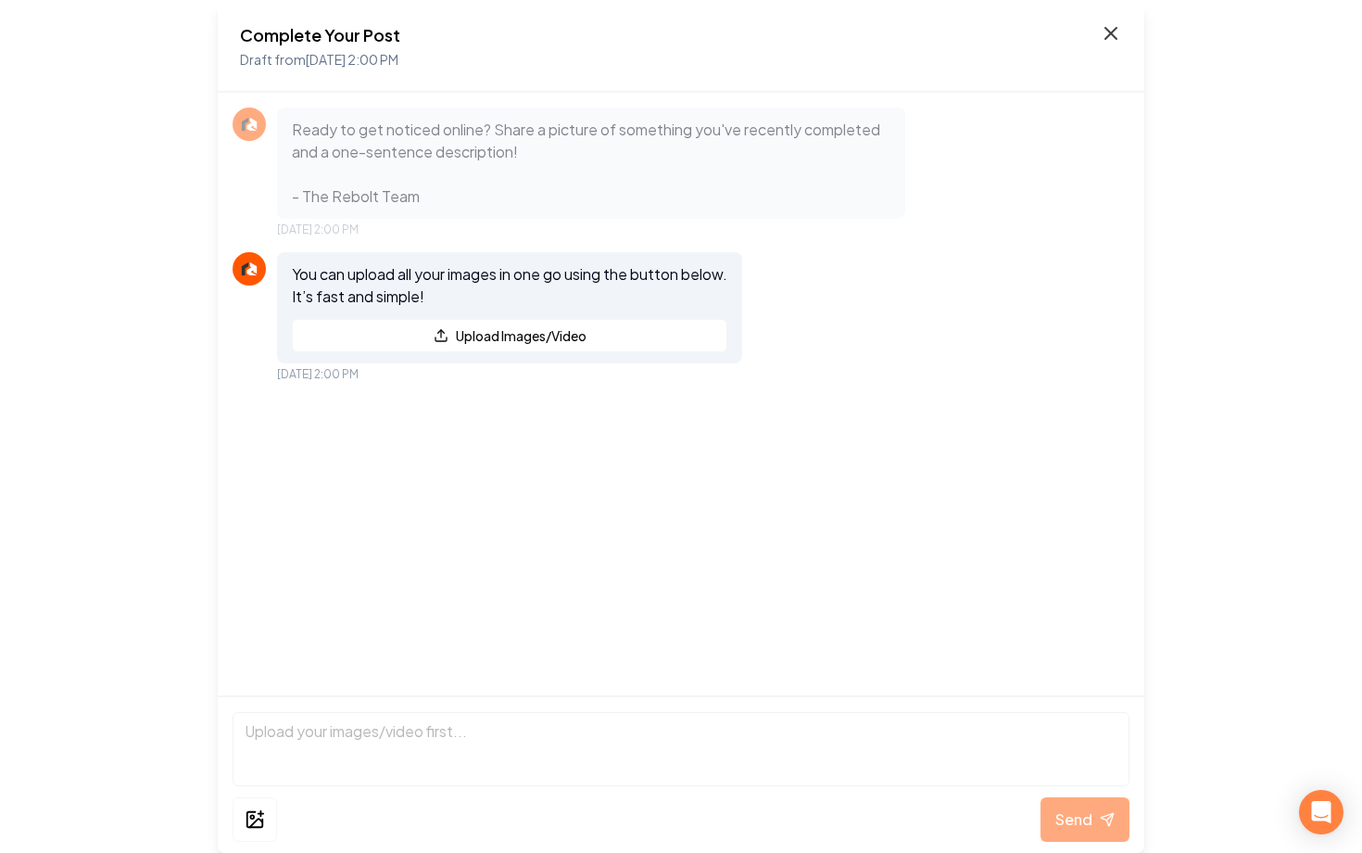
click at [1114, 38] on icon at bounding box center [1111, 33] width 22 height 22
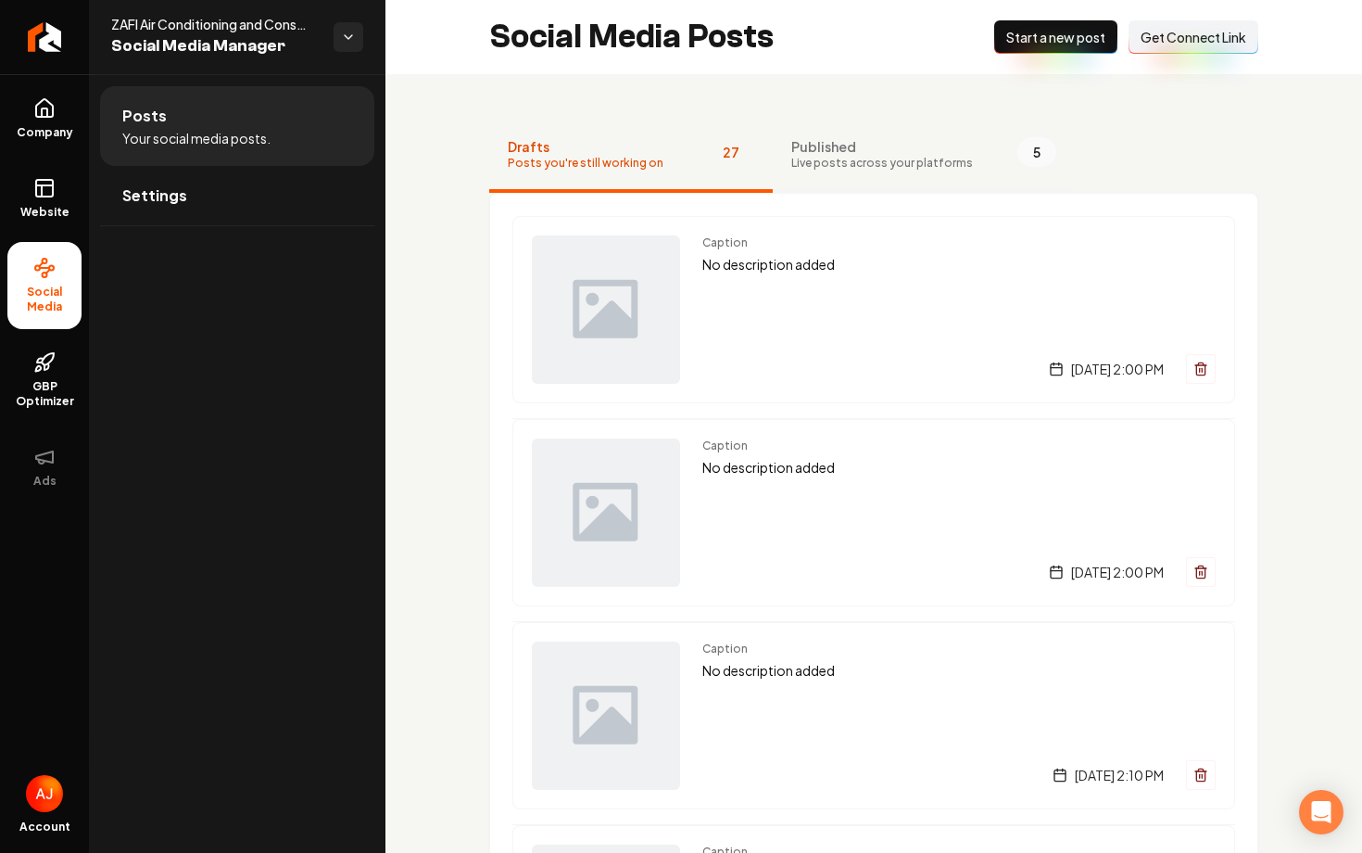
click at [933, 152] on span "Published" at bounding box center [882, 146] width 182 height 19
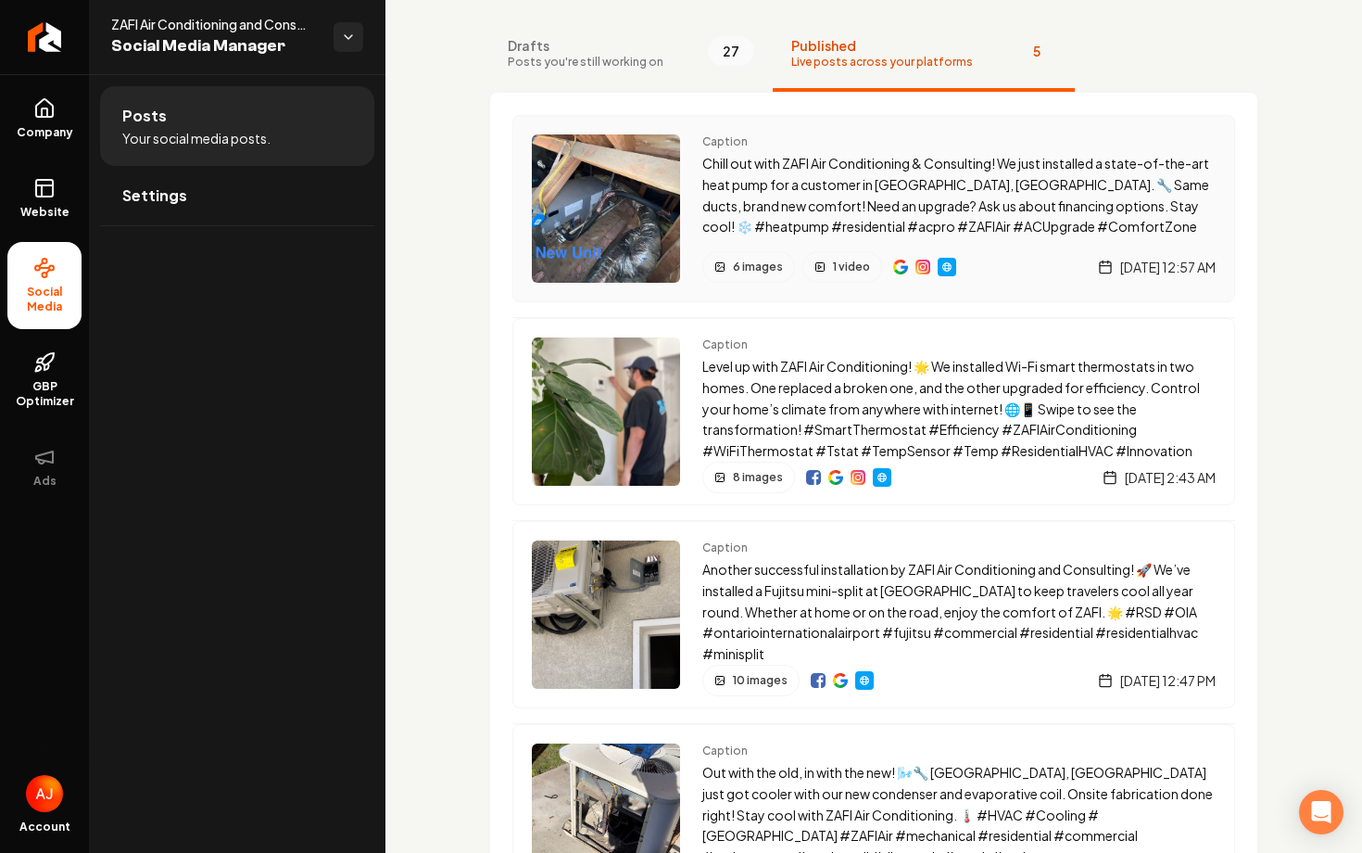
scroll to position [98, 0]
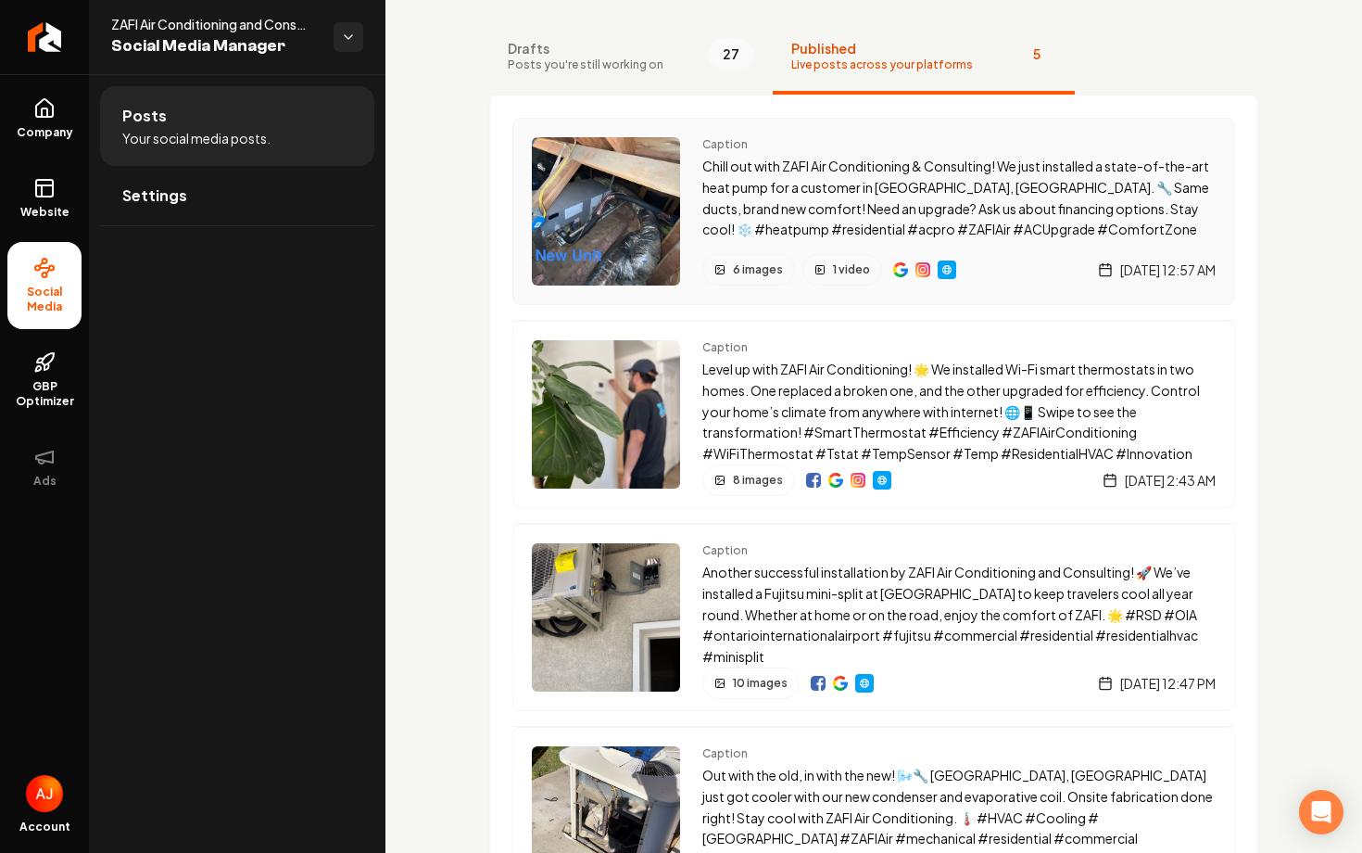
click at [801, 249] on div "Caption Chill out with ZAFI Air Conditioning & Consulting! We just installed a …" at bounding box center [958, 211] width 513 height 148
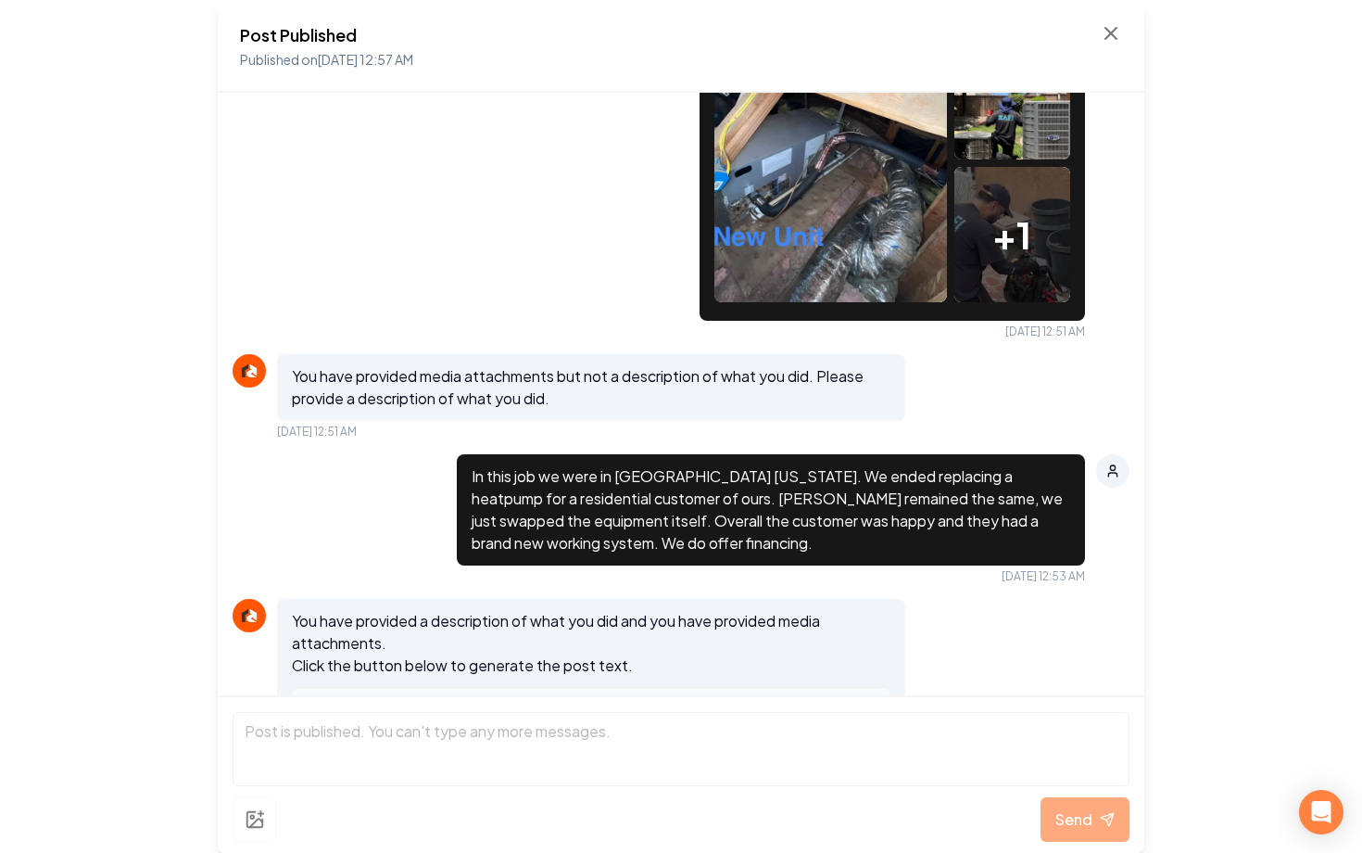
scroll to position [457, 0]
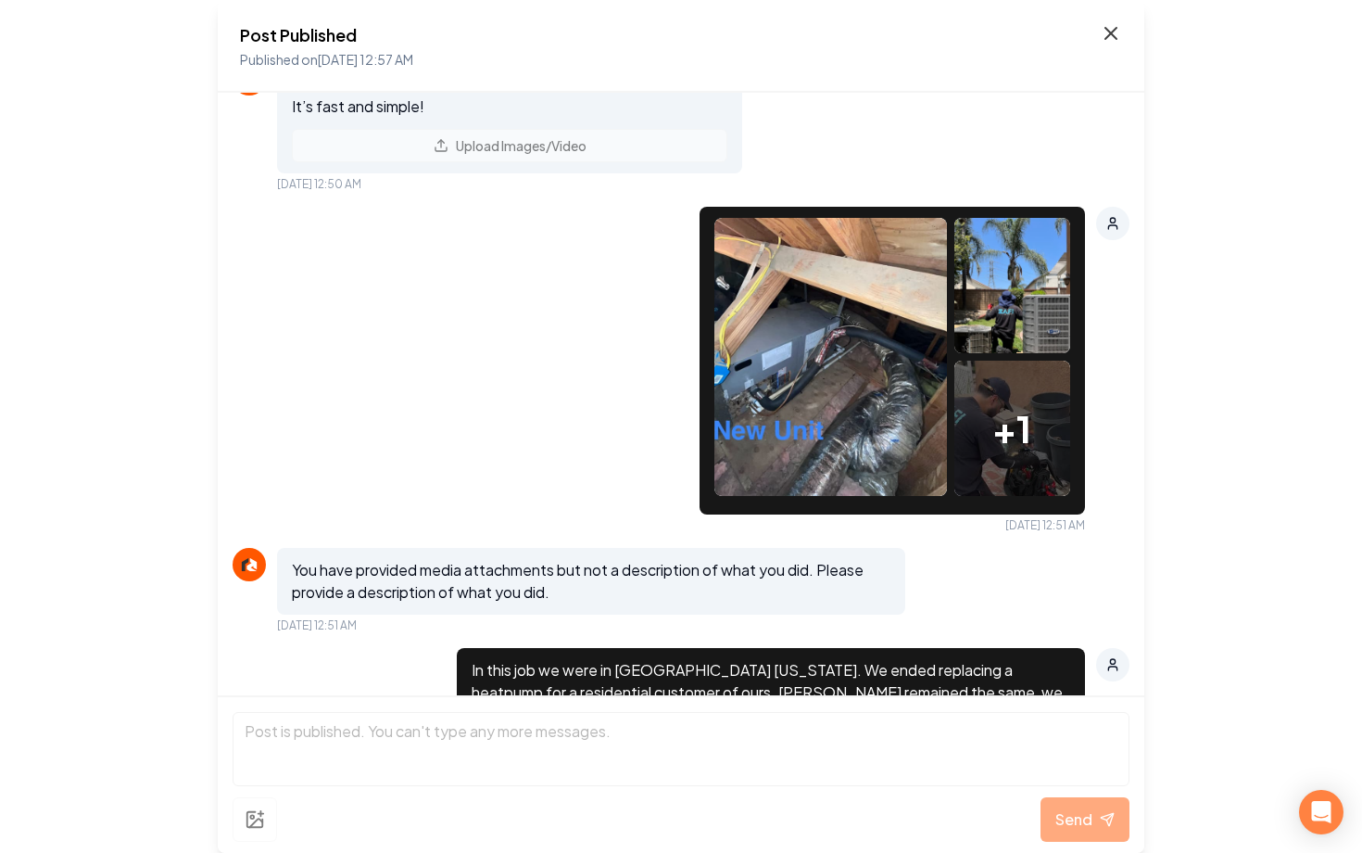
click at [1116, 32] on icon at bounding box center [1111, 33] width 22 height 22
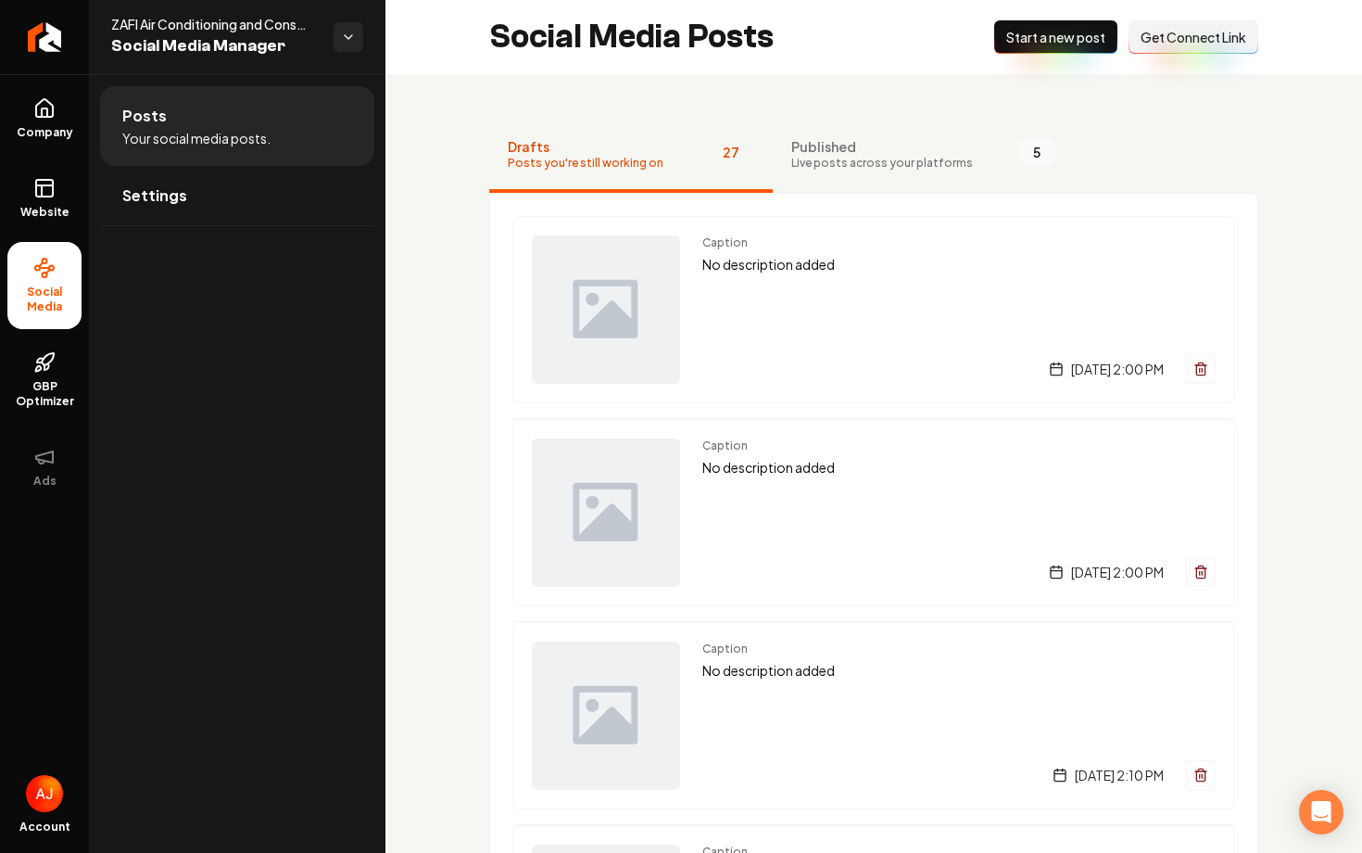
click at [36, 195] on rect at bounding box center [44, 188] width 17 height 17
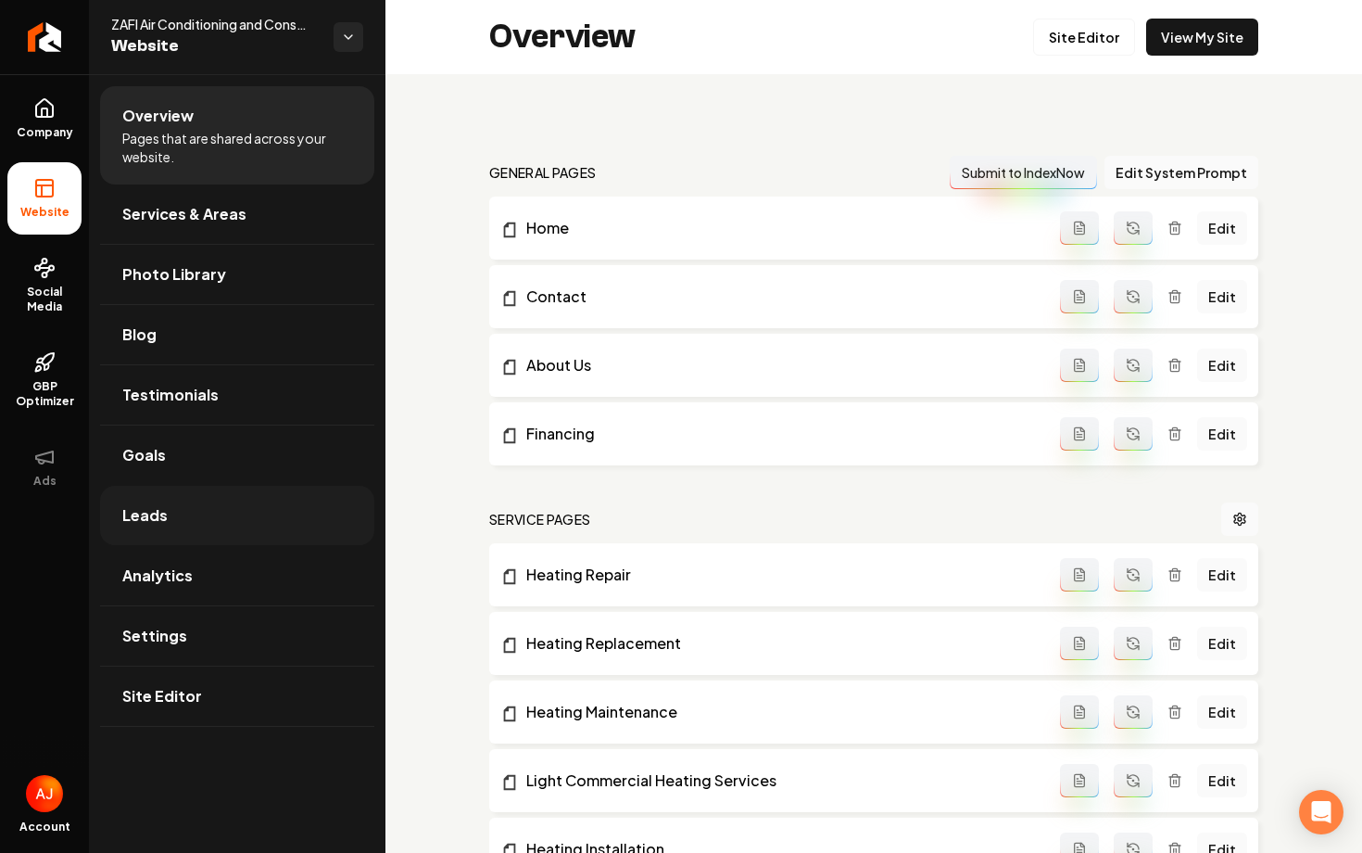
click at [219, 526] on link "Leads" at bounding box center [237, 515] width 274 height 59
